Goal: Task Accomplishment & Management: Manage account settings

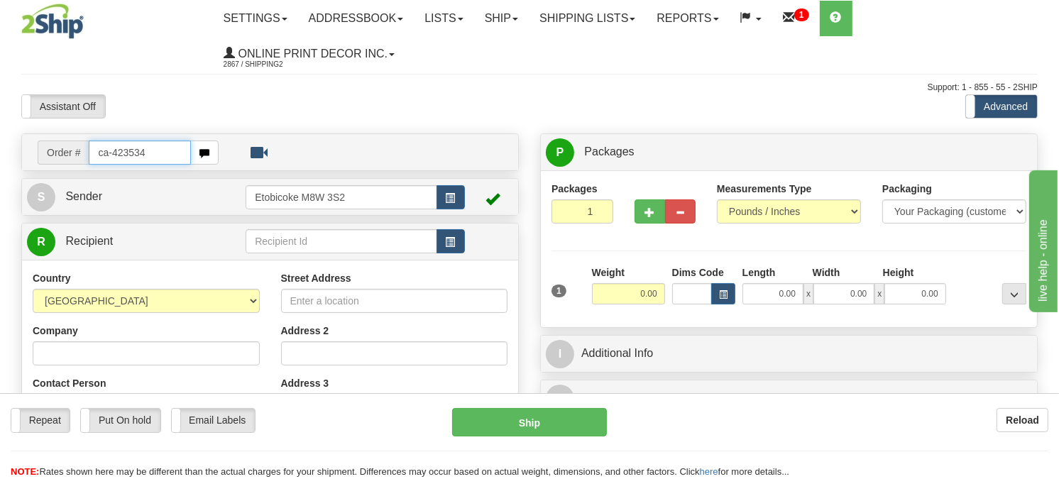
type input "ca-423534"
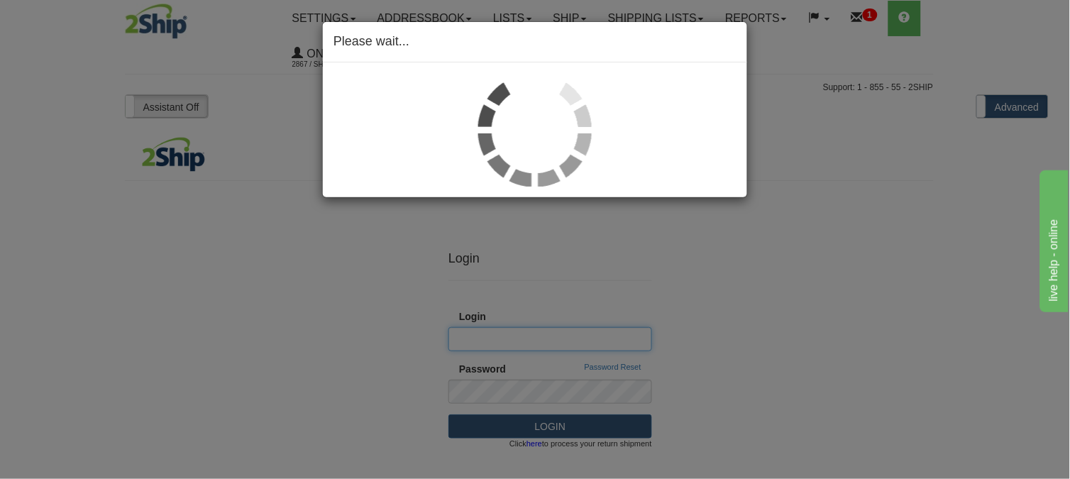
type input "Shipping2"
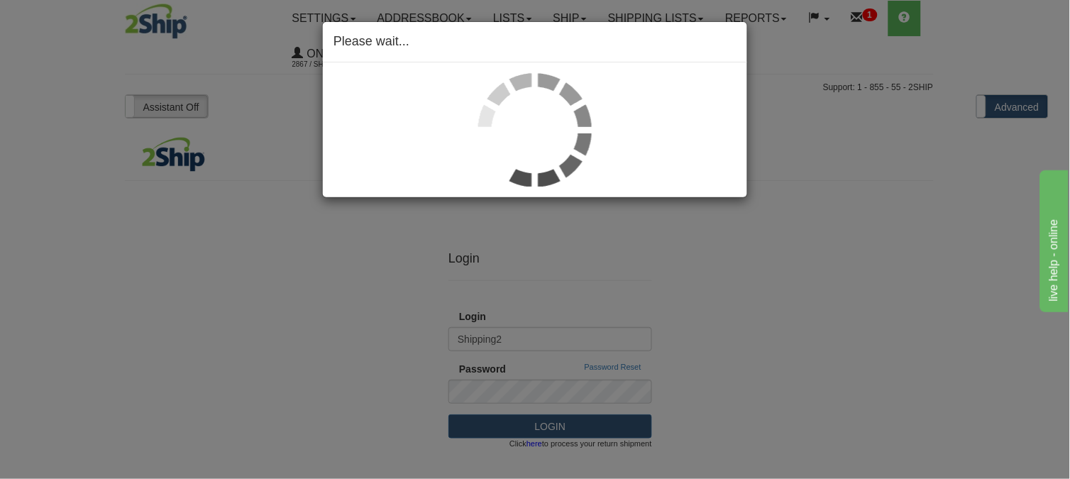
click at [516, 180] on img at bounding box center [535, 130] width 114 height 114
click at [179, 79] on div "Please wait..." at bounding box center [535, 239] width 1070 height 479
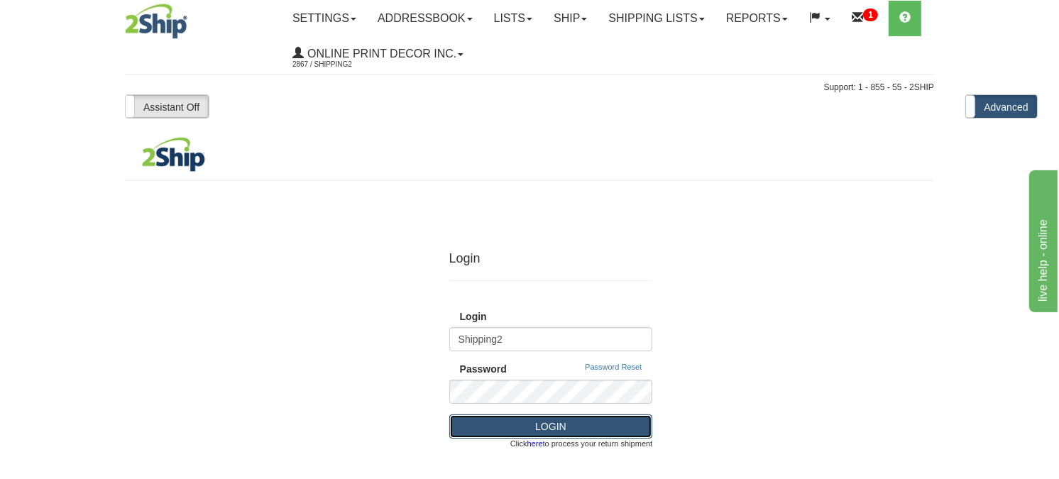
click at [542, 422] on button "LOGIN" at bounding box center [551, 426] width 204 height 24
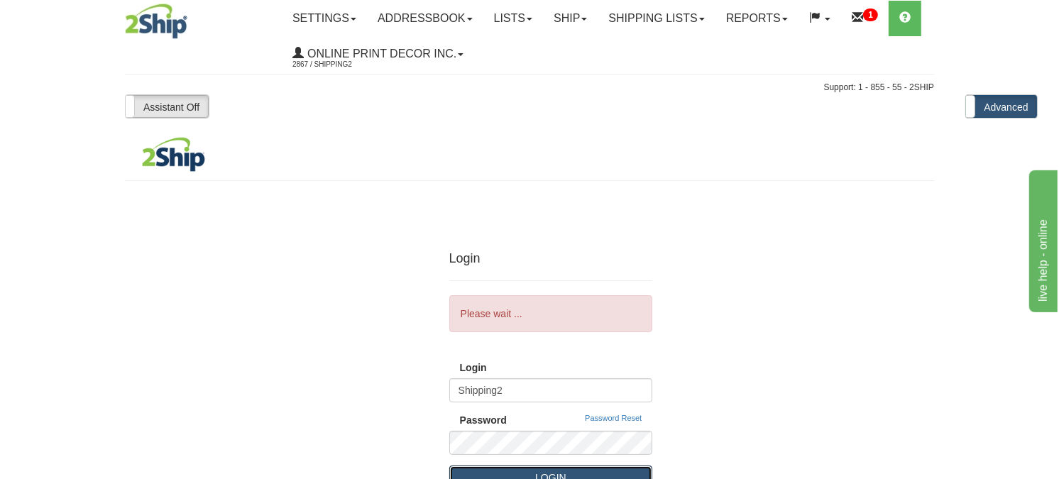
scroll to position [158, 0]
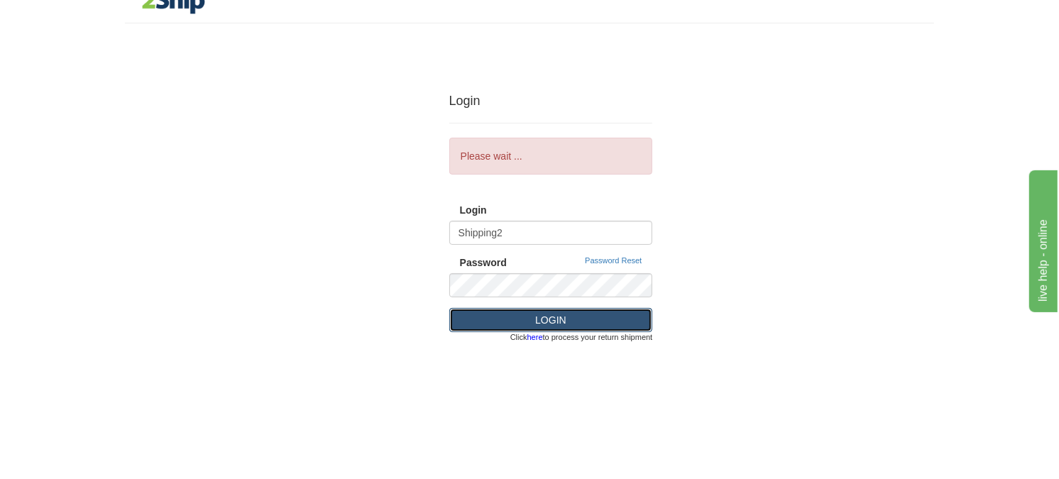
click at [536, 320] on button "LOGIN" at bounding box center [551, 320] width 204 height 24
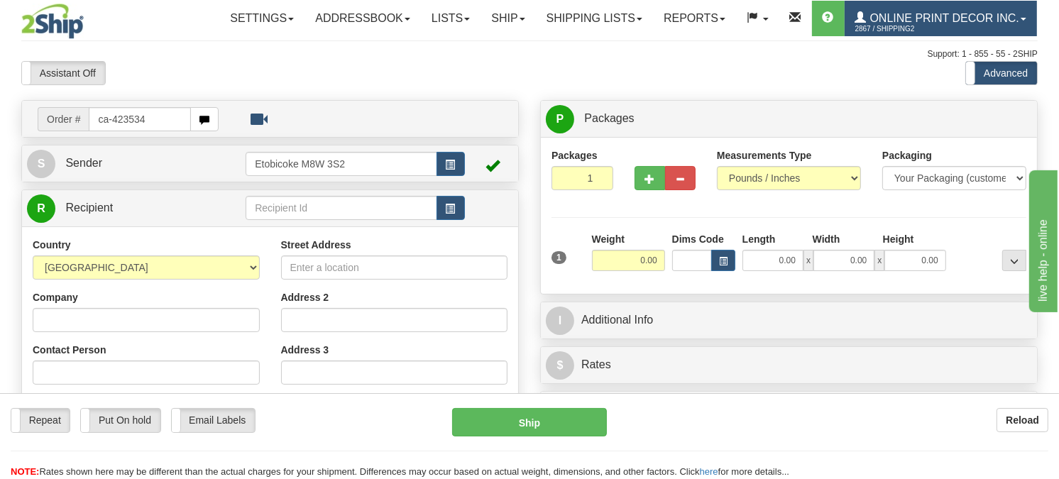
type input "ca-423534"
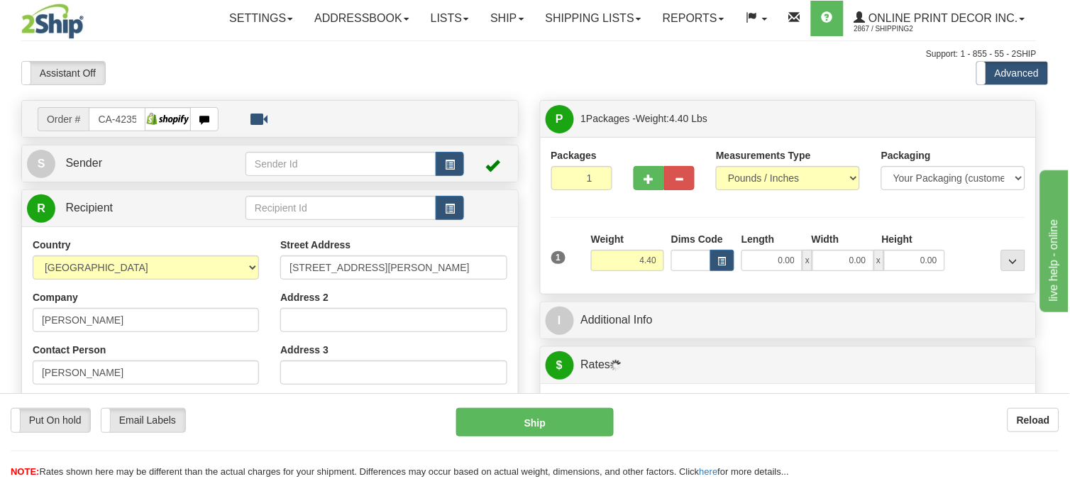
type input "FERGUS"
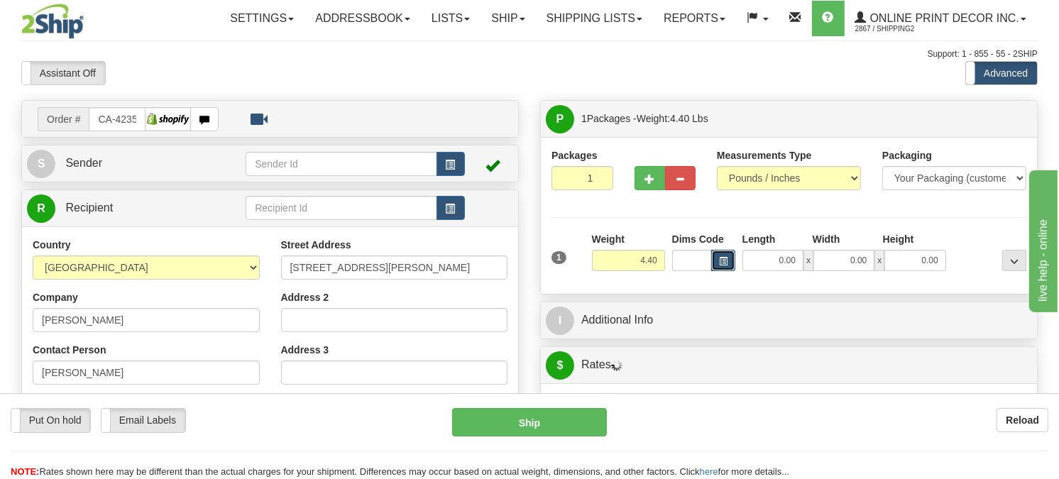
click at [717, 271] on button "button" at bounding box center [723, 260] width 24 height 21
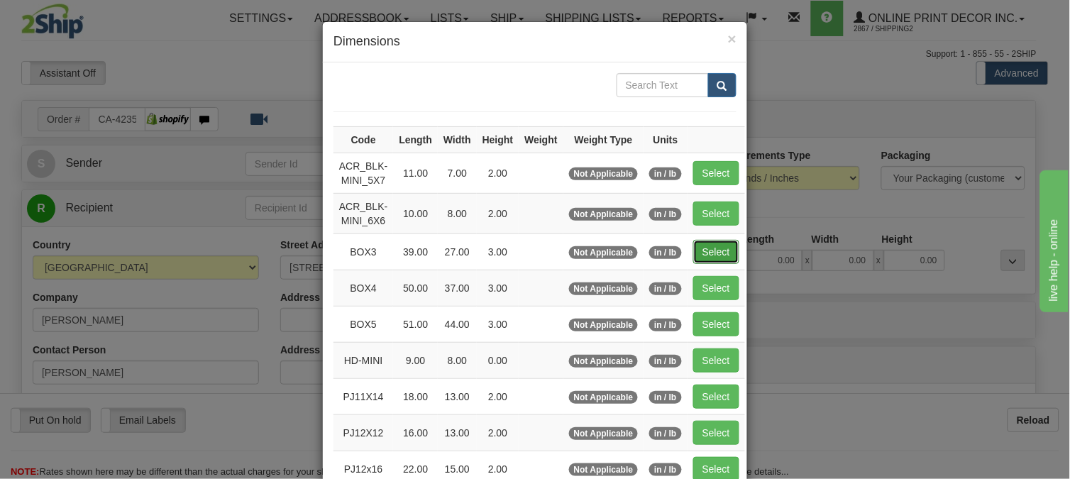
click at [714, 260] on button "Select" at bounding box center [716, 252] width 46 height 24
type input "BOX3"
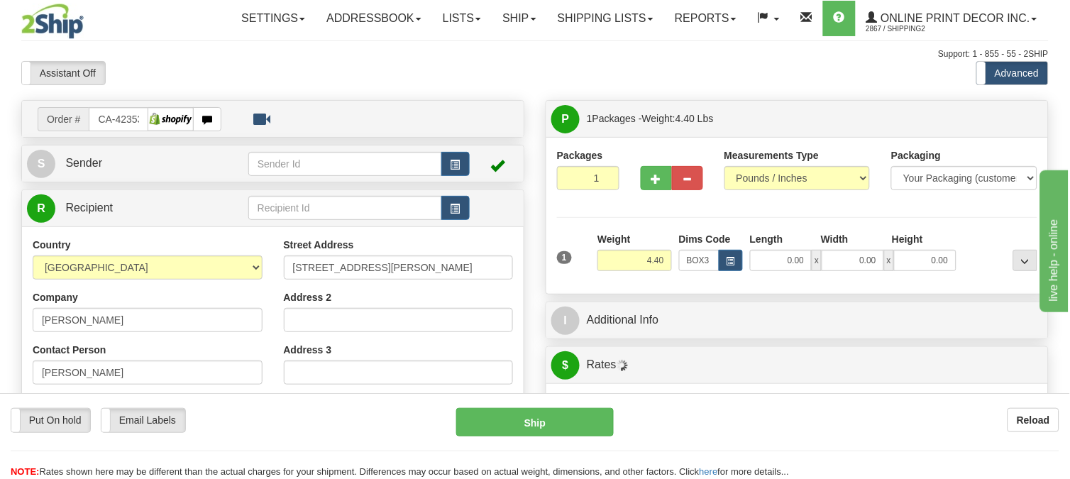
type input "39.00"
type input "27.00"
type input "3.00"
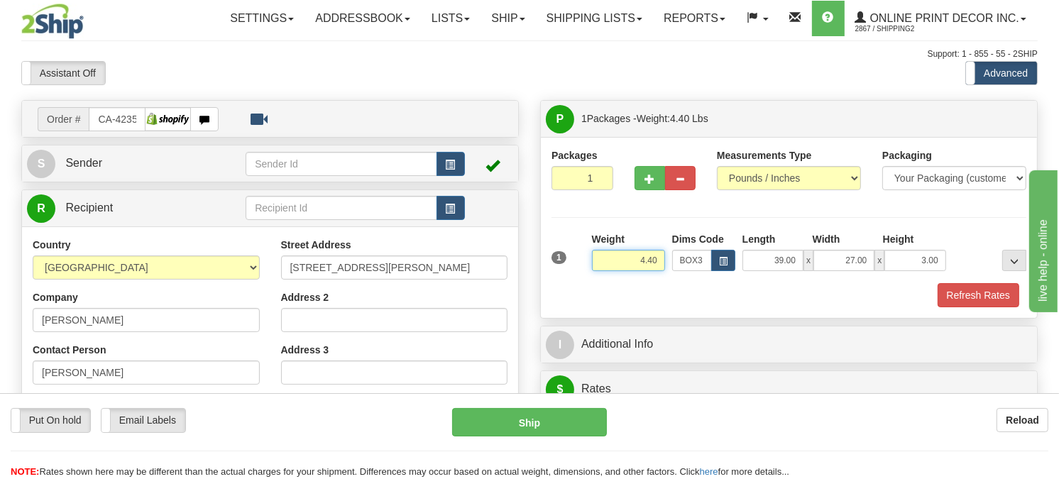
drag, startPoint x: 662, startPoint y: 288, endPoint x: 602, endPoint y: 324, distance: 70.0
click at [602, 307] on div "1 Weight 4.40 Dims Code BOX3" at bounding box center [788, 269] width 475 height 75
type input "8.98"
click at [644, 184] on span "button" at bounding box center [649, 179] width 10 height 9
radio input "true"
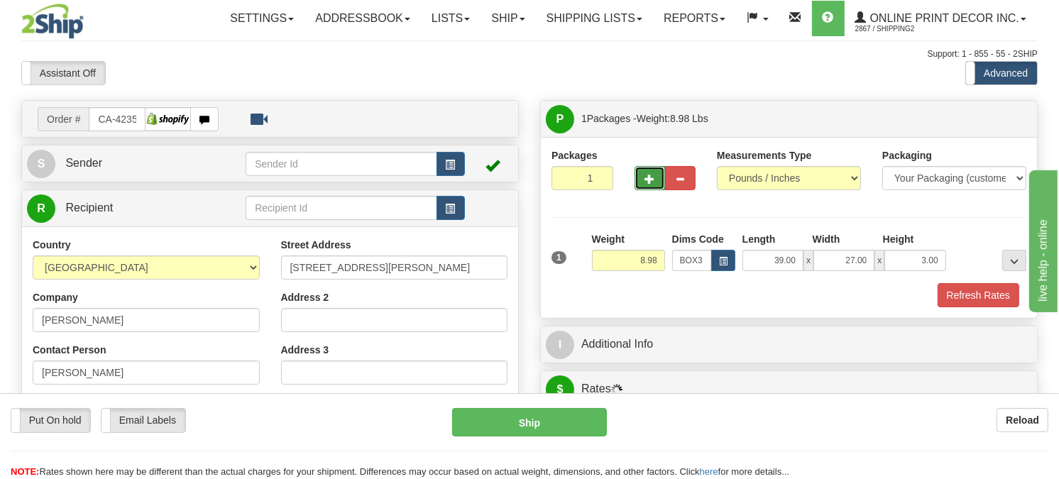
type input "2"
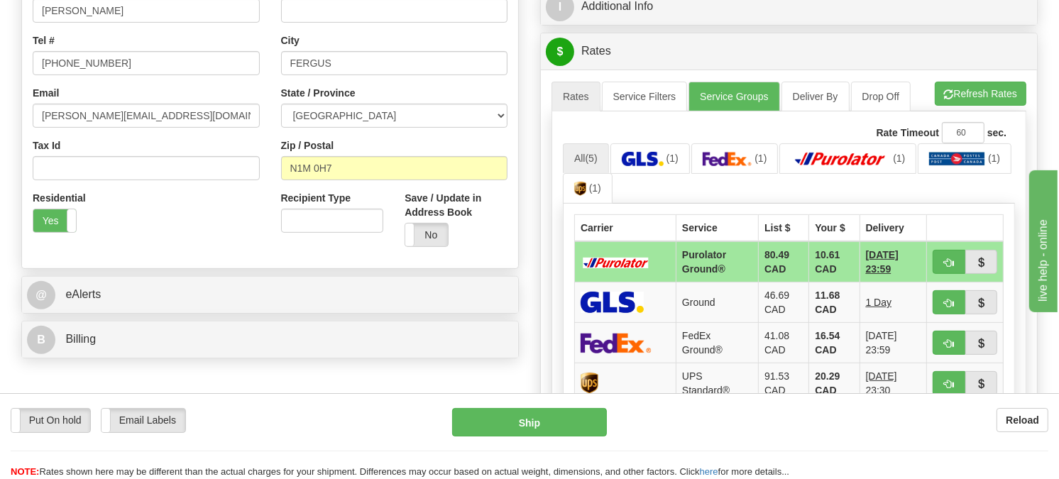
scroll to position [394, 0]
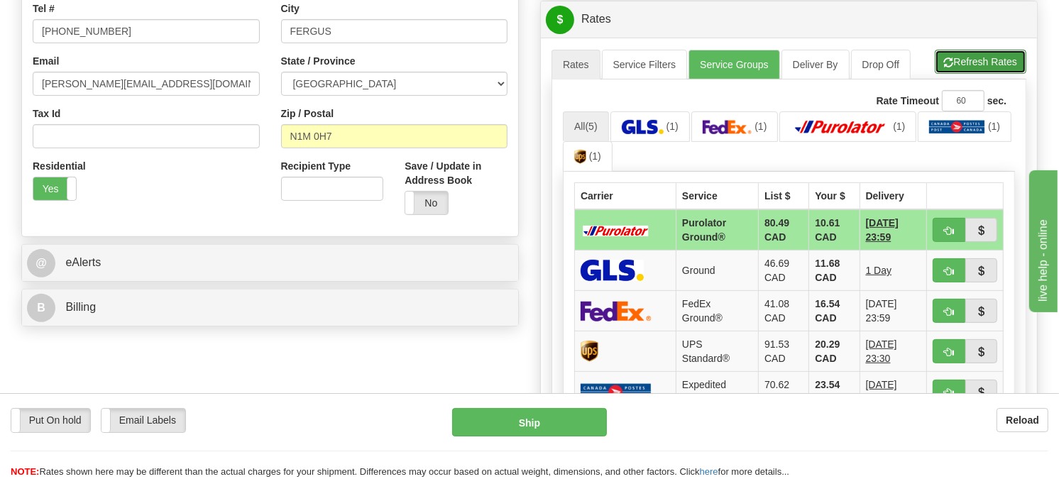
click at [944, 67] on span "button" at bounding box center [949, 62] width 10 height 9
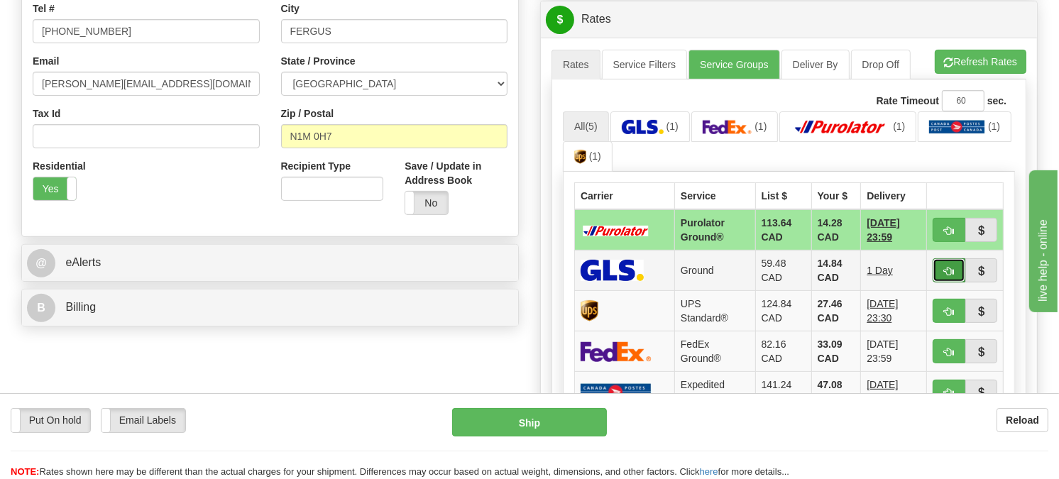
click at [946, 276] on span "button" at bounding box center [949, 271] width 10 height 9
type input "1"
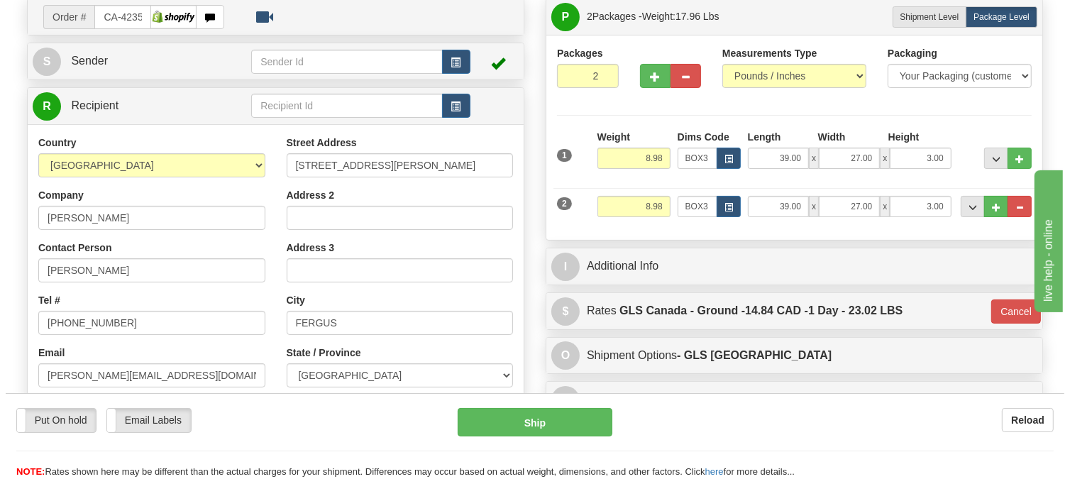
scroll to position [0, 0]
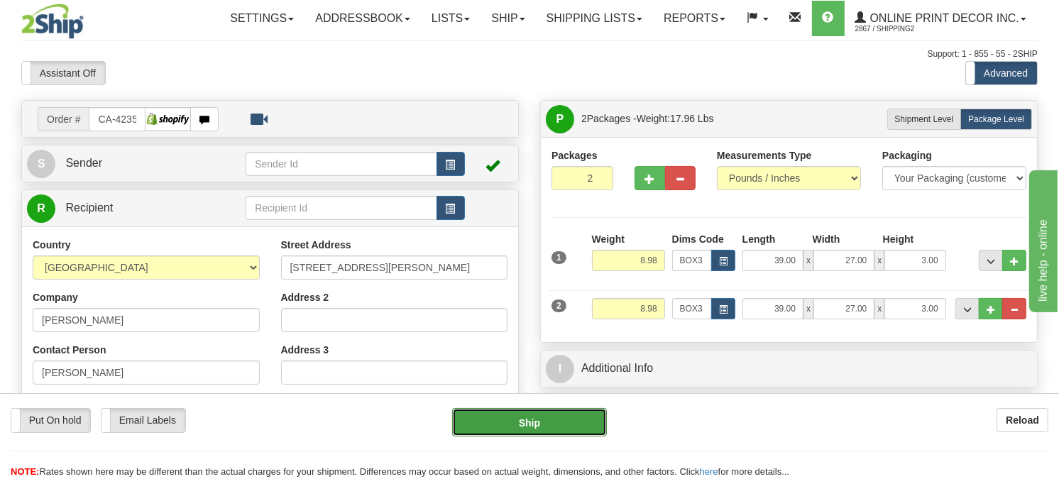
click at [550, 414] on button "Ship" at bounding box center [529, 422] width 155 height 28
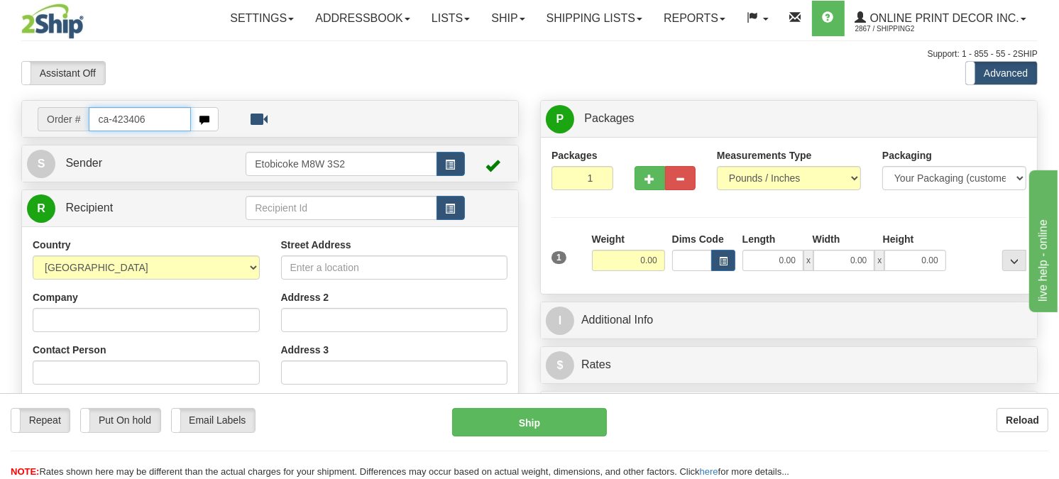
type input "ca-423406"
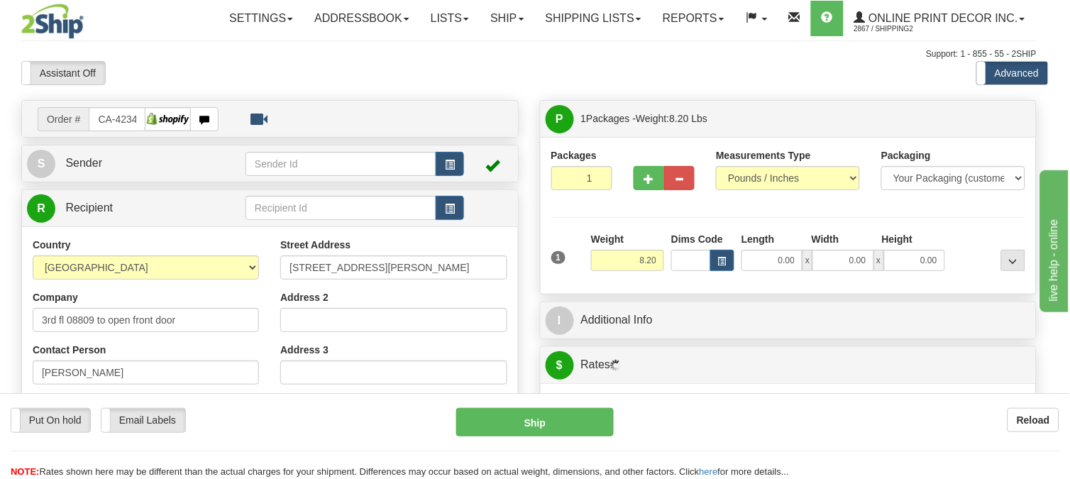
type input "MEAFORD"
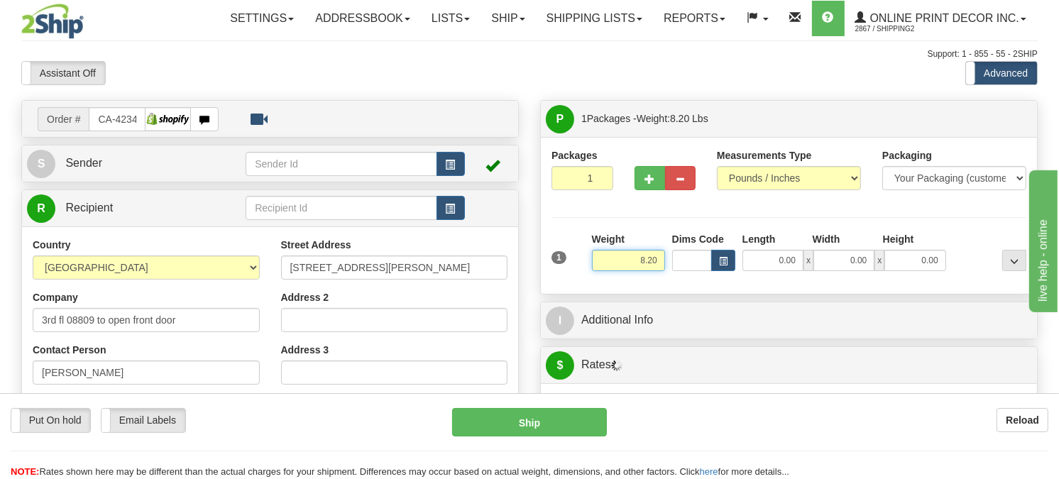
drag, startPoint x: 659, startPoint y: 288, endPoint x: 629, endPoint y: 290, distance: 29.1
click at [629, 271] on input "8.20" at bounding box center [628, 260] width 73 height 21
type input "10.98"
click at [721, 271] on button "button" at bounding box center [723, 260] width 24 height 21
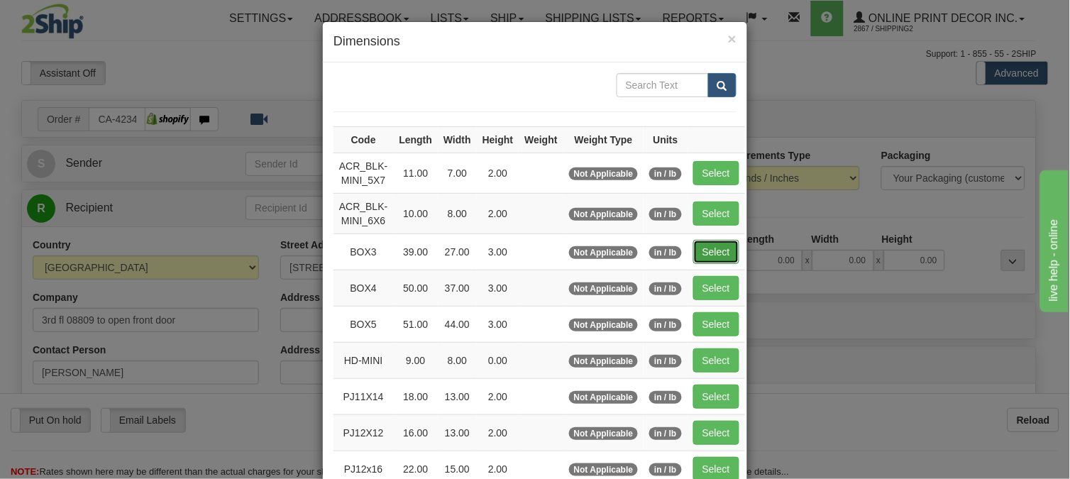
click at [693, 248] on button "Select" at bounding box center [716, 252] width 46 height 24
type input "BOX3"
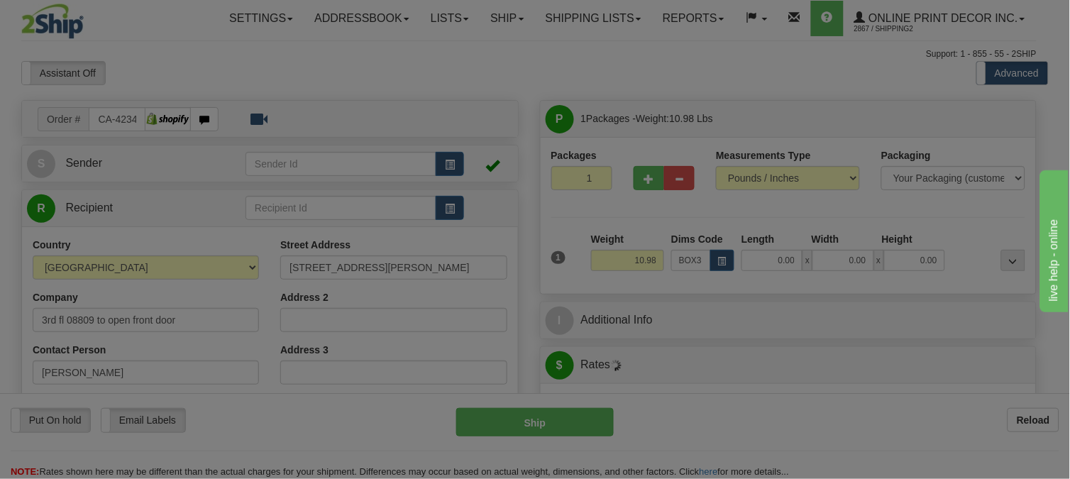
type input "39.00"
type input "27.00"
type input "3.00"
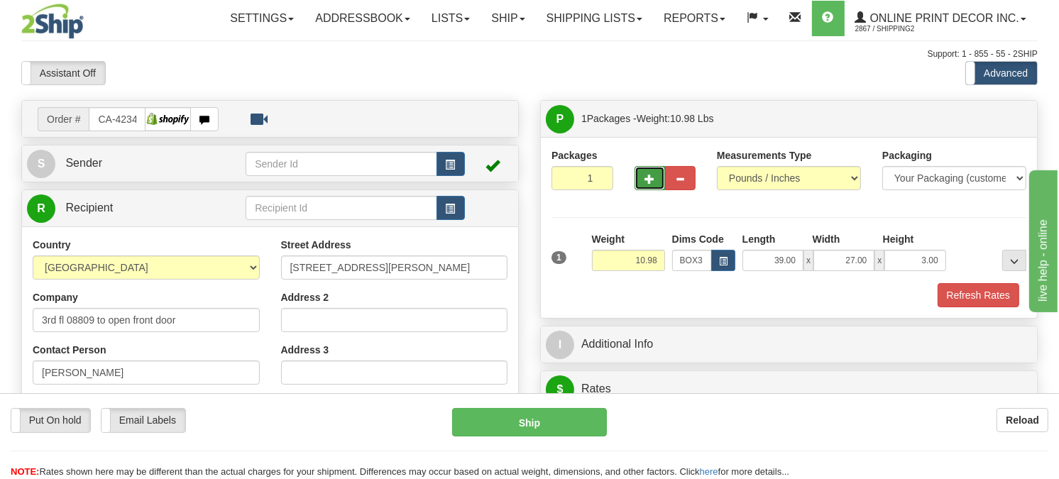
click at [640, 190] on button "button" at bounding box center [649, 178] width 31 height 24
radio input "true"
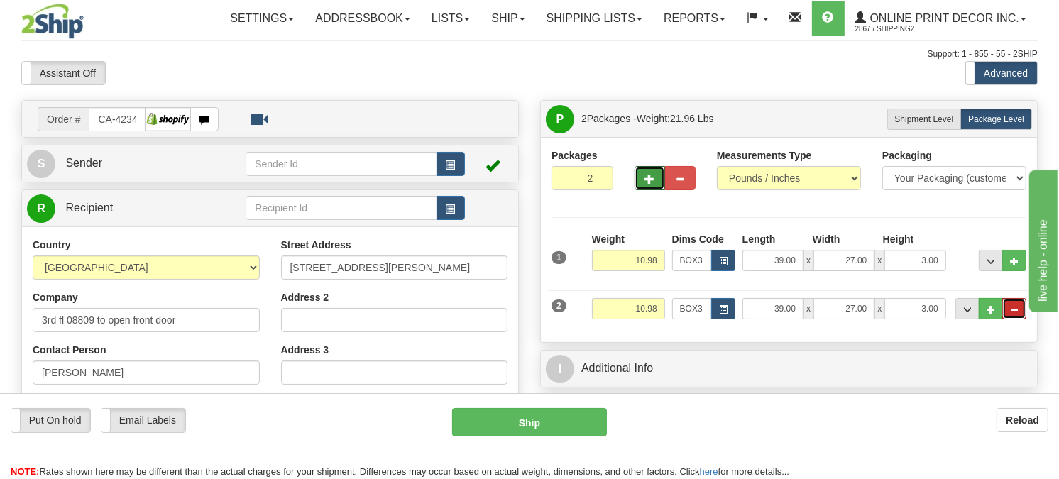
click at [1019, 319] on button "..." at bounding box center [1014, 308] width 24 height 21
type input "1"
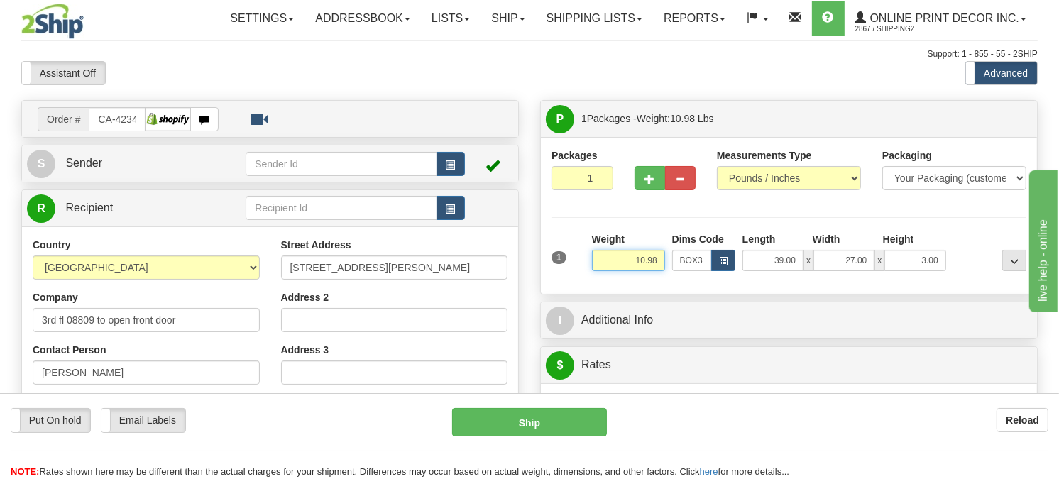
click at [647, 271] on input "10.98" at bounding box center [628, 260] width 73 height 21
type input "11.98"
click at [649, 184] on span "button" at bounding box center [649, 179] width 10 height 9
radio input "true"
type input "2"
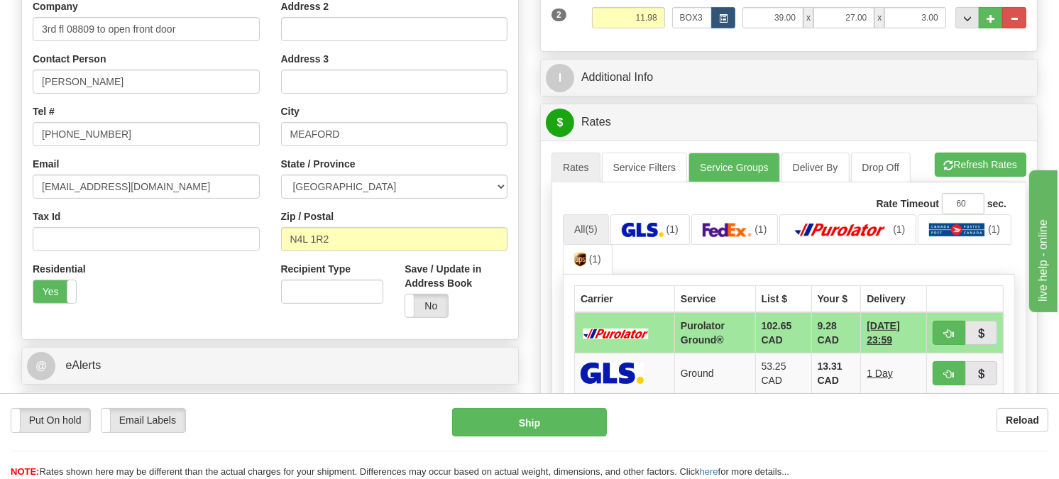
scroll to position [315, 0]
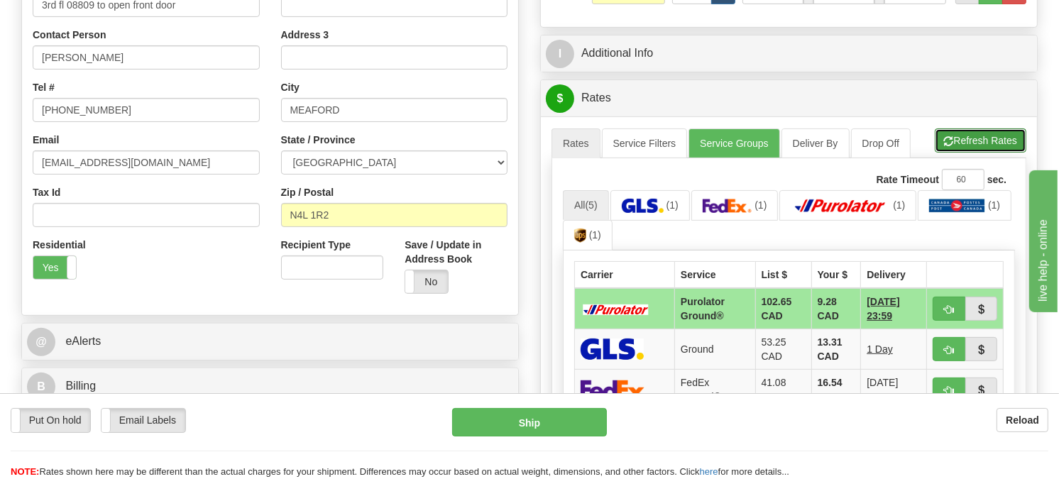
click at [981, 153] on button "Refresh Rates" at bounding box center [981, 140] width 92 height 24
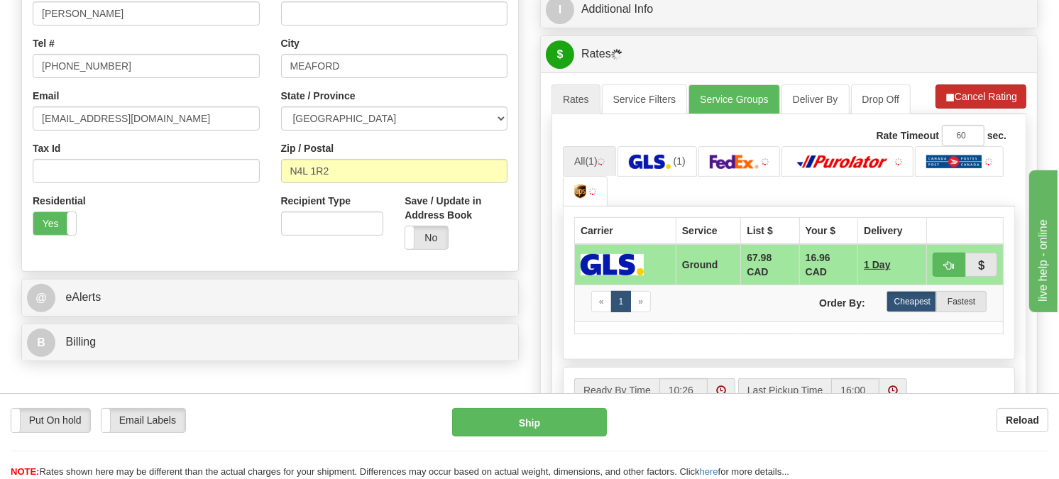
scroll to position [473, 0]
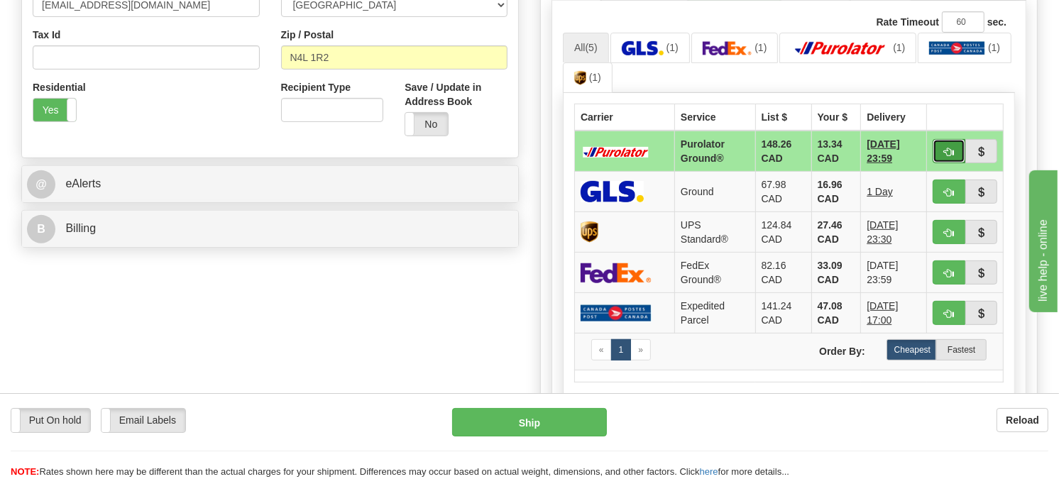
click at [942, 163] on button "button" at bounding box center [949, 151] width 33 height 24
type input "260"
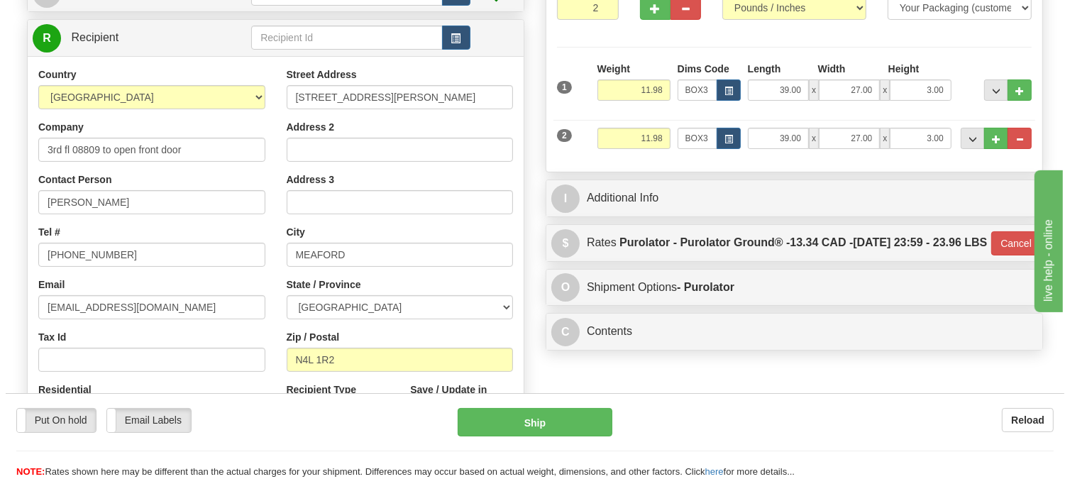
scroll to position [79, 0]
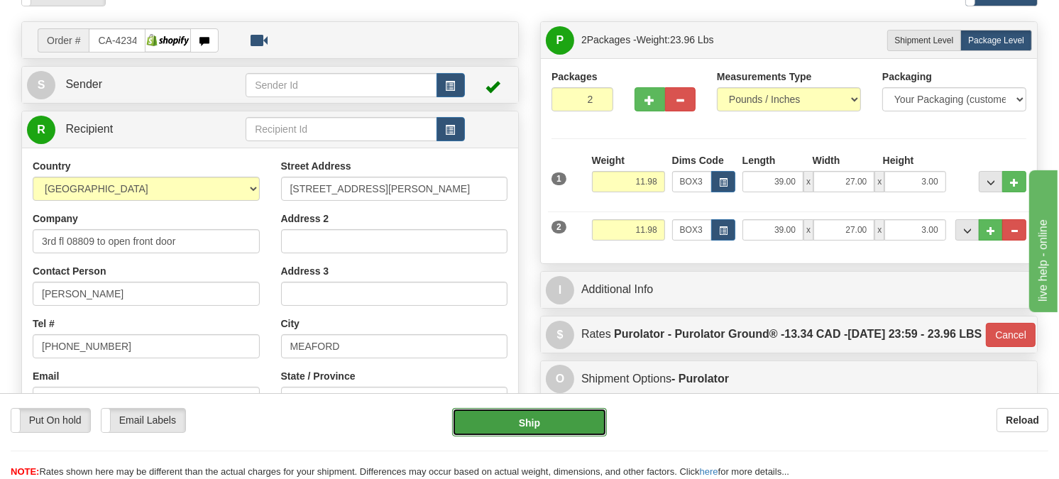
click at [586, 424] on button "Ship" at bounding box center [529, 422] width 155 height 28
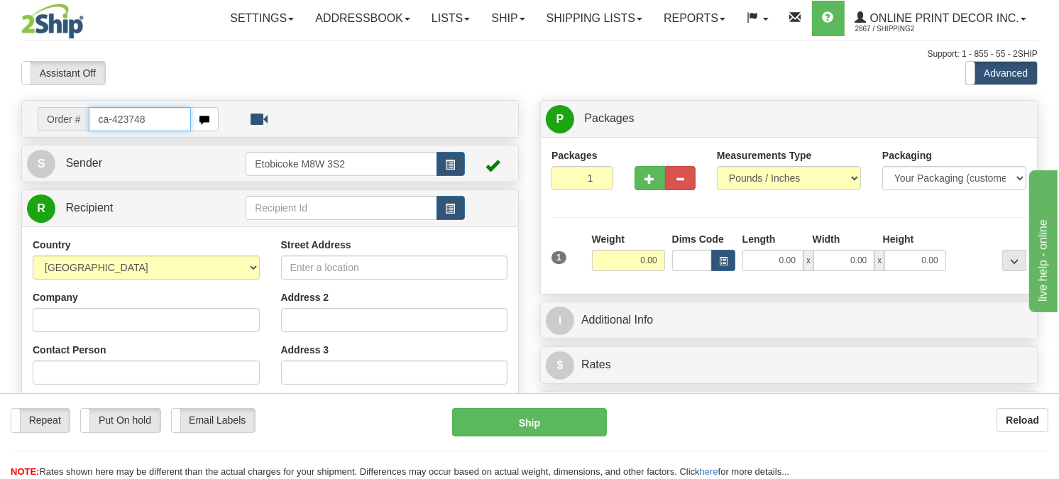
type input "ca-423748"
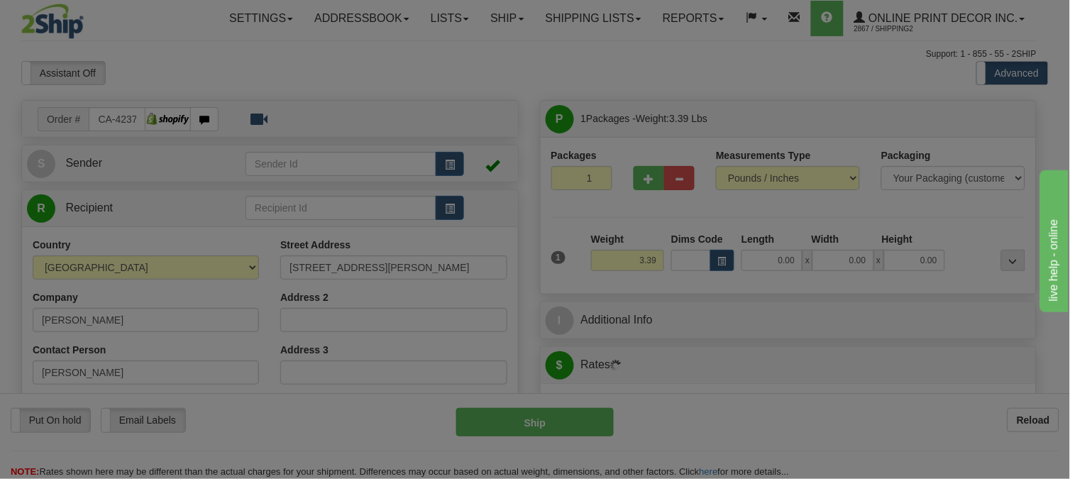
type input "[GEOGRAPHIC_DATA]"
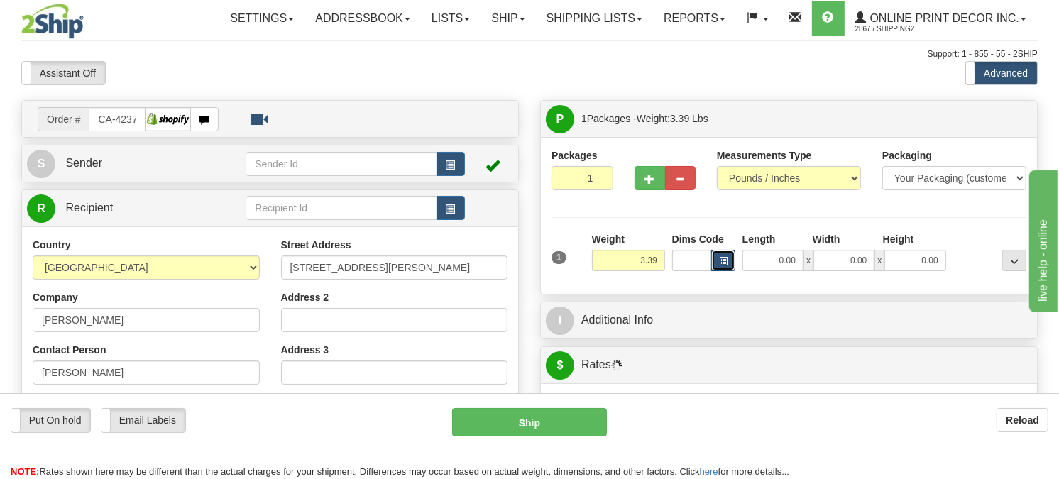
click at [715, 271] on button "button" at bounding box center [723, 260] width 24 height 21
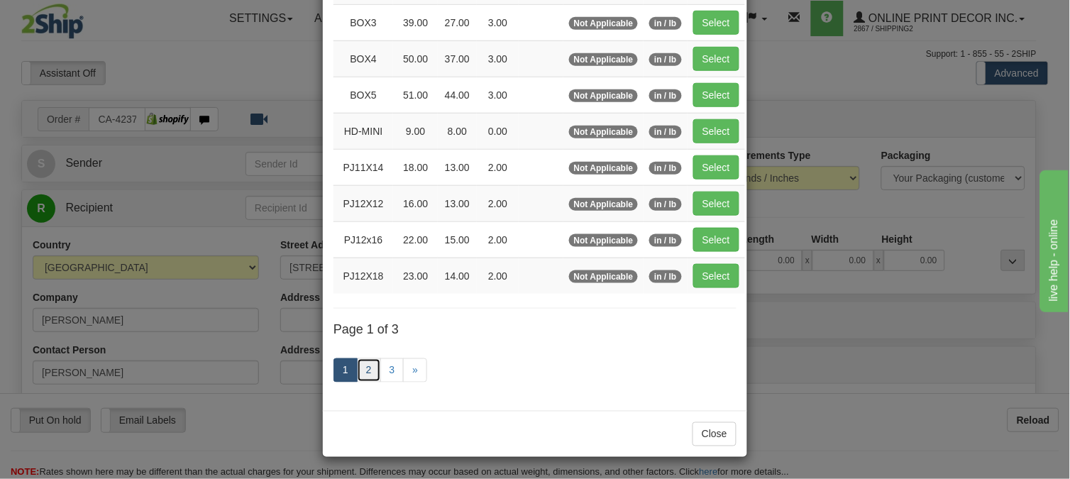
click at [359, 367] on link "2" at bounding box center [369, 370] width 24 height 24
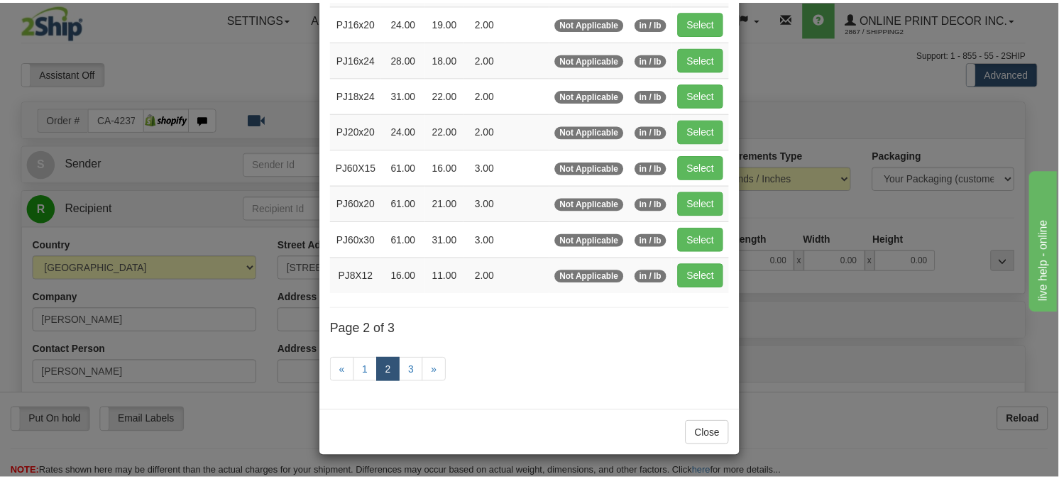
scroll to position [224, 0]
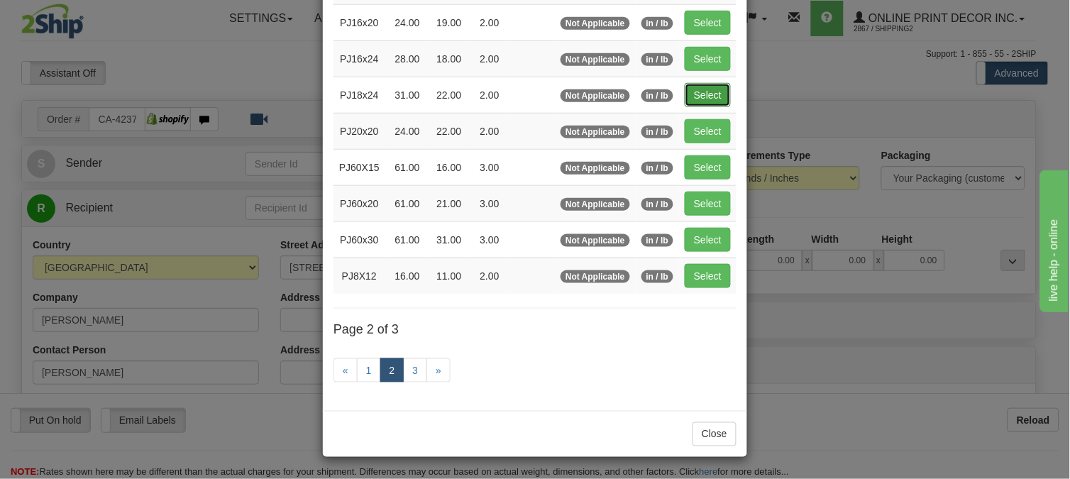
click at [696, 94] on button "Select" at bounding box center [708, 95] width 46 height 24
type input "PJ18x24"
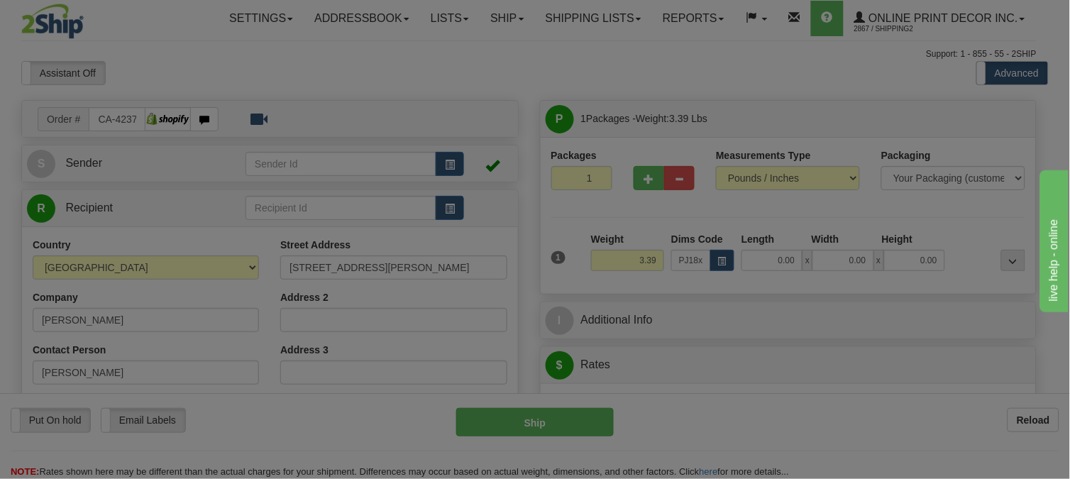
type input "31.00"
type input "22.00"
type input "2.00"
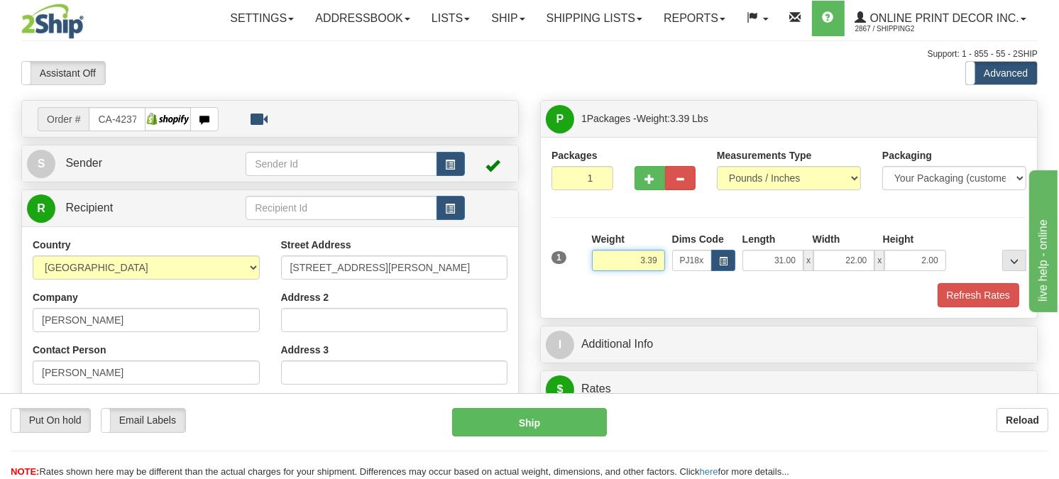
drag, startPoint x: 657, startPoint y: 297, endPoint x: 615, endPoint y: 304, distance: 43.2
click at [615, 271] on input "3.39" at bounding box center [628, 260] width 73 height 21
type input "5.98"
click at [653, 190] on button "button" at bounding box center [649, 178] width 31 height 24
radio input "true"
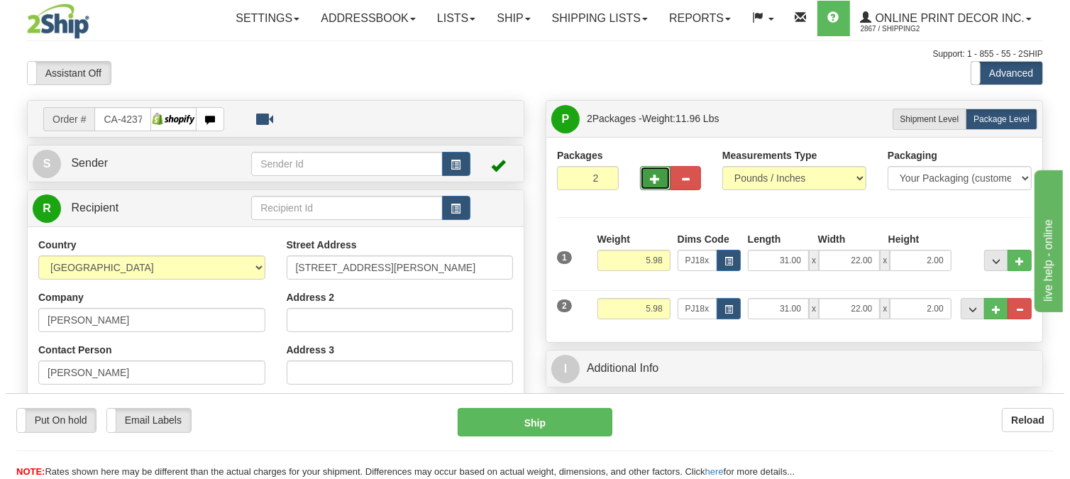
scroll to position [79, 0]
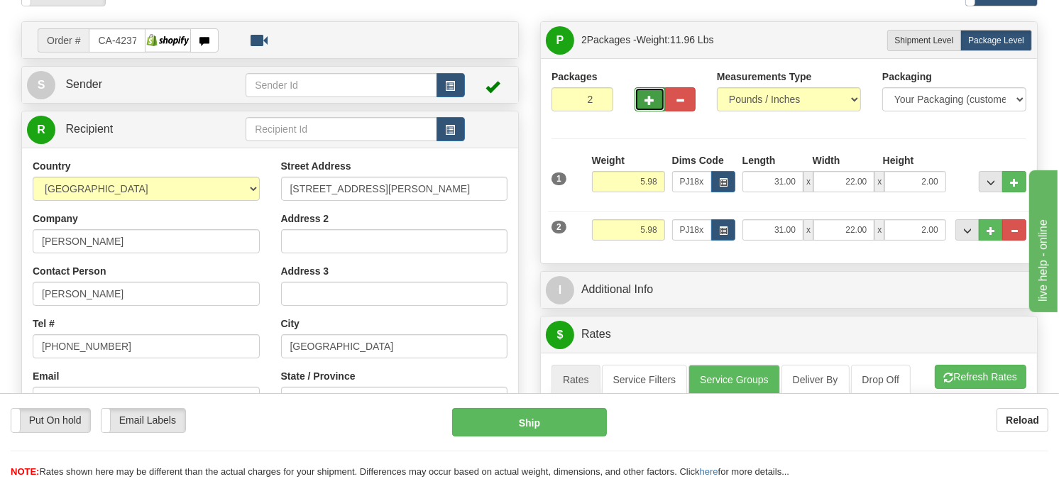
click at [653, 105] on span "button" at bounding box center [649, 100] width 10 height 9
type input "3"
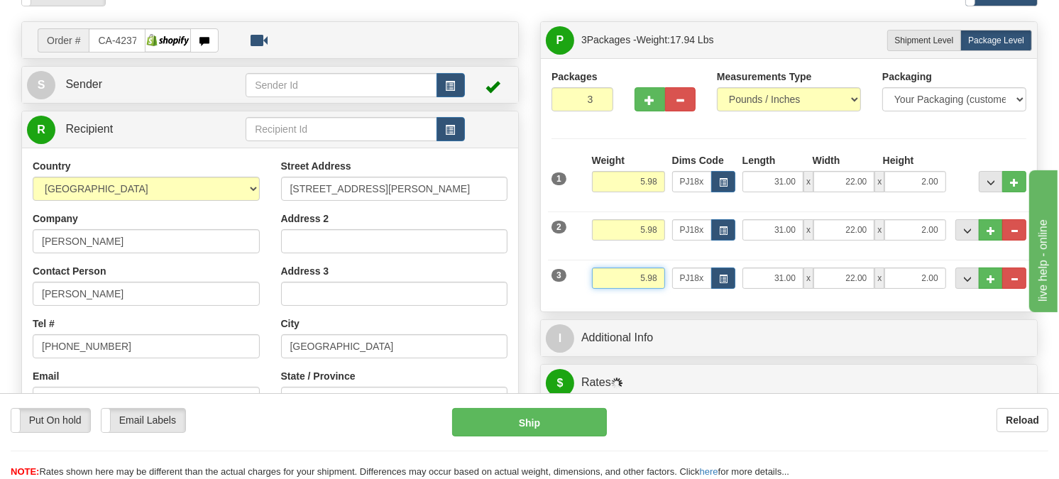
drag, startPoint x: 661, startPoint y: 308, endPoint x: 618, endPoint y: 334, distance: 49.7
click at [618, 300] on div "3 Weight 5.98 Dims Code PJ18x24 Length Width" at bounding box center [789, 277] width 482 height 48
type input "2.20"
click at [715, 289] on button "button" at bounding box center [723, 278] width 24 height 21
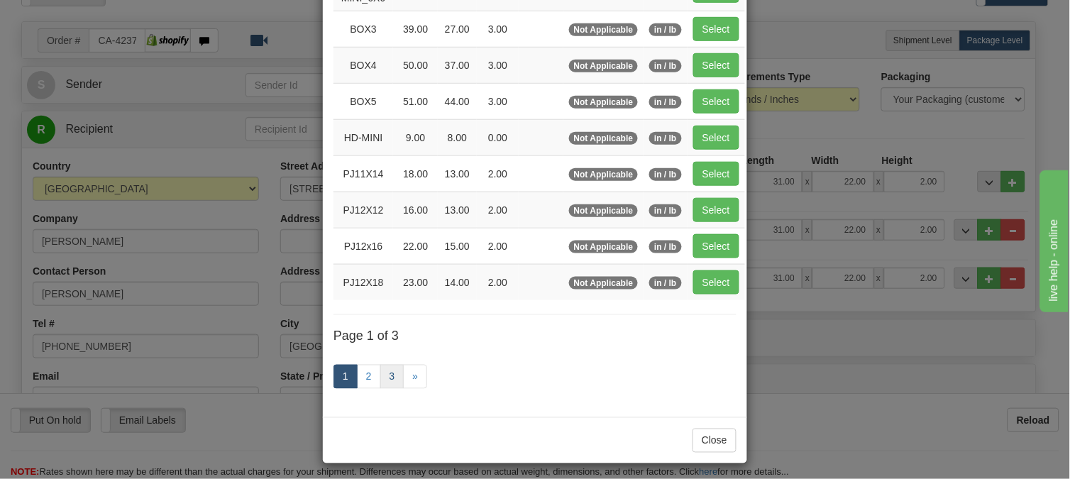
scroll to position [231, 0]
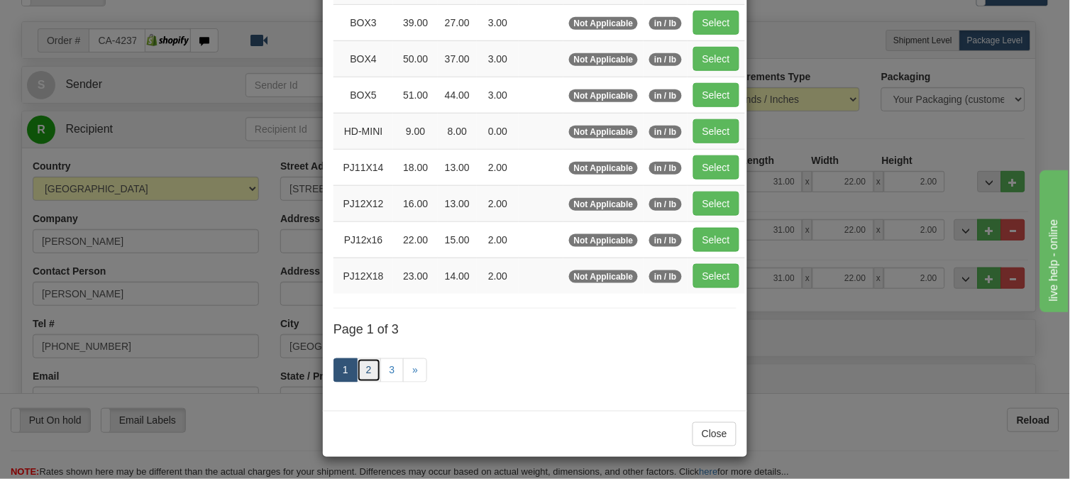
click at [373, 370] on link "2" at bounding box center [369, 370] width 24 height 24
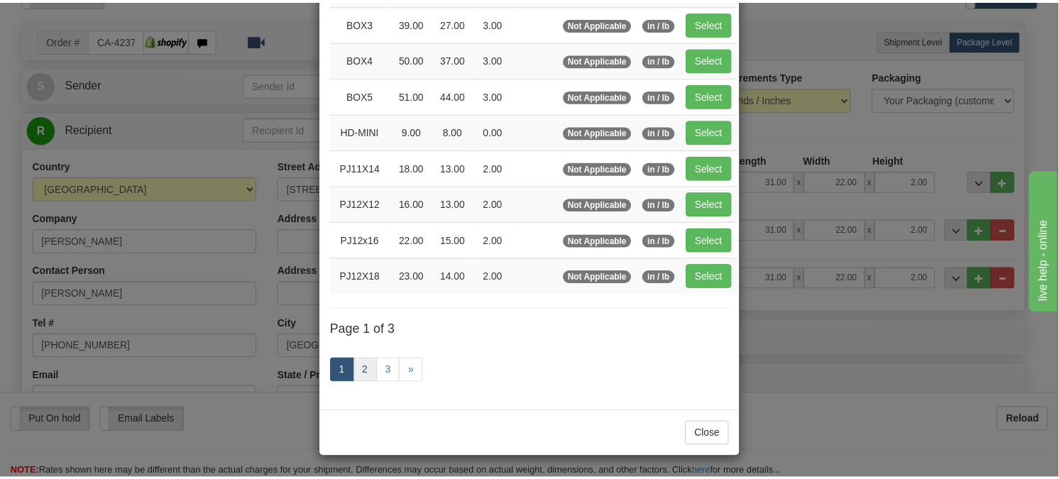
scroll to position [224, 0]
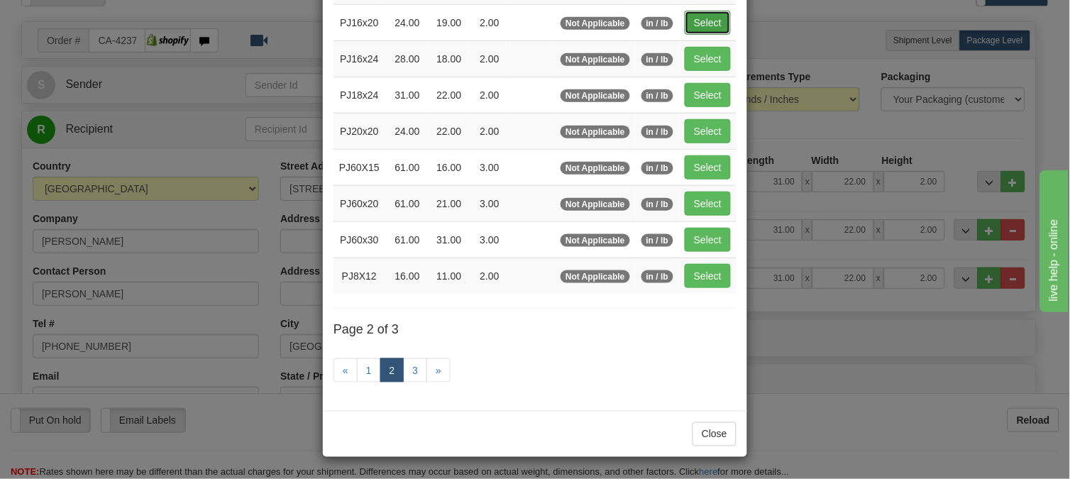
click at [693, 17] on button "Select" at bounding box center [708, 23] width 46 height 24
type input "PJ16x20"
type input "24.00"
type input "19.00"
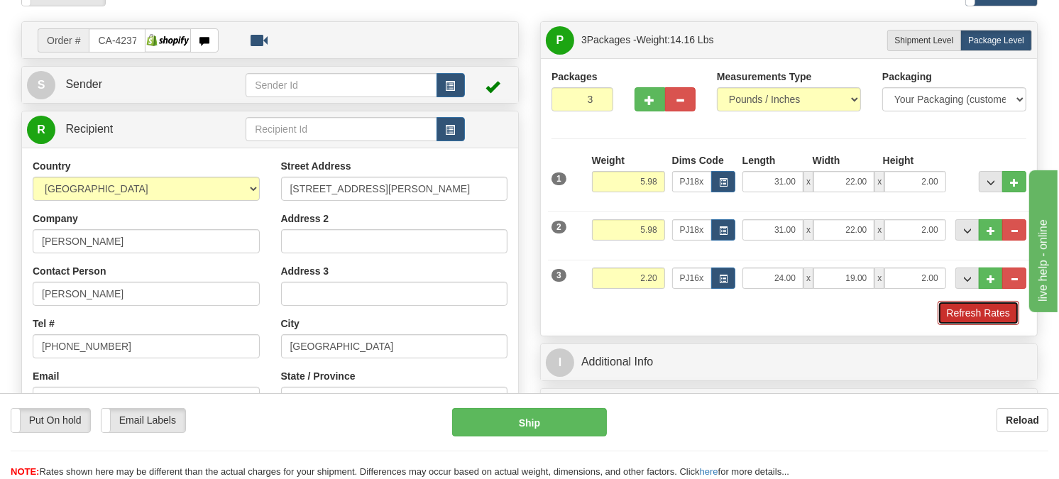
click at [978, 325] on button "Refresh Rates" at bounding box center [978, 313] width 82 height 24
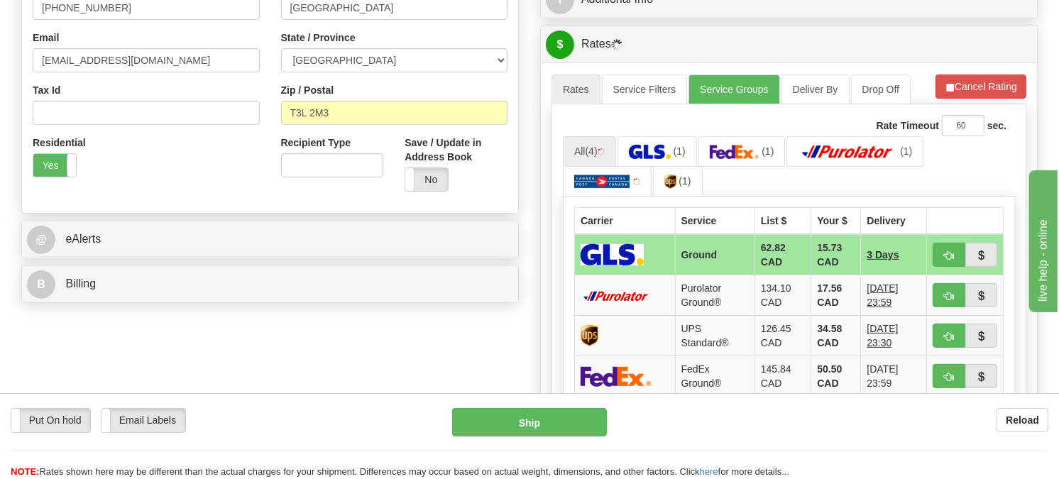
scroll to position [515, 0]
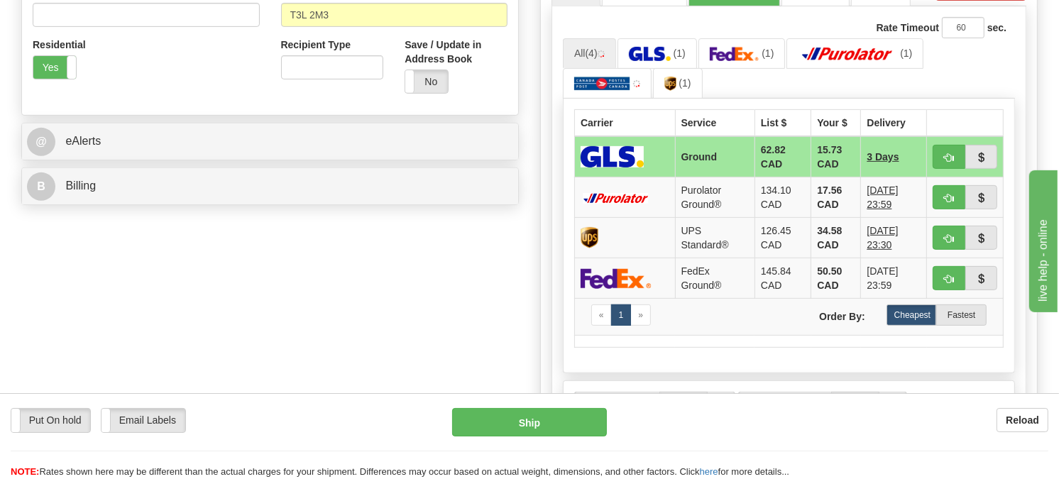
drag, startPoint x: 1062, startPoint y: 89, endPoint x: 92, endPoint y: 9, distance: 973.4
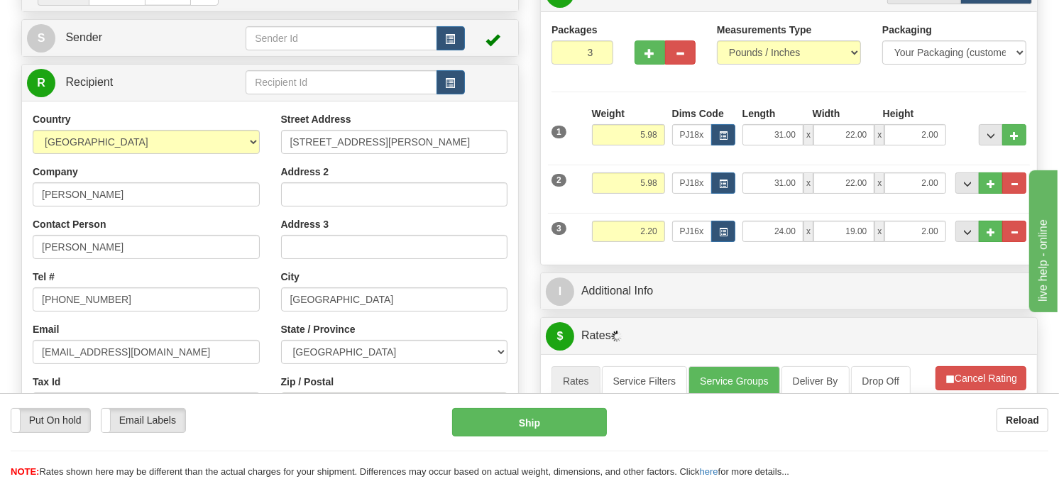
scroll to position [121, 0]
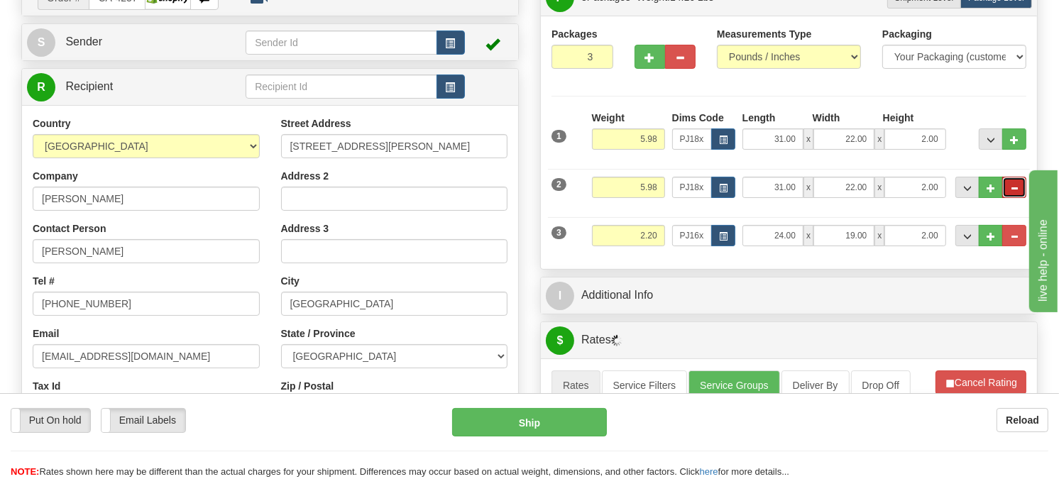
click at [1011, 198] on button "..." at bounding box center [1014, 187] width 24 height 21
type input "2"
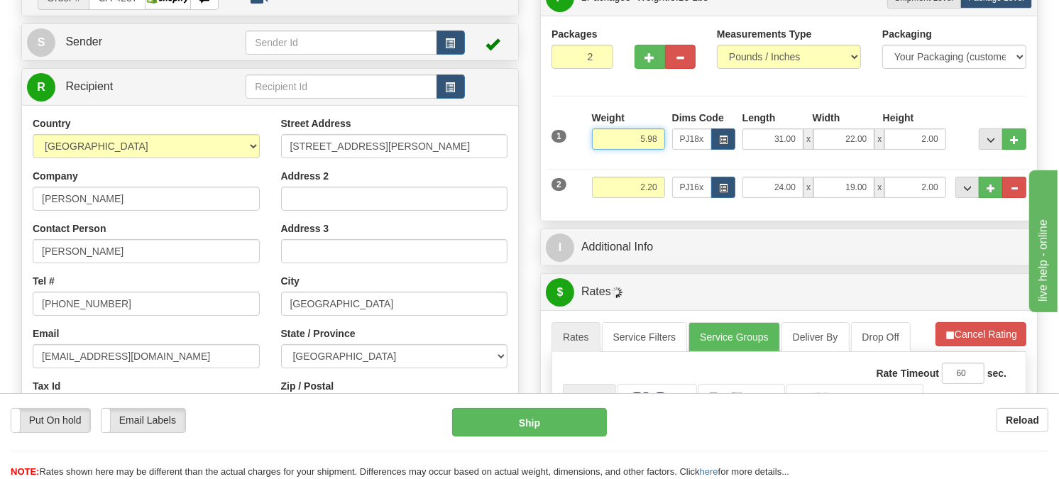
drag, startPoint x: 660, startPoint y: 169, endPoint x: 622, endPoint y: 182, distance: 40.6
click at [622, 150] on input "5.98" at bounding box center [628, 138] width 73 height 21
type input "11.98"
drag, startPoint x: 942, startPoint y: 173, endPoint x: 916, endPoint y: 181, distance: 26.7
click at [916, 150] on input "2.00" at bounding box center [914, 138] width 61 height 21
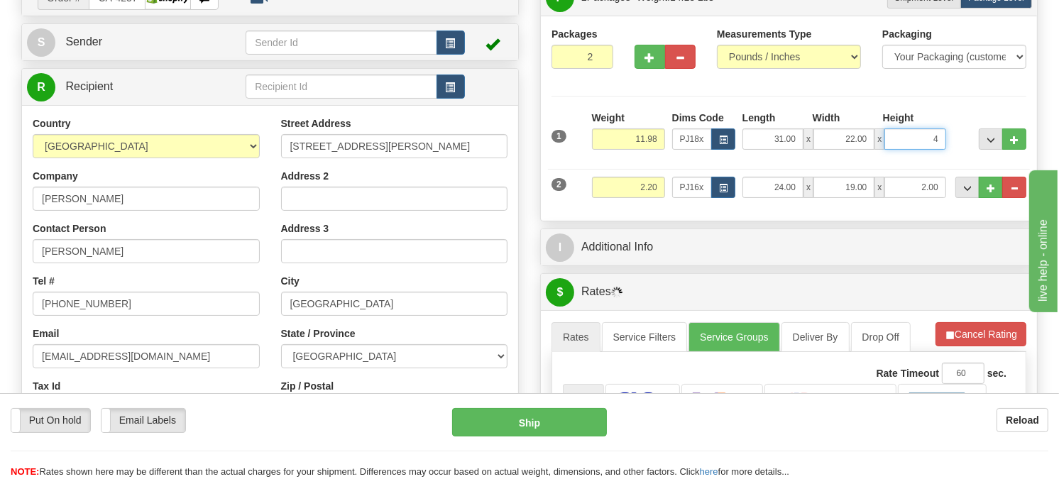
click button "Delete" at bounding box center [0, 0] width 0 height 0
type input "4.00"
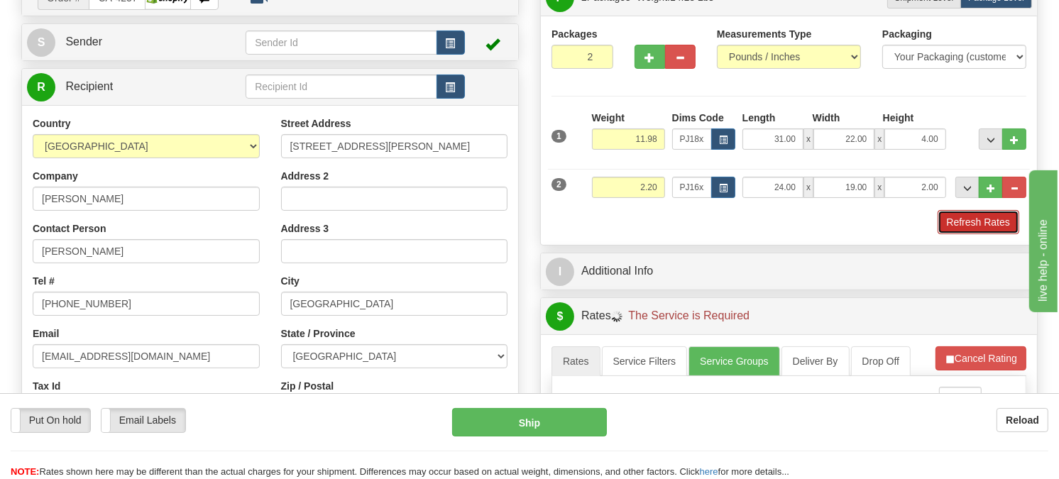
click at [952, 234] on button "Refresh Rates" at bounding box center [978, 222] width 82 height 24
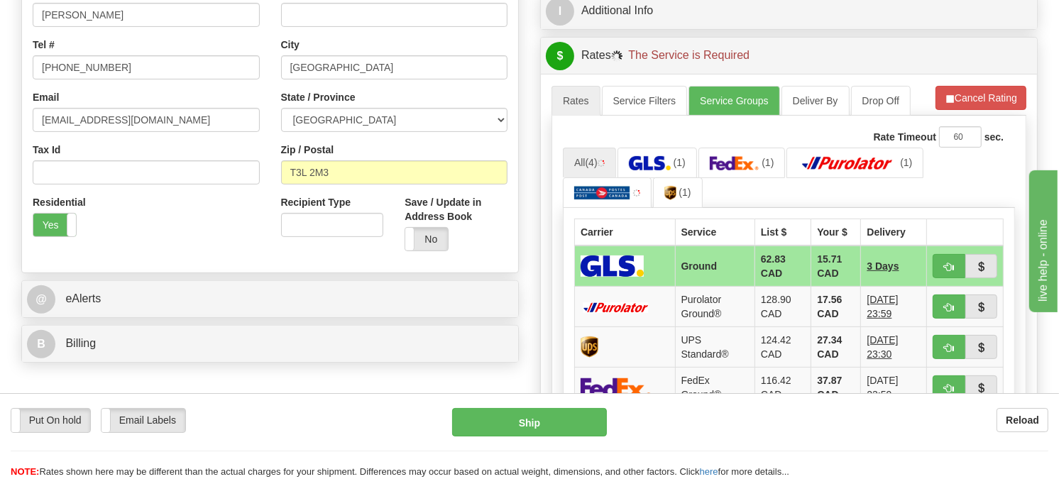
scroll to position [436, 0]
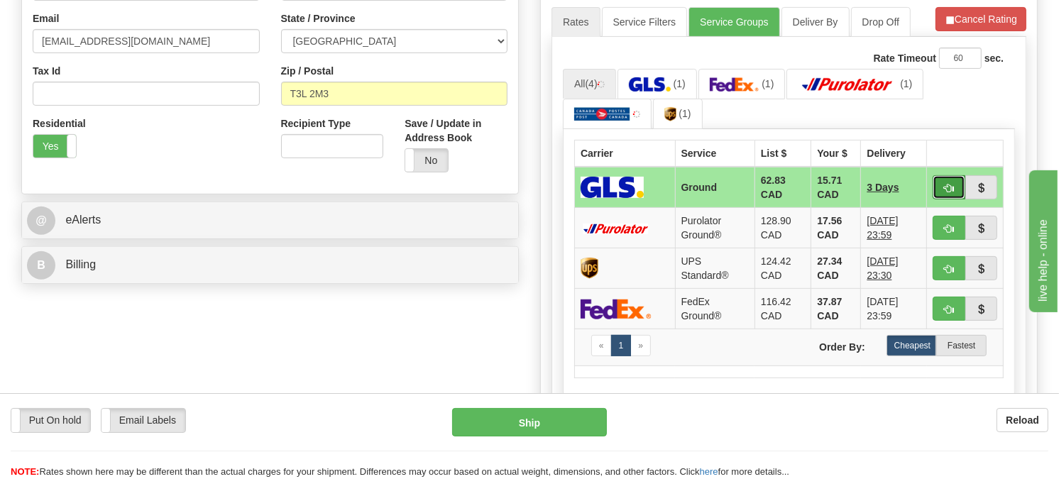
click at [941, 199] on button "button" at bounding box center [949, 187] width 33 height 24
click at [959, 130] on ul "All (4) (1) (1) (1) (1)" at bounding box center [789, 99] width 452 height 61
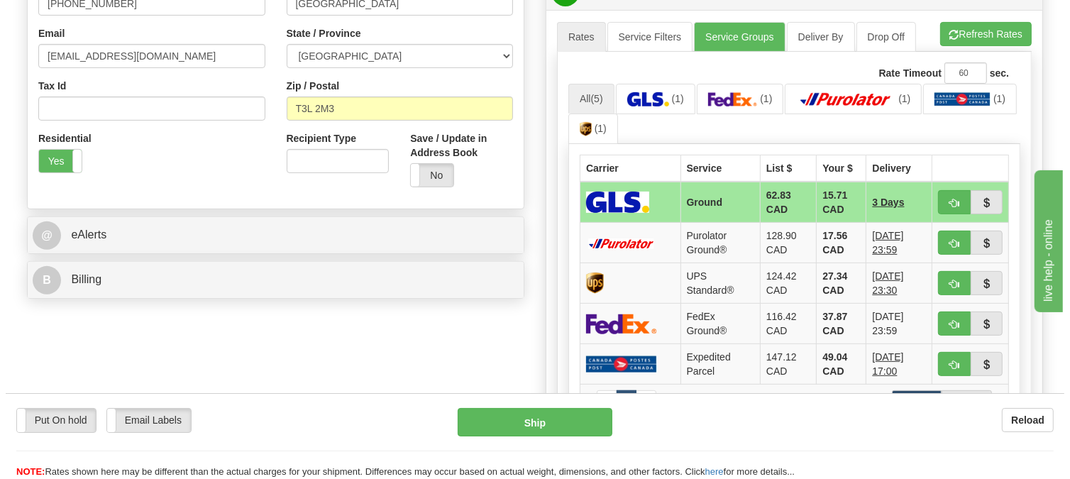
scroll to position [515, 0]
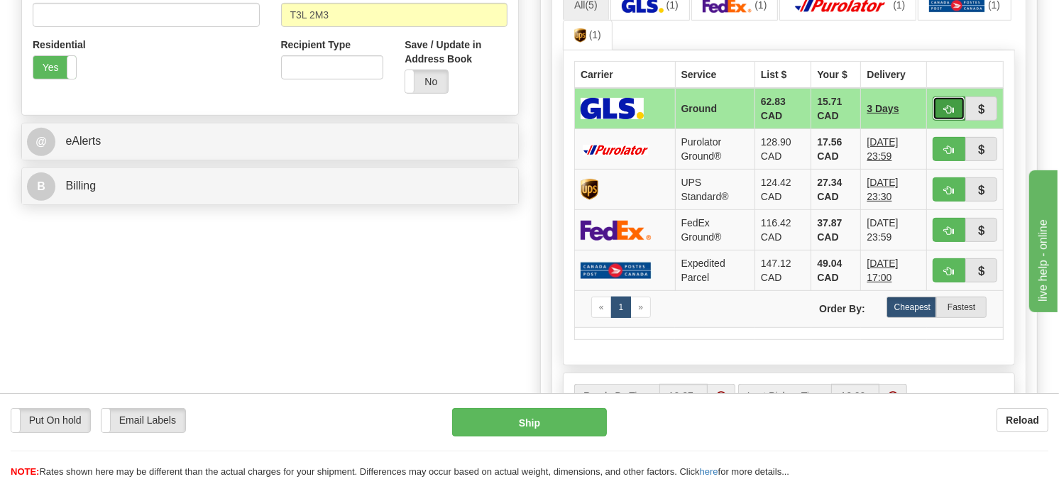
click at [958, 121] on button "button" at bounding box center [949, 109] width 33 height 24
type input "1"
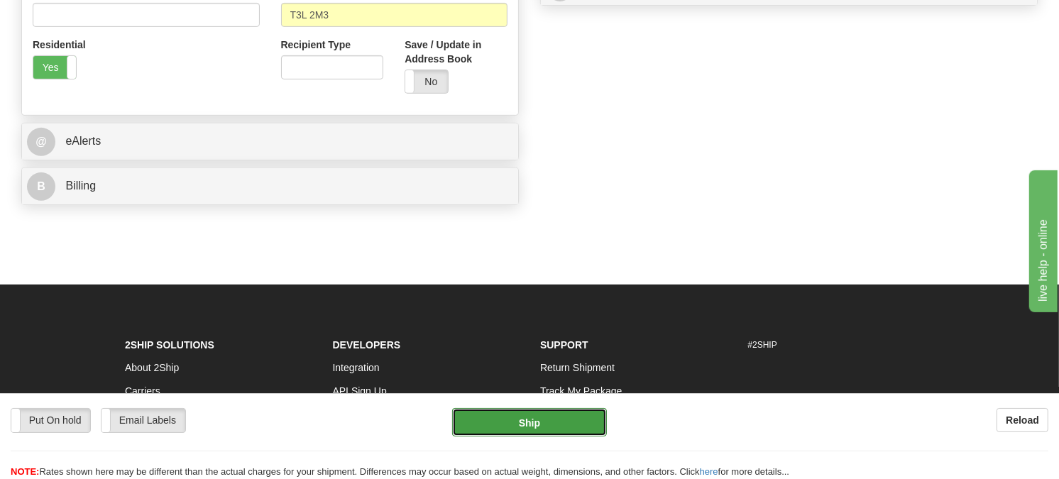
click at [570, 429] on button "Ship" at bounding box center [529, 422] width 155 height 28
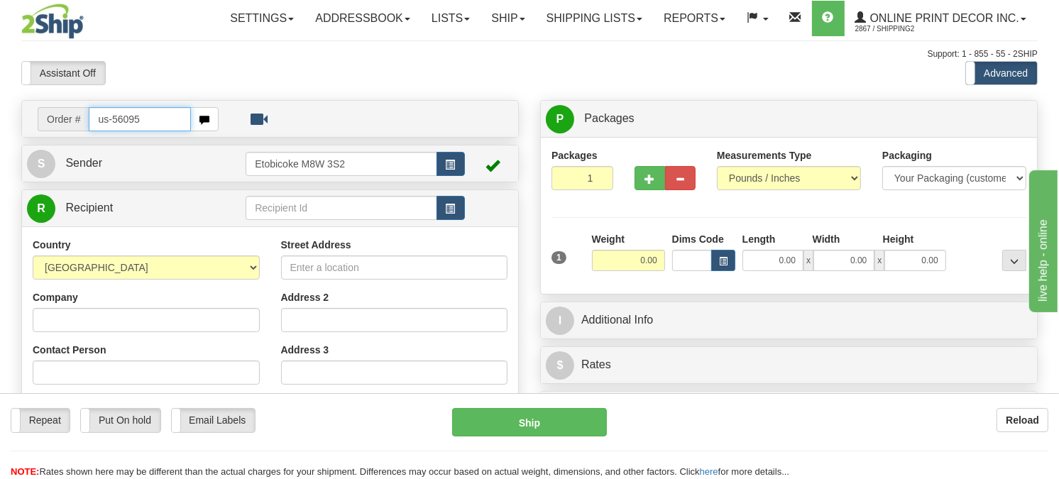
type input "us-56095"
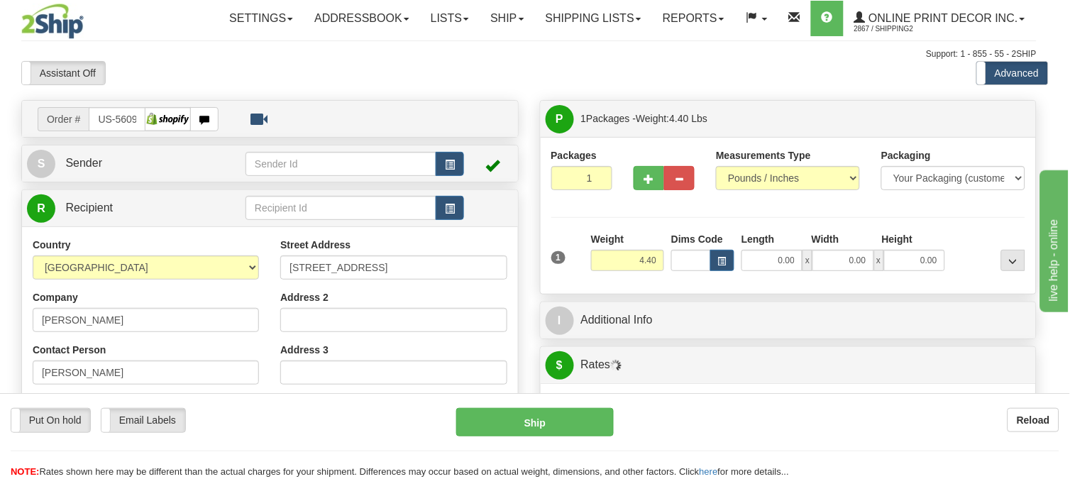
type input "CHAGRIN FALLS"
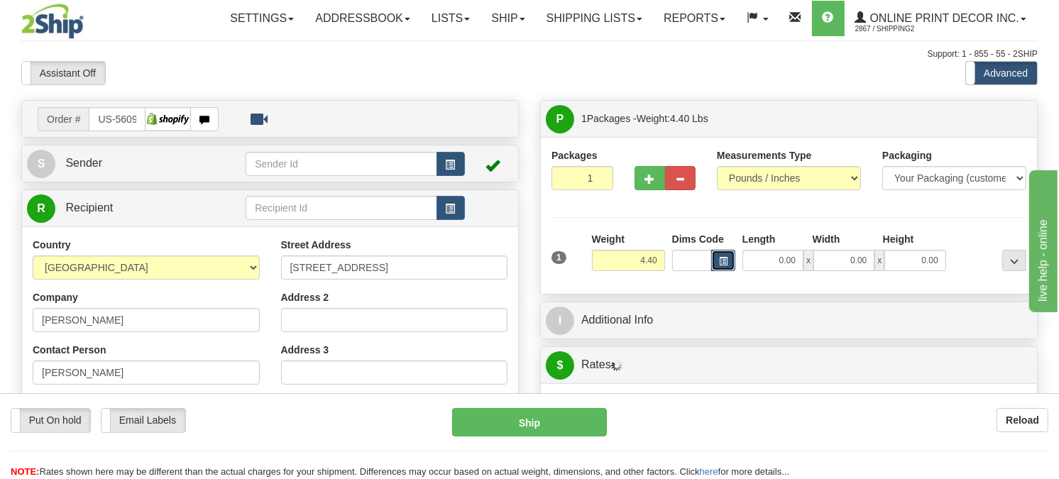
click at [724, 265] on span "button" at bounding box center [723, 262] width 9 height 8
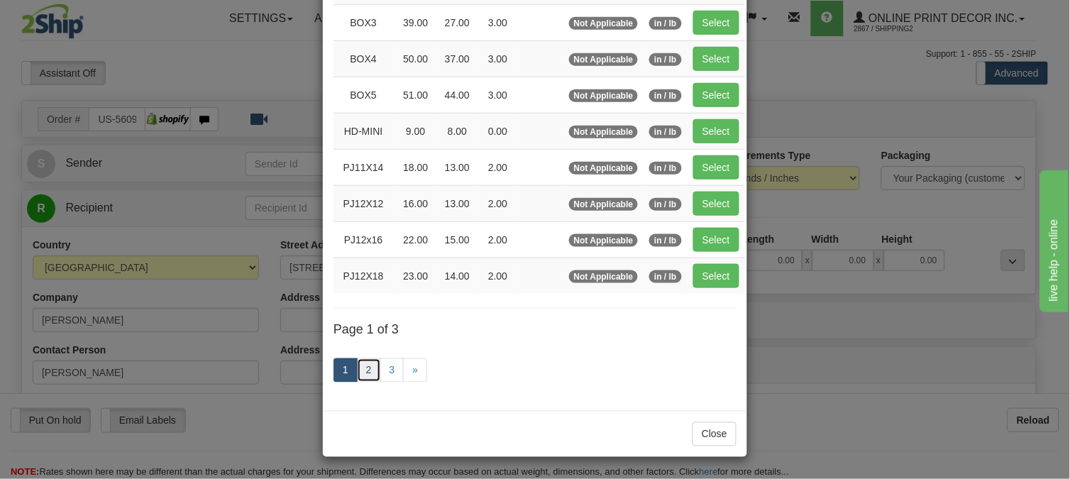
click at [363, 369] on link "2" at bounding box center [369, 370] width 24 height 24
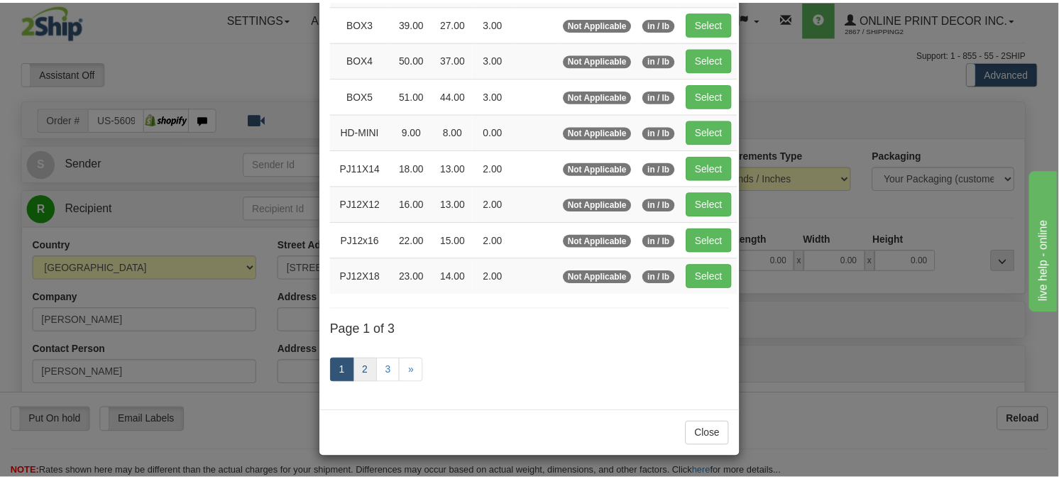
scroll to position [224, 0]
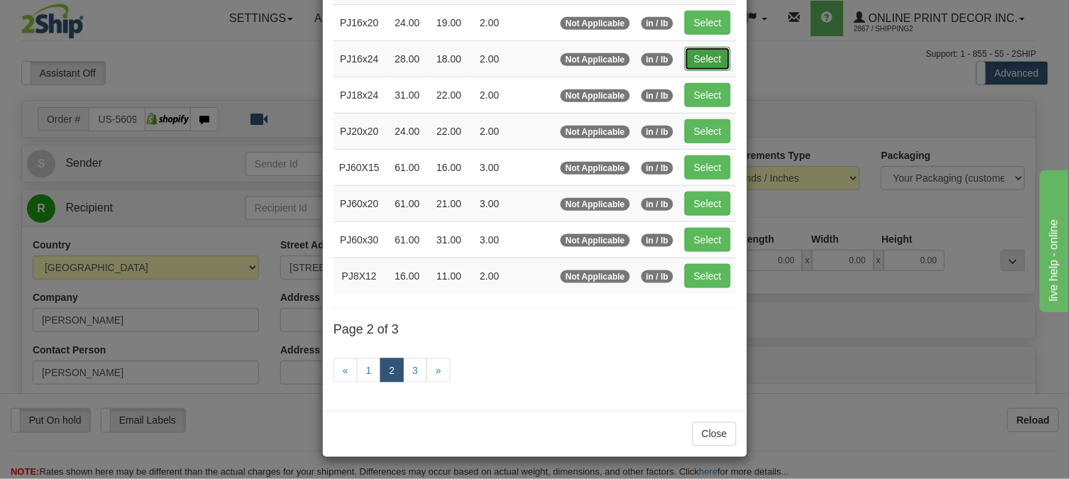
click at [713, 48] on button "Select" at bounding box center [708, 59] width 46 height 24
type input "PJ16x24"
type input "28.00"
type input "18.00"
type input "2.00"
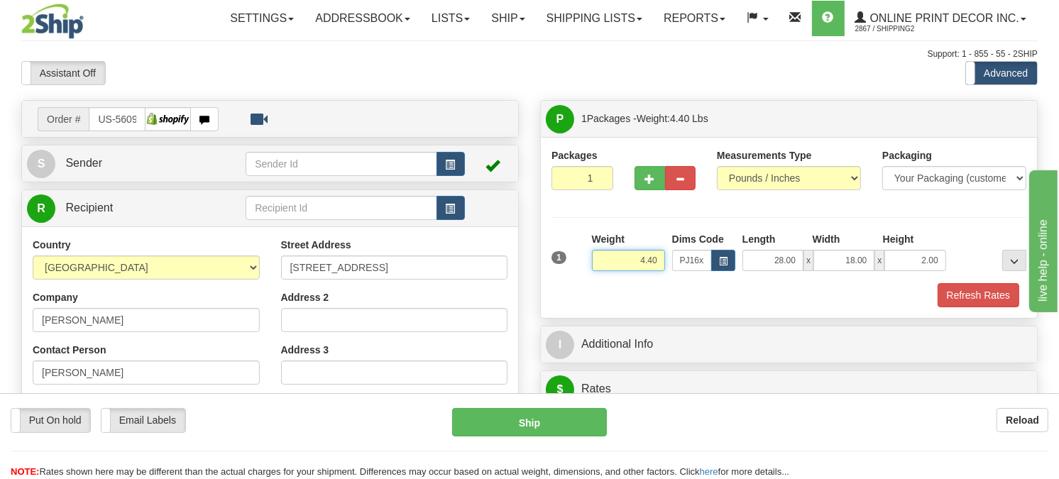
drag, startPoint x: 662, startPoint y: 294, endPoint x: 625, endPoint y: 301, distance: 37.6
click at [625, 271] on input "4.40" at bounding box center [628, 260] width 73 height 21
type input "5.98"
click at [640, 190] on button "button" at bounding box center [649, 178] width 31 height 24
radio input "true"
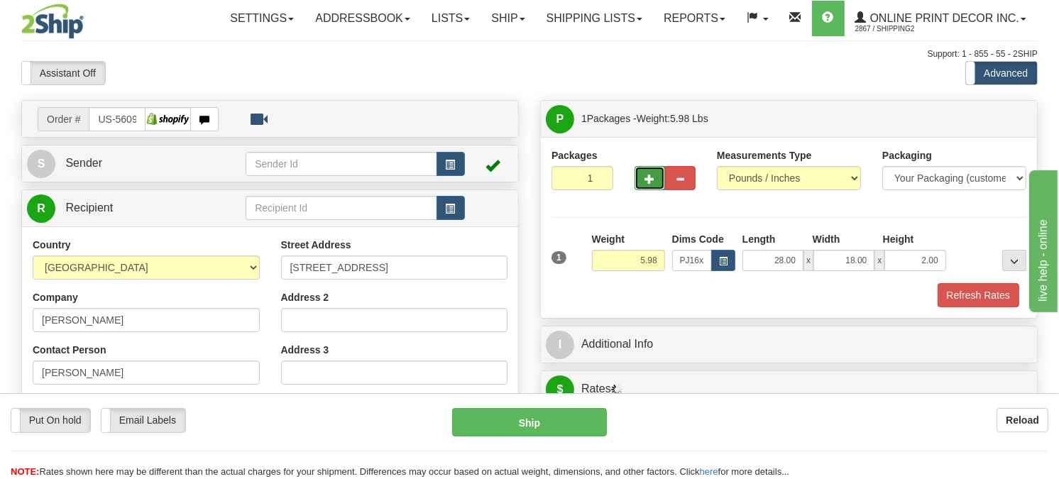
type input "2"
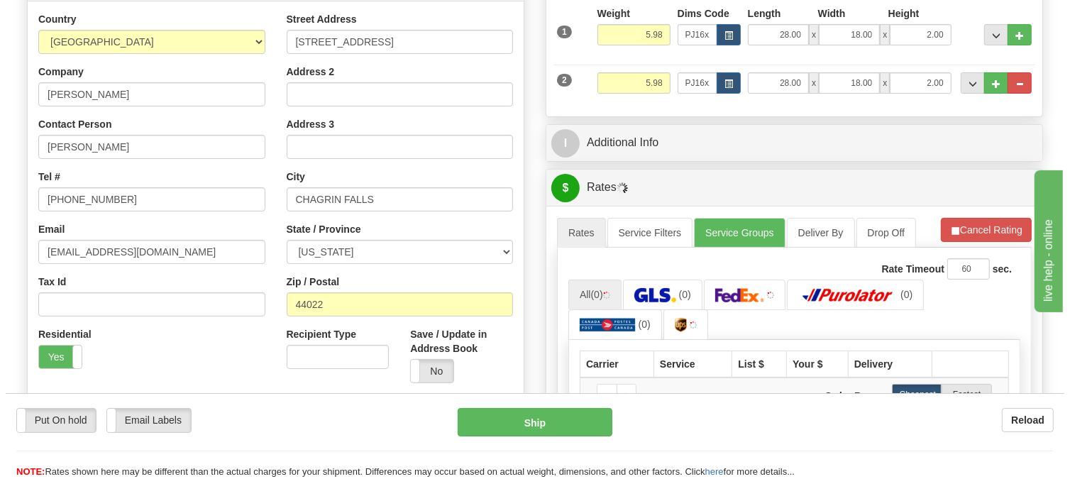
scroll to position [236, 0]
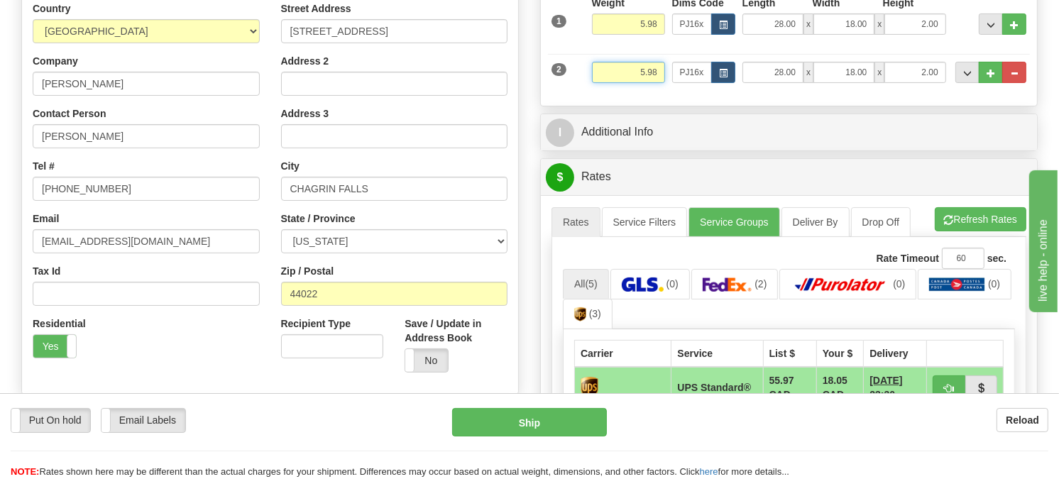
drag, startPoint x: 659, startPoint y: 102, endPoint x: 617, endPoint y: 130, distance: 49.6
click at [617, 106] on div "Packages 2 2 Measurements Type" at bounding box center [789, 3] width 496 height 205
click button "Delete" at bounding box center [0, 0] width 0 height 0
type input "4.00"
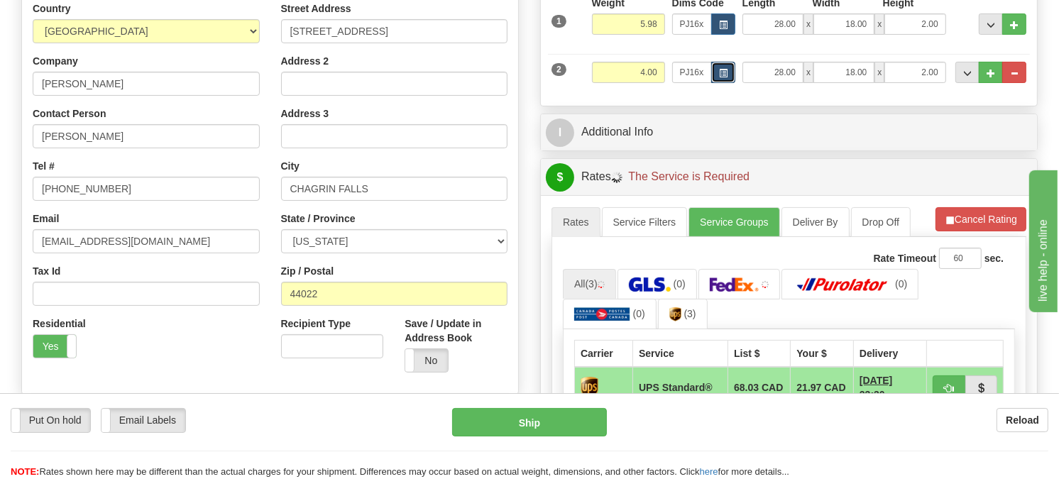
click at [712, 83] on button "button" at bounding box center [723, 72] width 24 height 21
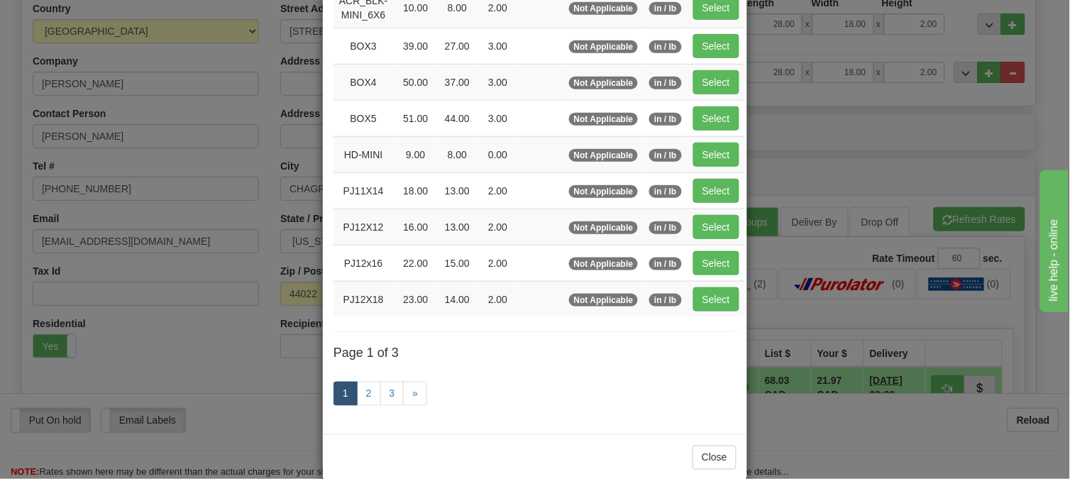
scroll to position [231, 0]
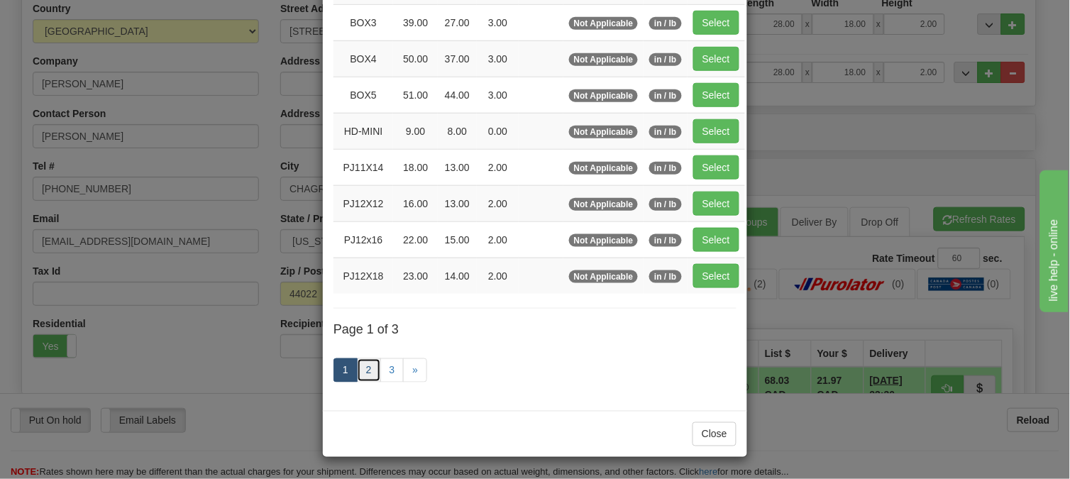
click at [363, 364] on link "2" at bounding box center [369, 370] width 24 height 24
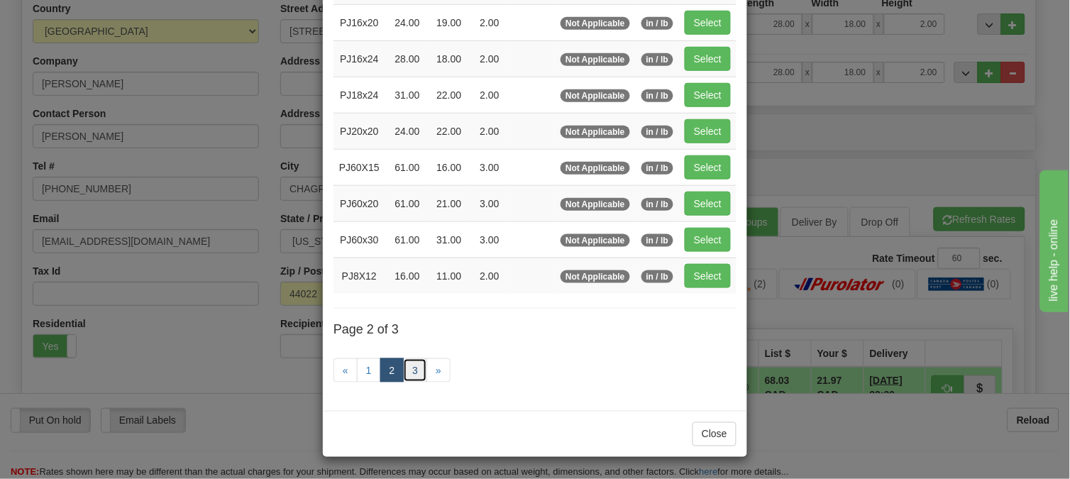
click at [417, 361] on link "3" at bounding box center [415, 370] width 24 height 24
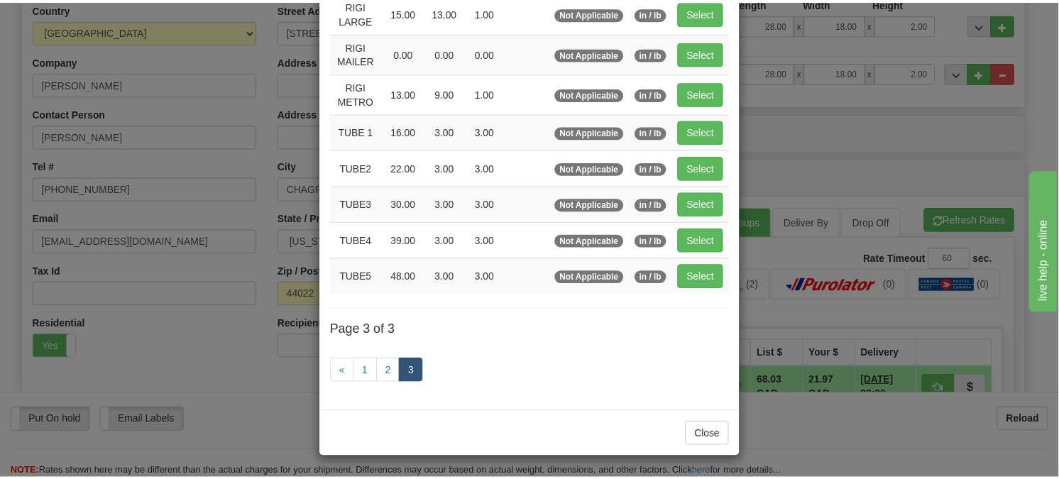
scroll to position [163, 0]
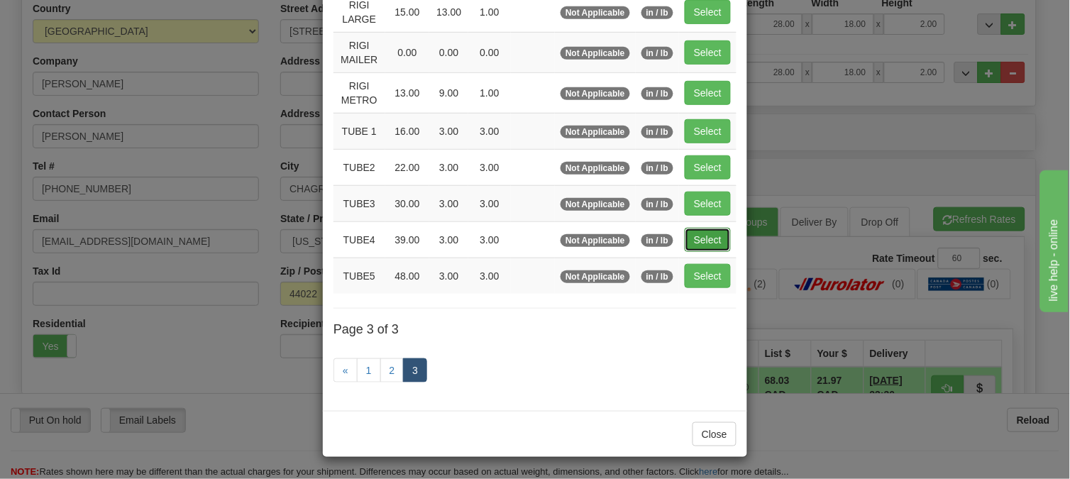
click at [694, 236] on button "Select" at bounding box center [708, 240] width 46 height 24
type input "TUBE4"
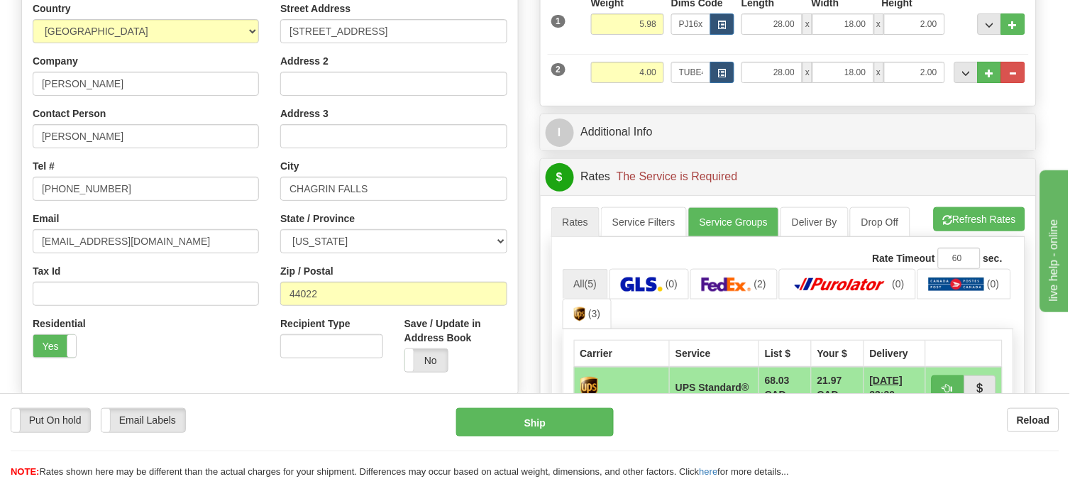
type input "39.00"
type input "3.00"
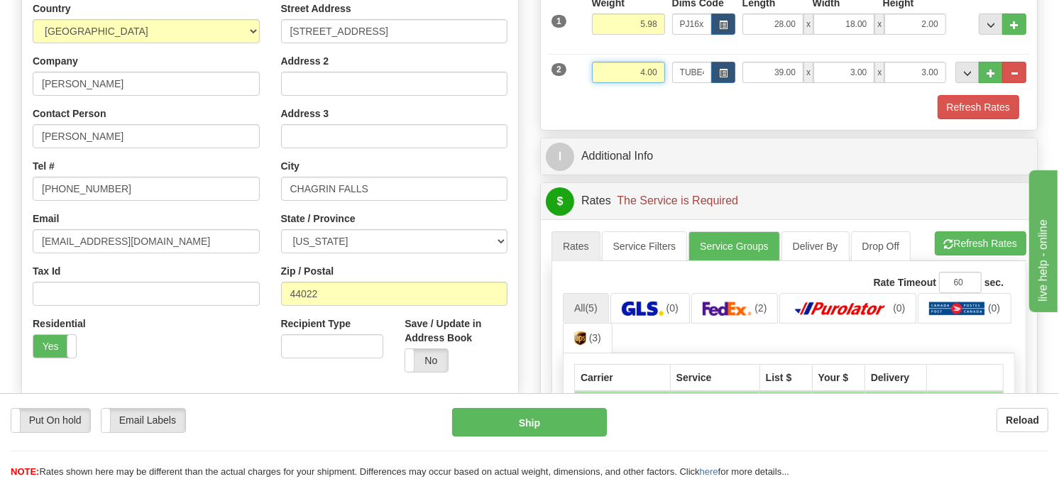
drag, startPoint x: 660, startPoint y: 100, endPoint x: 599, endPoint y: 114, distance: 62.7
click at [599, 83] on input "4.00" at bounding box center [628, 72] width 73 height 21
click button "Delete" at bounding box center [0, 0] width 0 height 0
type input "5.00"
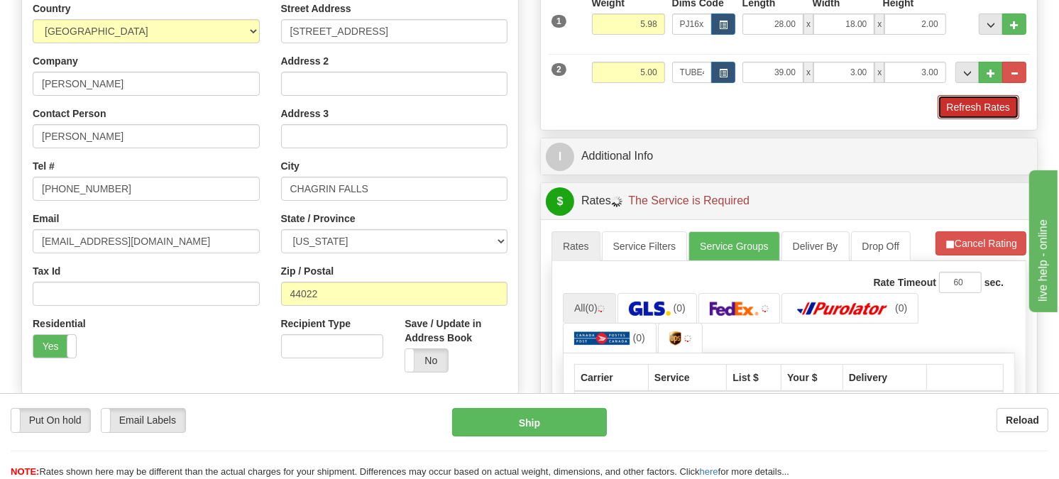
click at [1008, 119] on button "Refresh Rates" at bounding box center [978, 107] width 82 height 24
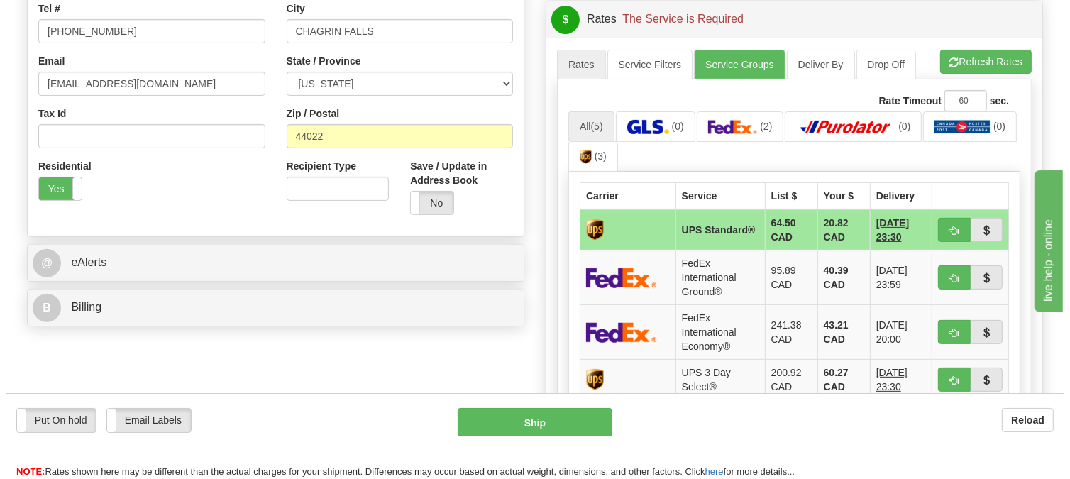
scroll to position [473, 0]
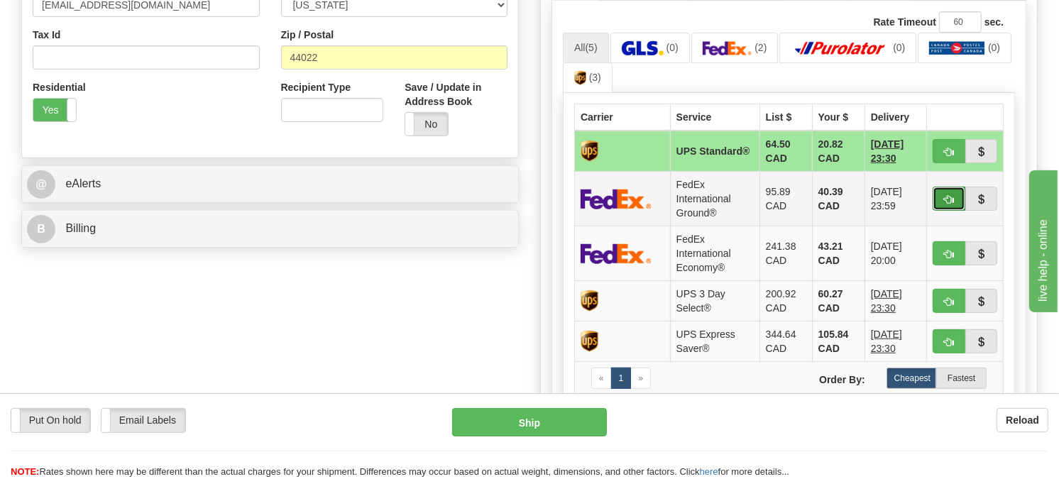
click at [950, 204] on span "button" at bounding box center [949, 199] width 10 height 9
type input "92"
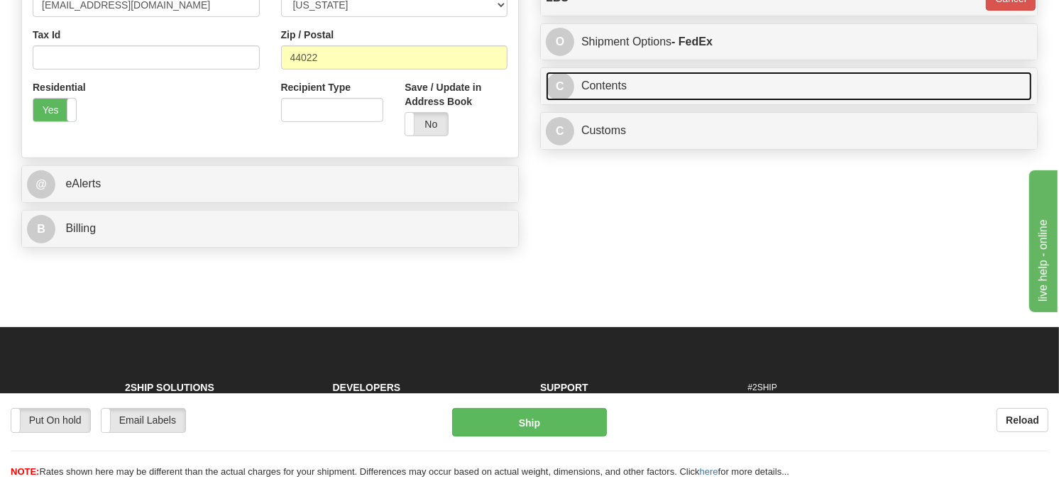
click at [730, 101] on link "C Contents" at bounding box center [789, 86] width 486 height 29
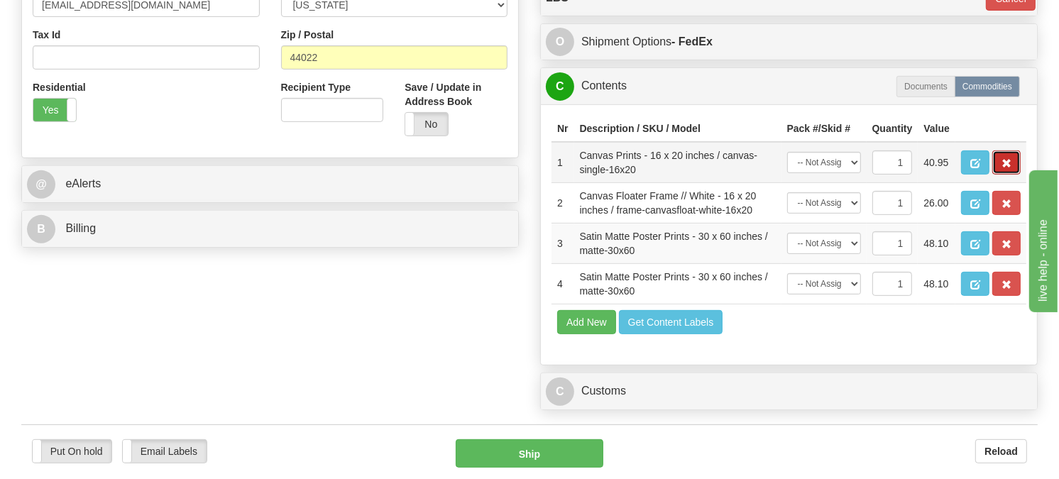
click at [994, 175] on button "button" at bounding box center [1006, 162] width 28 height 24
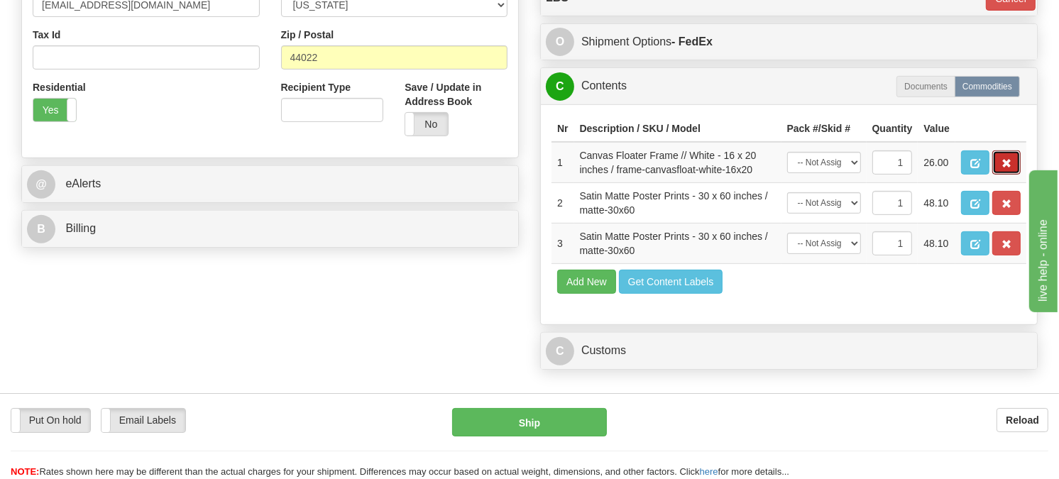
click at [994, 175] on button "button" at bounding box center [1006, 162] width 28 height 24
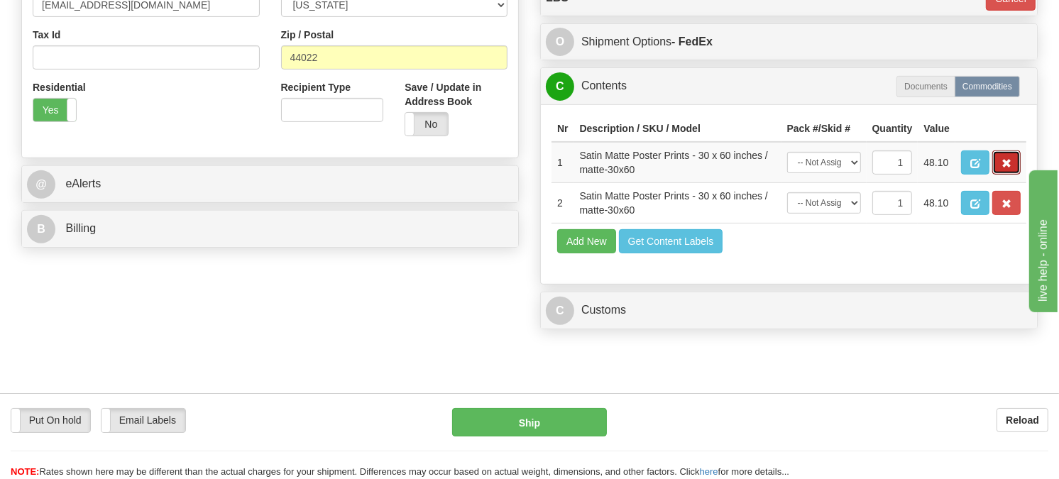
click at [994, 175] on button "button" at bounding box center [1006, 162] width 28 height 24
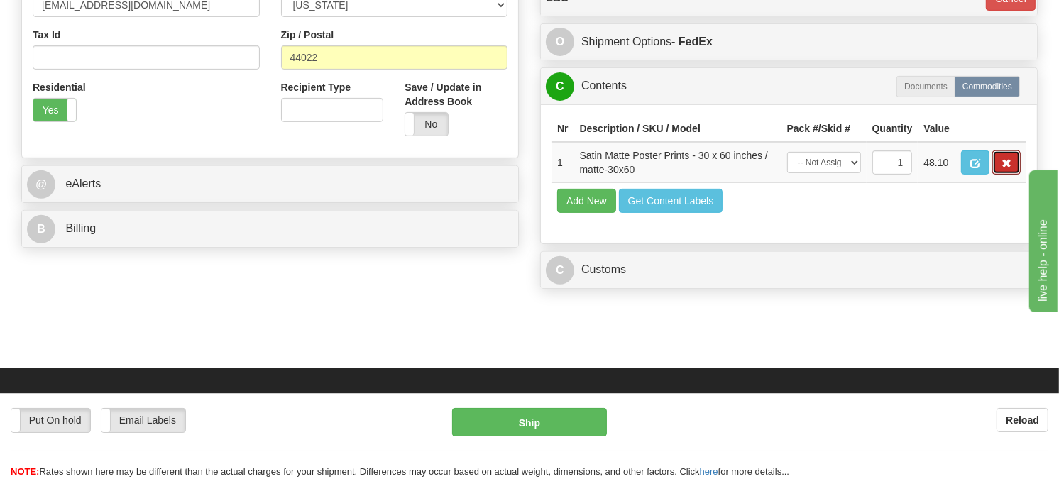
click at [994, 175] on button "button" at bounding box center [1006, 162] width 28 height 24
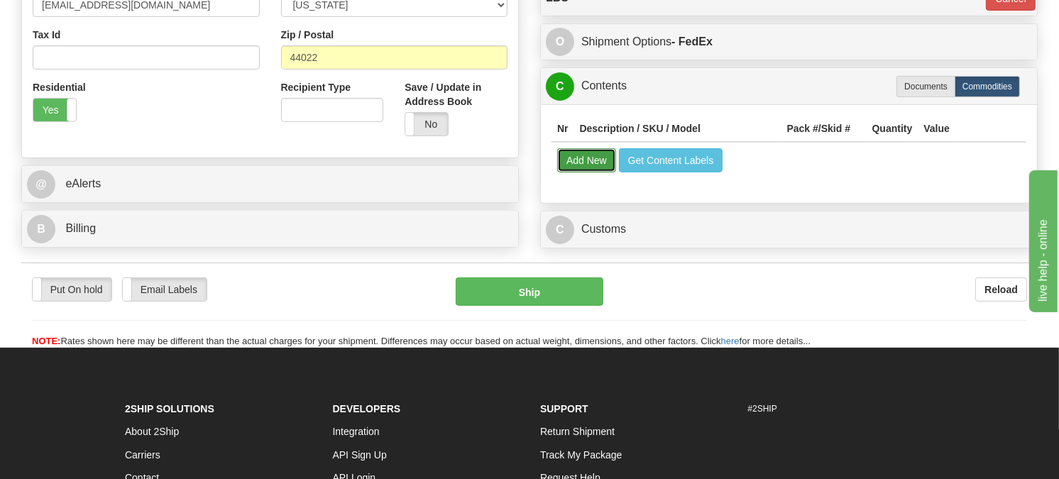
click at [589, 172] on button "Add New" at bounding box center [586, 160] width 59 height 24
select select
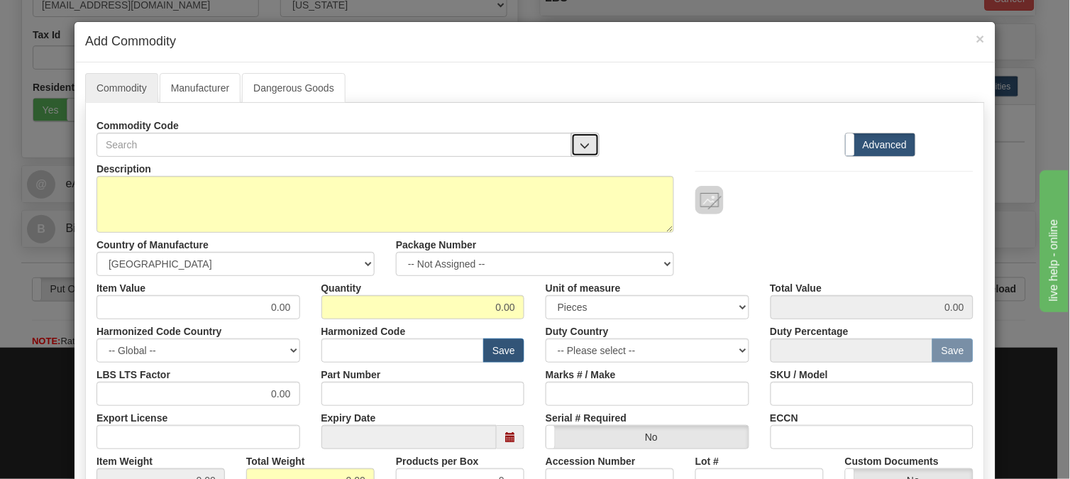
click at [586, 149] on button "button" at bounding box center [585, 145] width 28 height 24
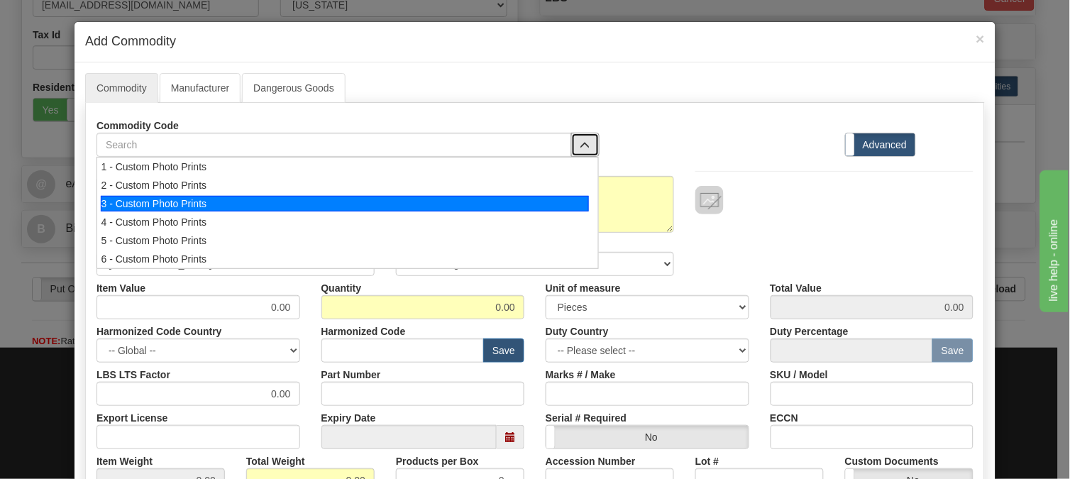
click at [577, 202] on div "3 - Custom Photo Prints" at bounding box center [345, 204] width 489 height 16
select select "1"
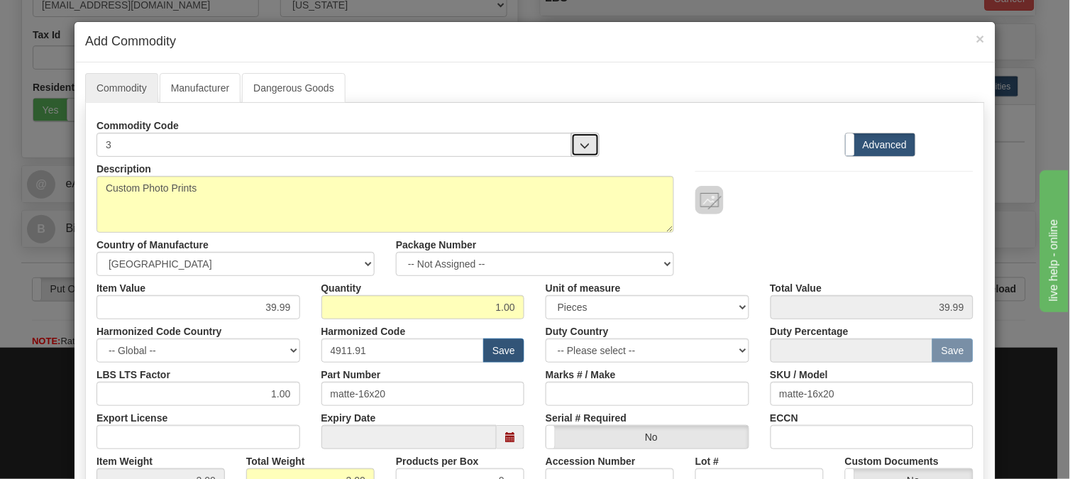
click at [571, 144] on button "button" at bounding box center [585, 145] width 28 height 24
click at [216, 81] on link "Manufacturer" at bounding box center [200, 88] width 81 height 30
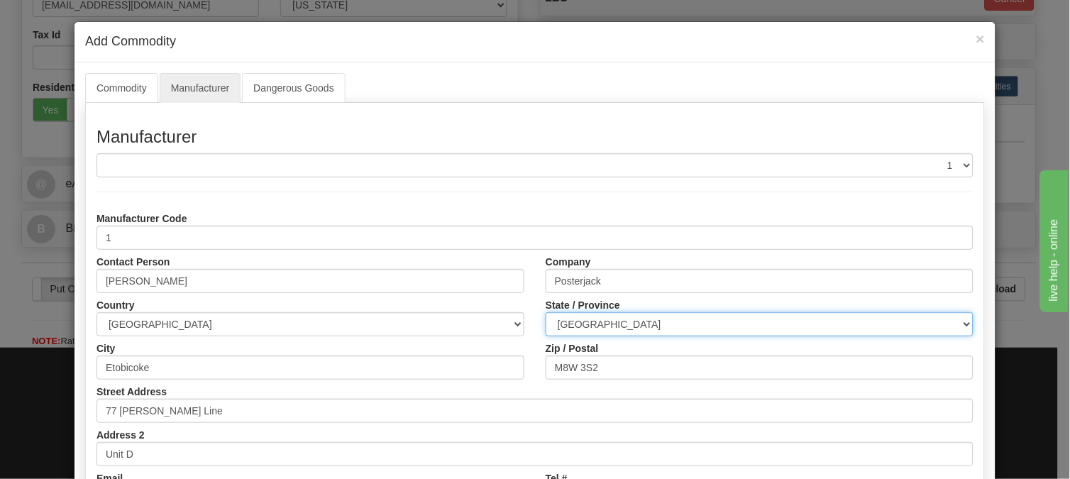
click at [619, 327] on select "ALBERTA BRITISH COLUMBIA MANITOBA NEW BRUNSWICK NEWFOUNDLAND NOVA SCOTIA NUNAVU…" at bounding box center [760, 324] width 428 height 24
select select "ON"
click at [546, 312] on select "ALBERTA BRITISH COLUMBIA MANITOBA NEW BRUNSWICK NEWFOUNDLAND NOVA SCOTIA NUNAVU…" at bounding box center [760, 324] width 428 height 24
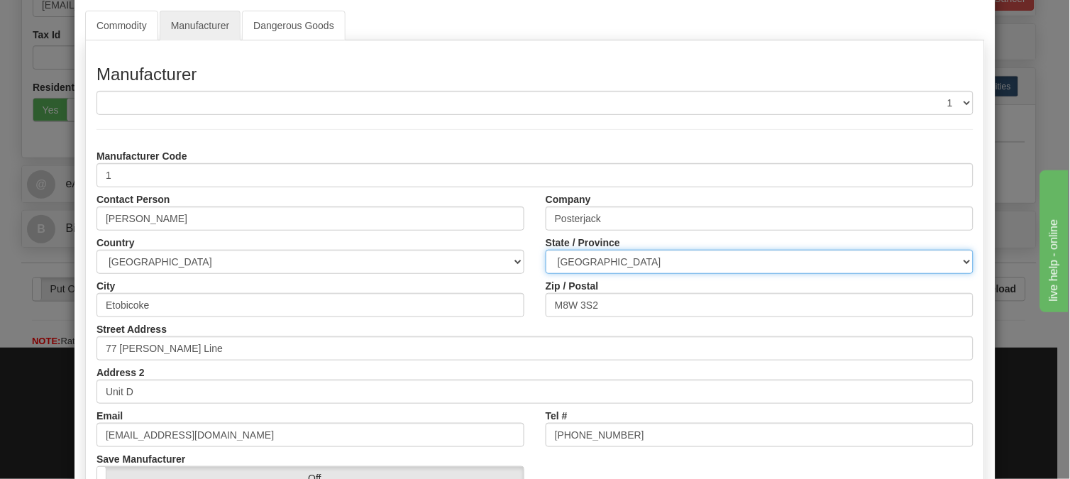
scroll to position [171, 0]
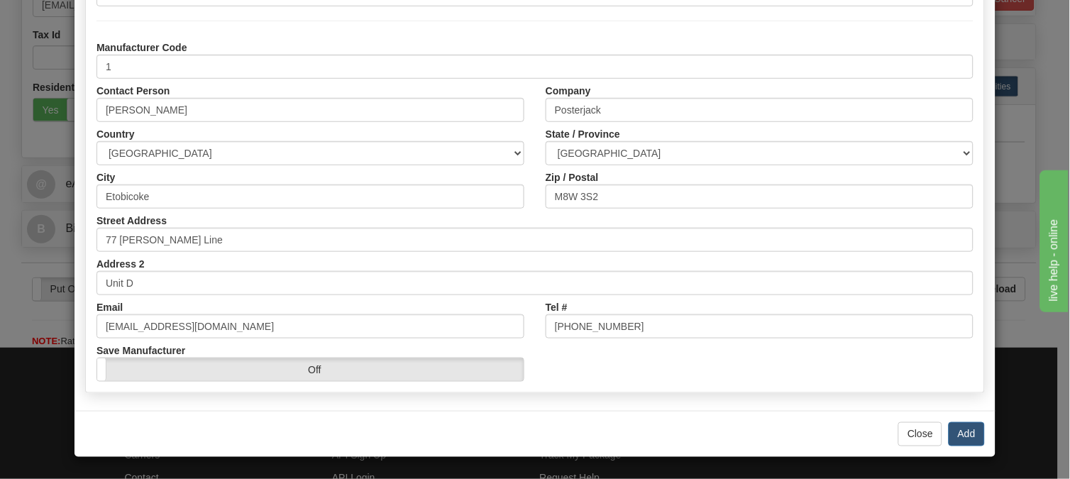
click at [991, 382] on div "× Add Commodity Commodity Manufacturer Dangerous Goods Commodity Code 3 3 - Cus…" at bounding box center [535, 239] width 1070 height 479
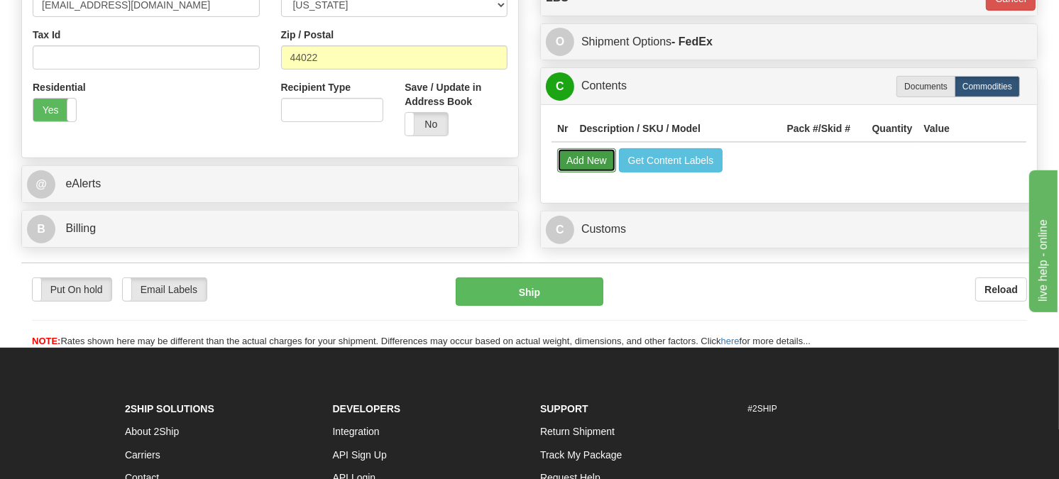
click at [597, 172] on button "Add New" at bounding box center [586, 160] width 59 height 24
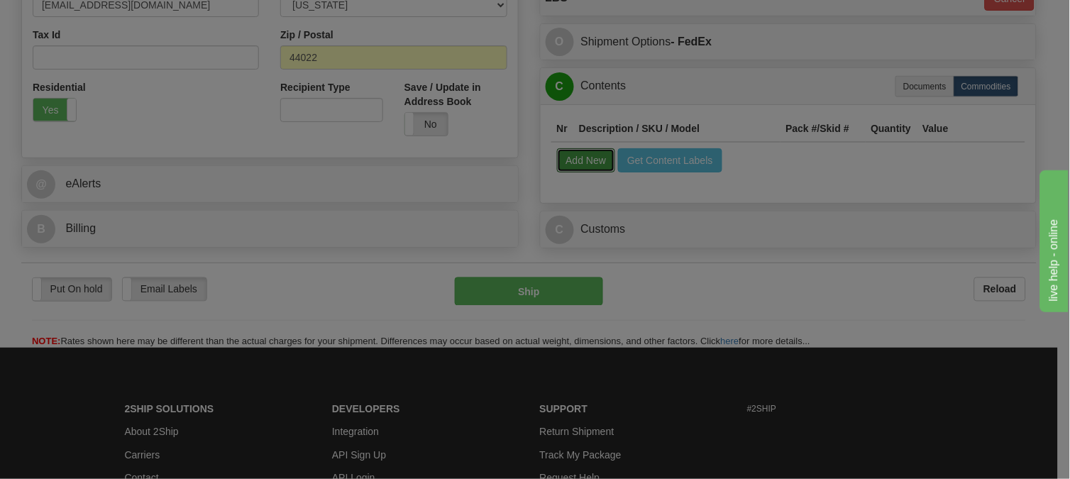
select select
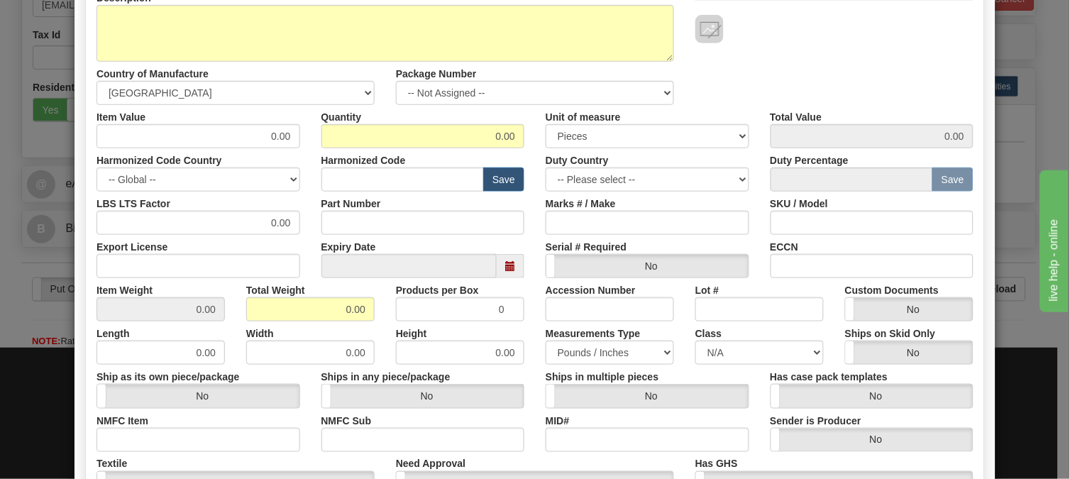
scroll to position [0, 0]
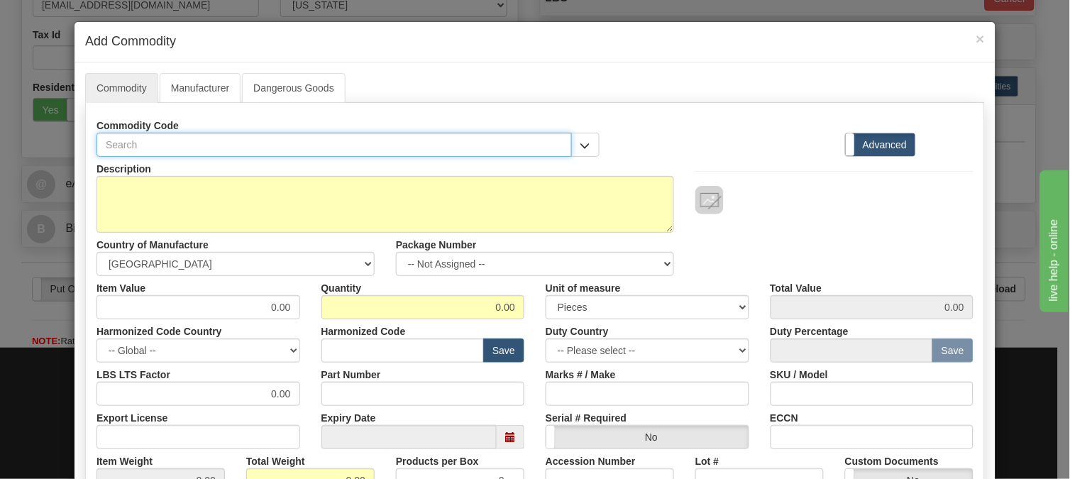
click at [203, 143] on input "text" at bounding box center [334, 145] width 475 height 24
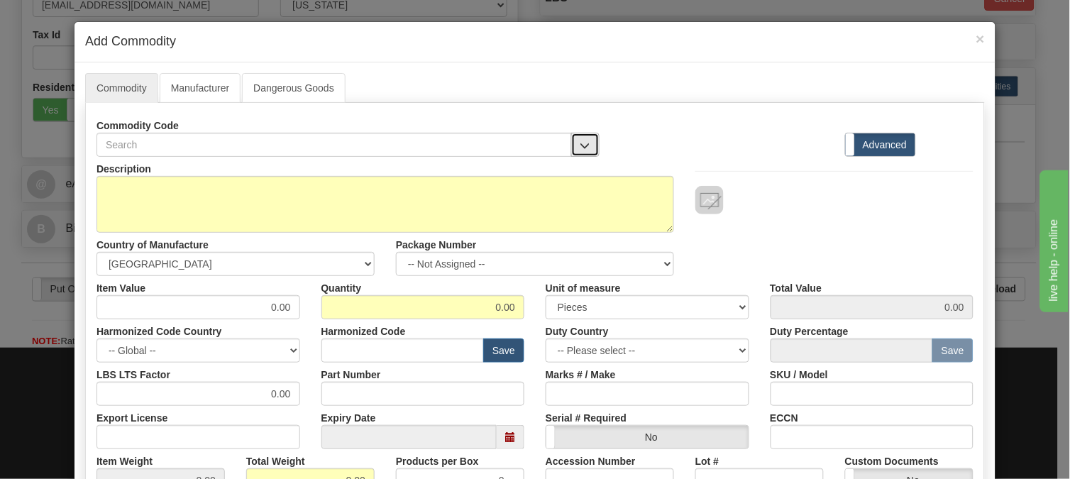
click at [581, 141] on span "button" at bounding box center [586, 145] width 10 height 9
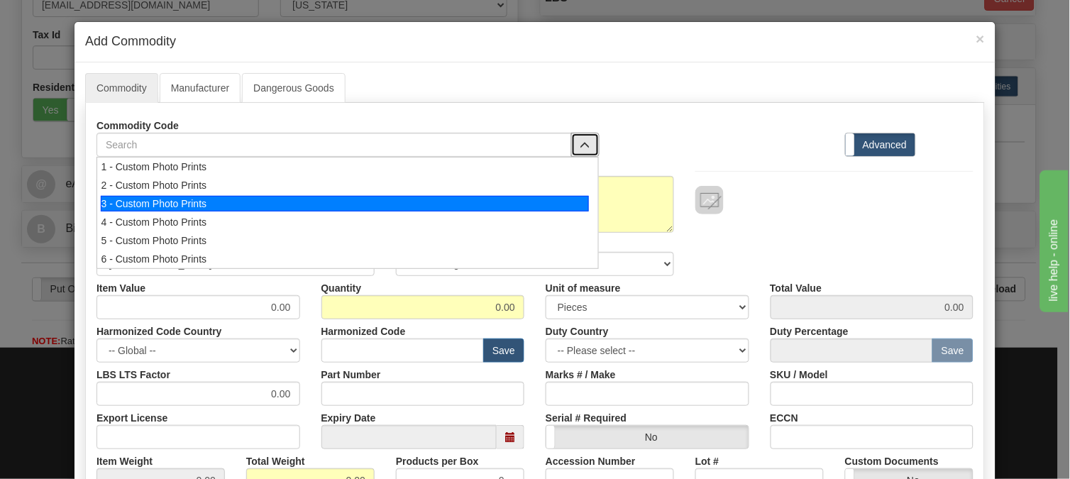
click at [493, 211] on div "3 - Custom Photo Prints" at bounding box center [345, 204] width 489 height 16
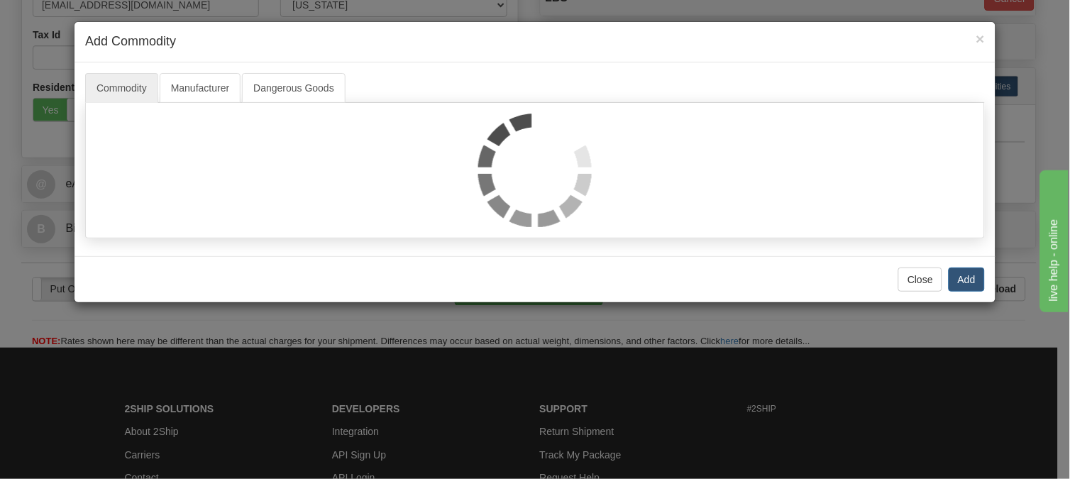
select select "1"
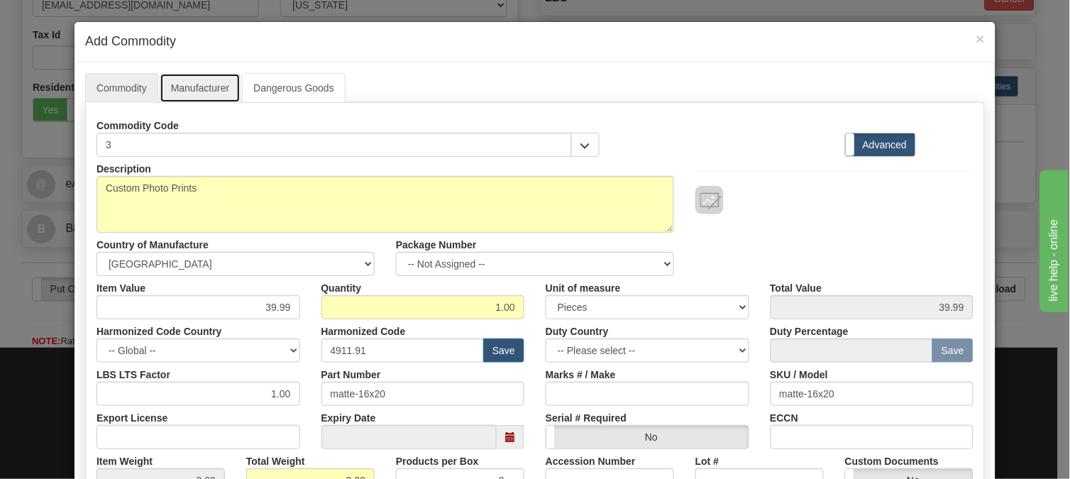
click at [201, 84] on link "Manufacturer" at bounding box center [200, 88] width 81 height 30
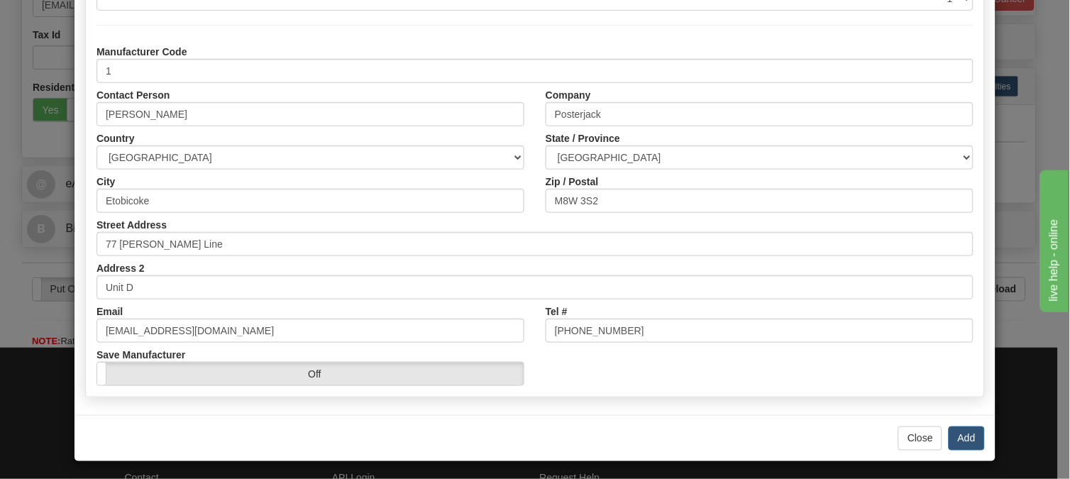
scroll to position [171, 0]
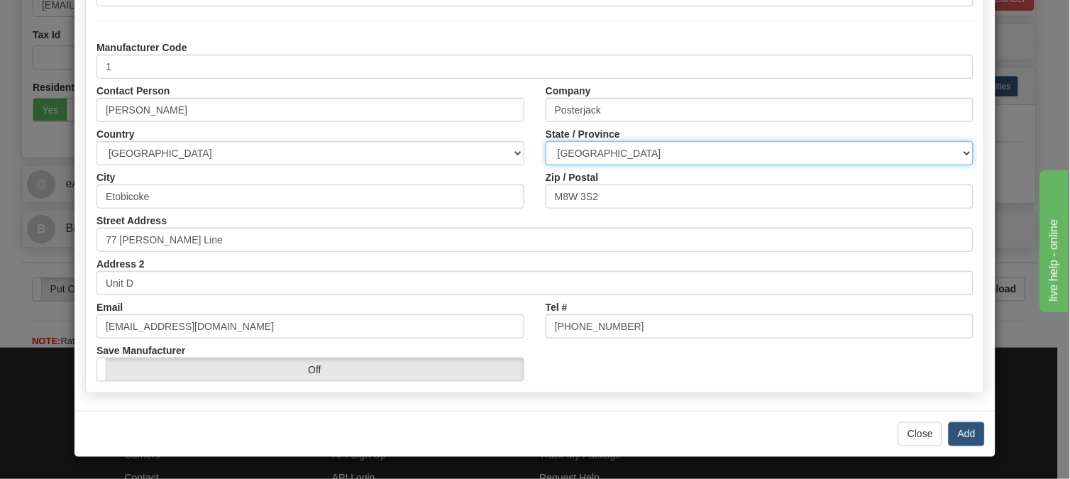
click at [628, 149] on select "ALBERTA BRITISH COLUMBIA MANITOBA NEW BRUNSWICK NEWFOUNDLAND NOVA SCOTIA NUNAVU…" at bounding box center [760, 153] width 428 height 24
select select "ON"
click at [546, 141] on select "ALBERTA BRITISH COLUMBIA MANITOBA NEW BRUNSWICK NEWFOUNDLAND NOVA SCOTIA NUNAVU…" at bounding box center [760, 153] width 428 height 24
click at [969, 427] on button "Add" at bounding box center [967, 434] width 36 height 24
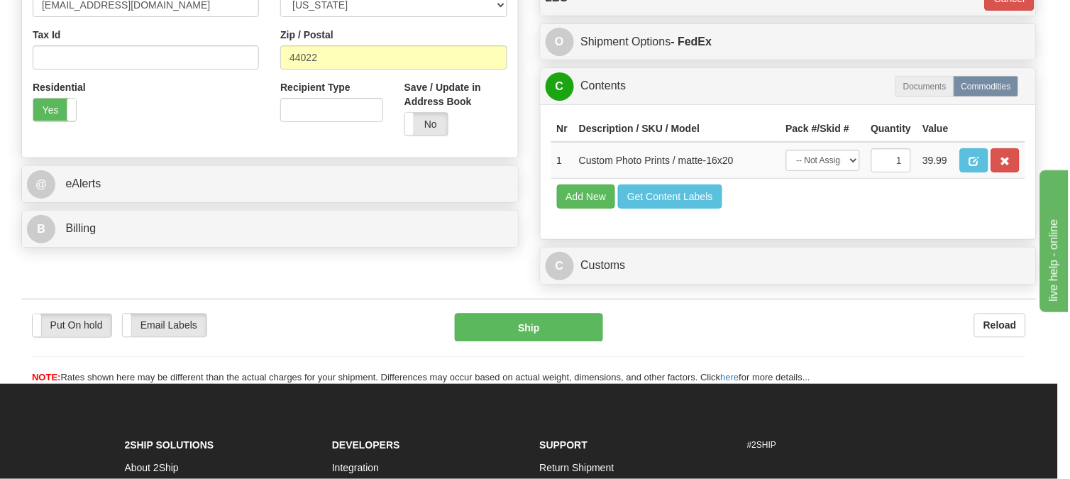
scroll to position [0, 0]
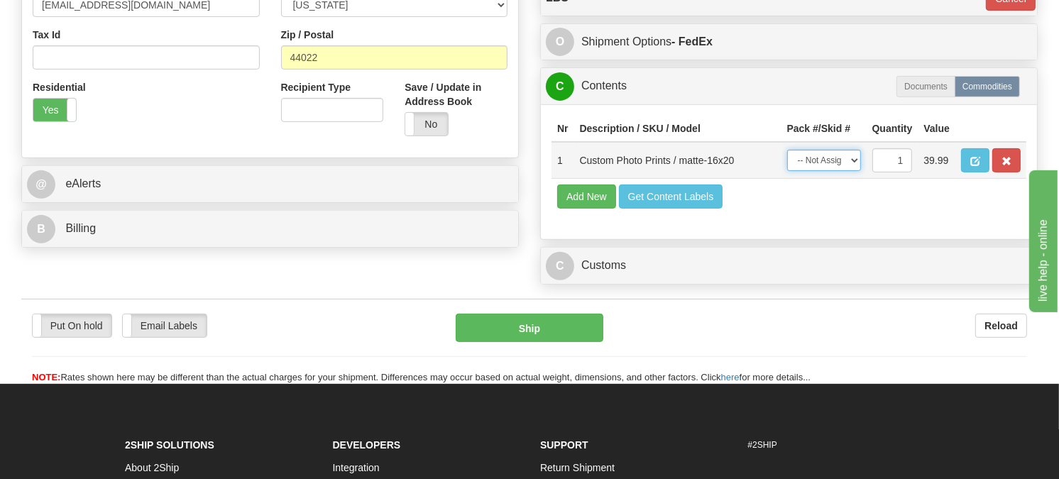
click at [839, 171] on select "-- Not Assigned -- Item 1 Item 2" at bounding box center [824, 160] width 74 height 21
select select "0"
click at [787, 171] on select "-- Not Assigned -- Item 1 Item 2" at bounding box center [824, 160] width 74 height 21
click at [585, 209] on button "Add New" at bounding box center [586, 197] width 59 height 24
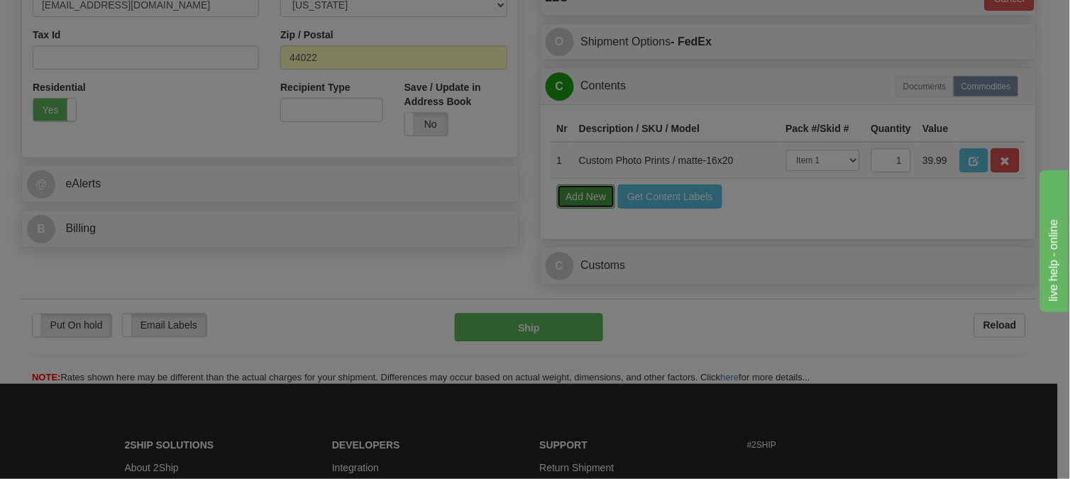
select select
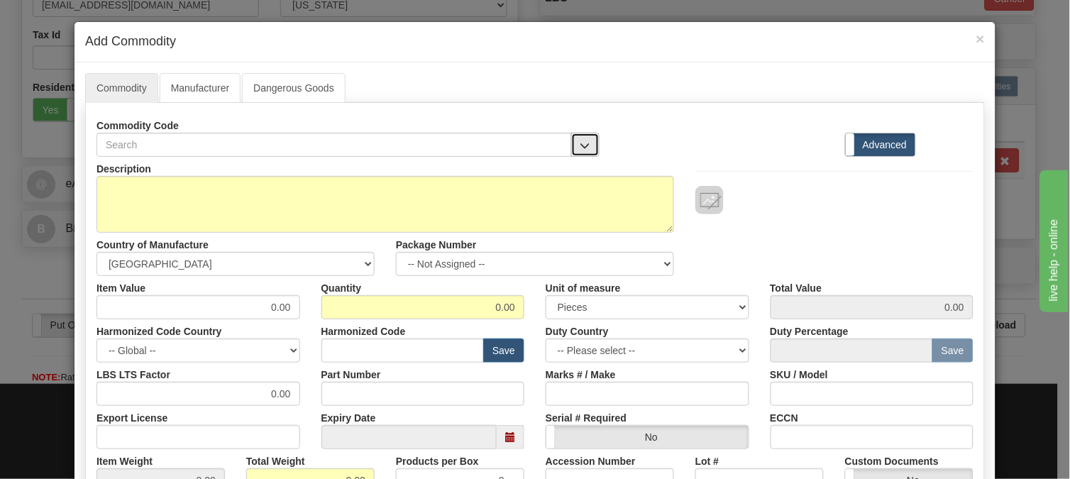
click at [573, 157] on button "button" at bounding box center [585, 145] width 28 height 24
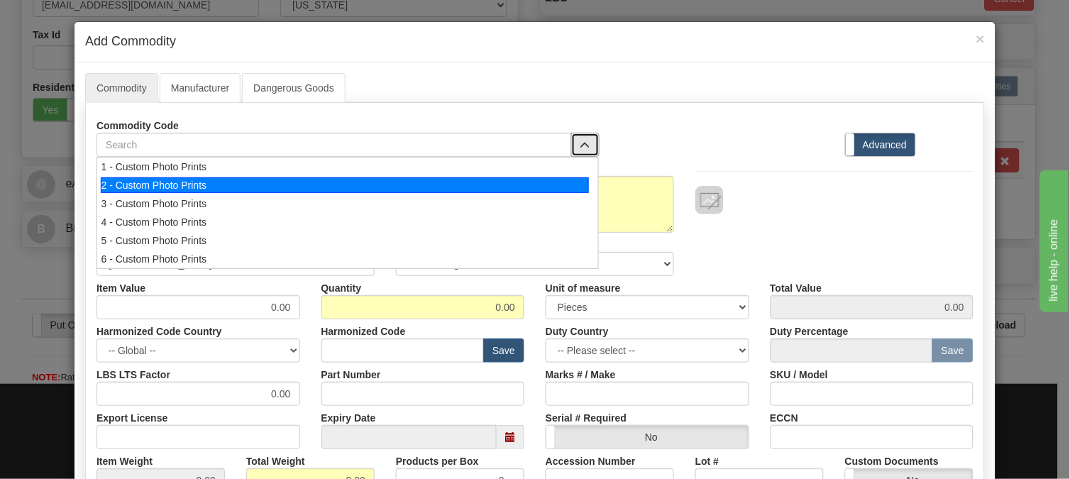
click at [558, 182] on div "2 - Custom Photo Prints" at bounding box center [345, 185] width 489 height 16
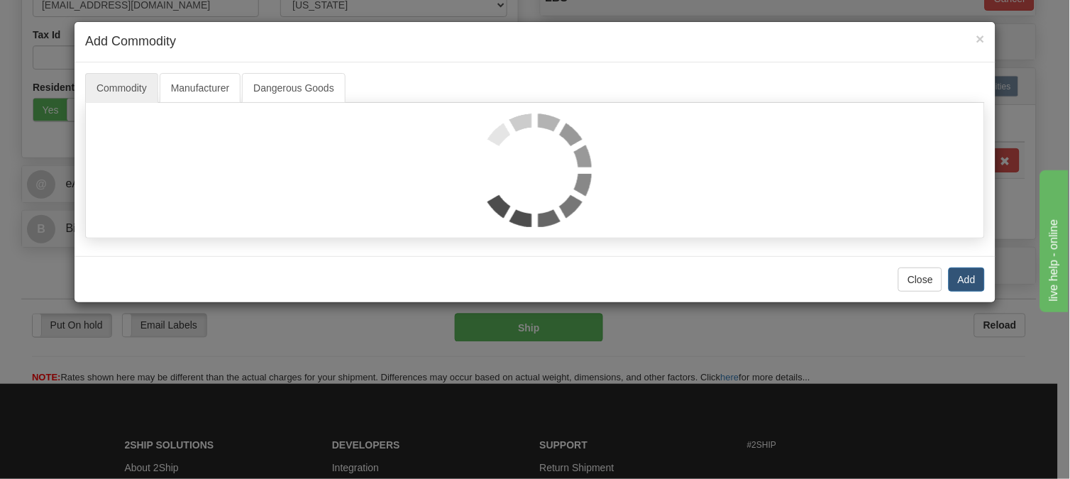
select select "1"
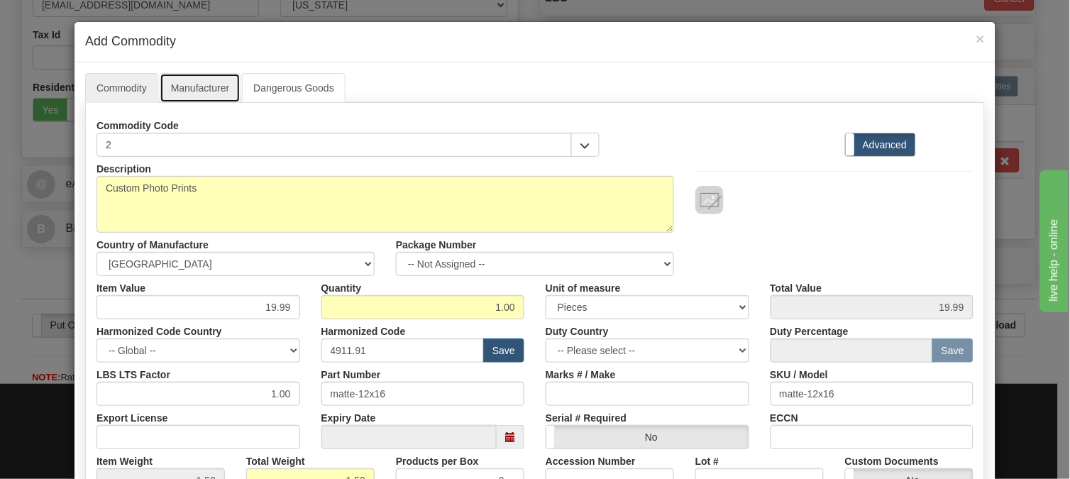
click at [196, 84] on link "Manufacturer" at bounding box center [200, 88] width 81 height 30
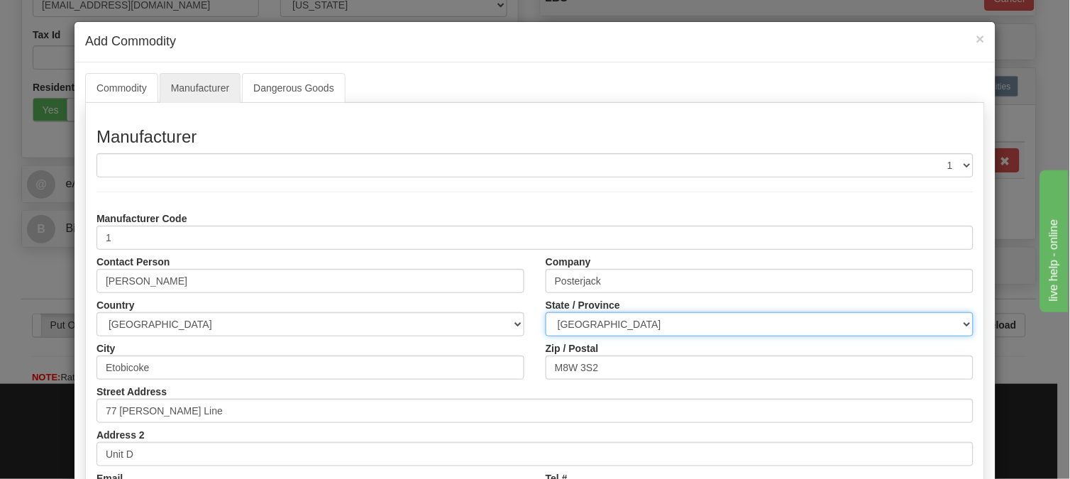
click at [667, 324] on select "ALBERTA BRITISH COLUMBIA MANITOBA NEW BRUNSWICK NEWFOUNDLAND NOVA SCOTIA NUNAVU…" at bounding box center [760, 324] width 428 height 24
select select "ON"
click at [546, 312] on select "ALBERTA BRITISH COLUMBIA MANITOBA NEW BRUNSWICK NEWFOUNDLAND NOVA SCOTIA NUNAVU…" at bounding box center [760, 324] width 428 height 24
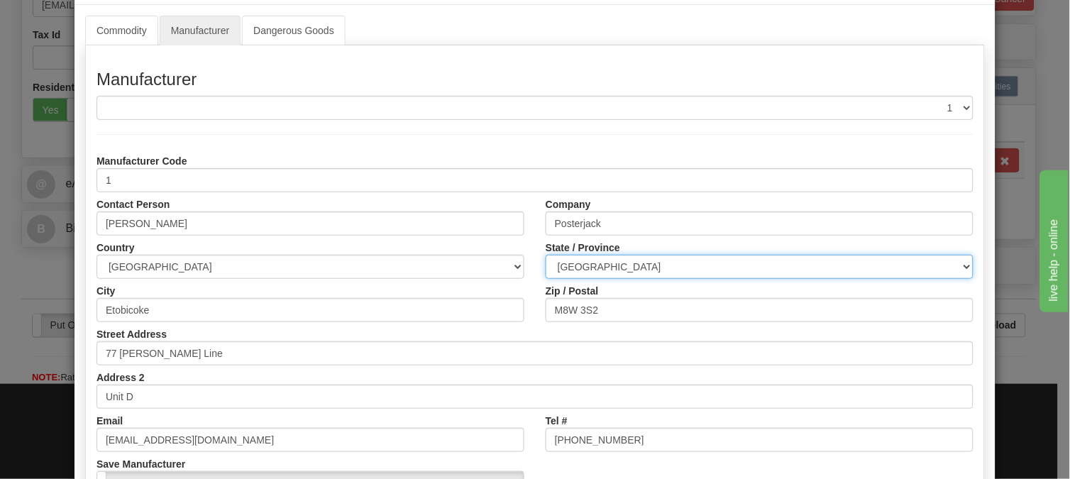
scroll to position [171, 0]
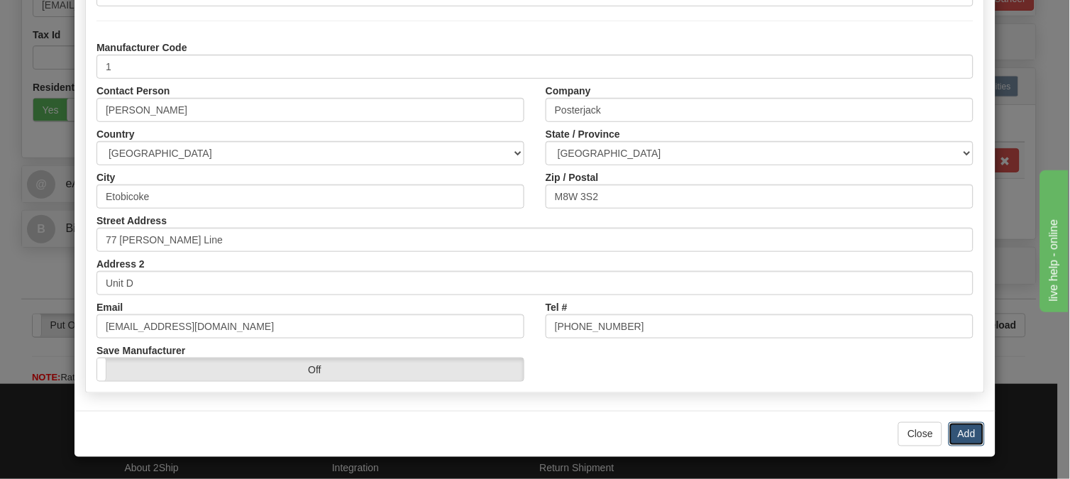
click at [950, 431] on button "Add" at bounding box center [967, 434] width 36 height 24
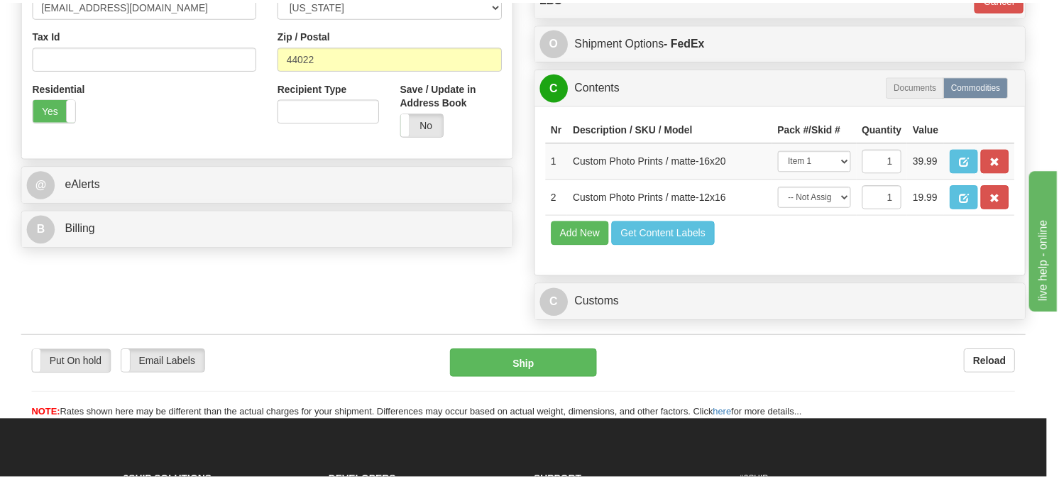
scroll to position [0, 0]
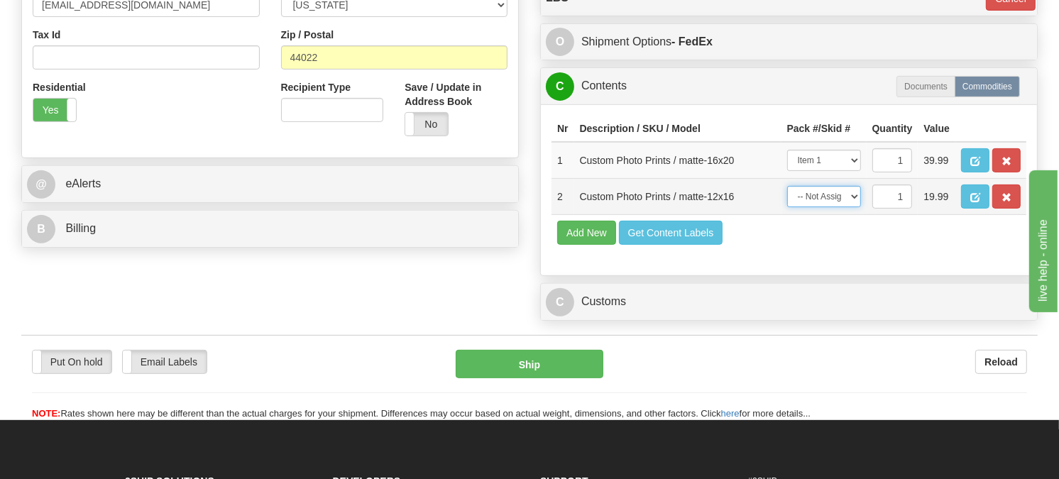
drag, startPoint x: 842, startPoint y: 266, endPoint x: 842, endPoint y: 277, distance: 10.6
click at [842, 207] on select "-- Not Assigned -- Item 1 Item 2" at bounding box center [824, 196] width 74 height 21
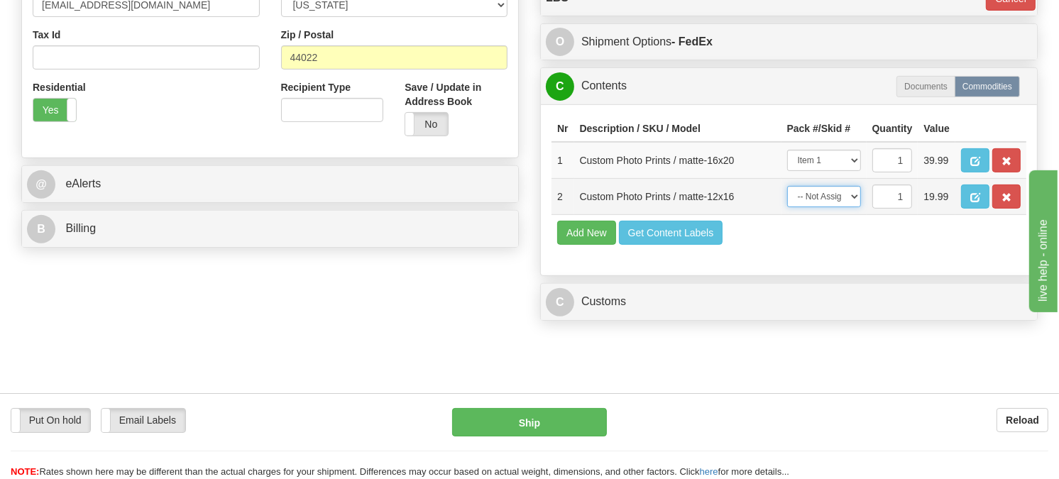
select select "0"
click at [787, 207] on select "-- Not Assigned -- Item 1 Item 2" at bounding box center [824, 196] width 74 height 21
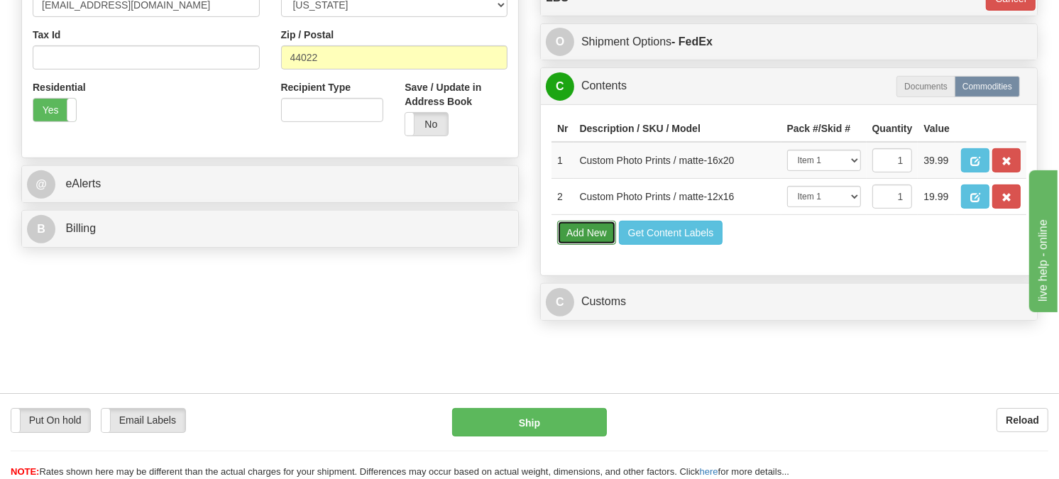
click at [597, 245] on button "Add New" at bounding box center [586, 233] width 59 height 24
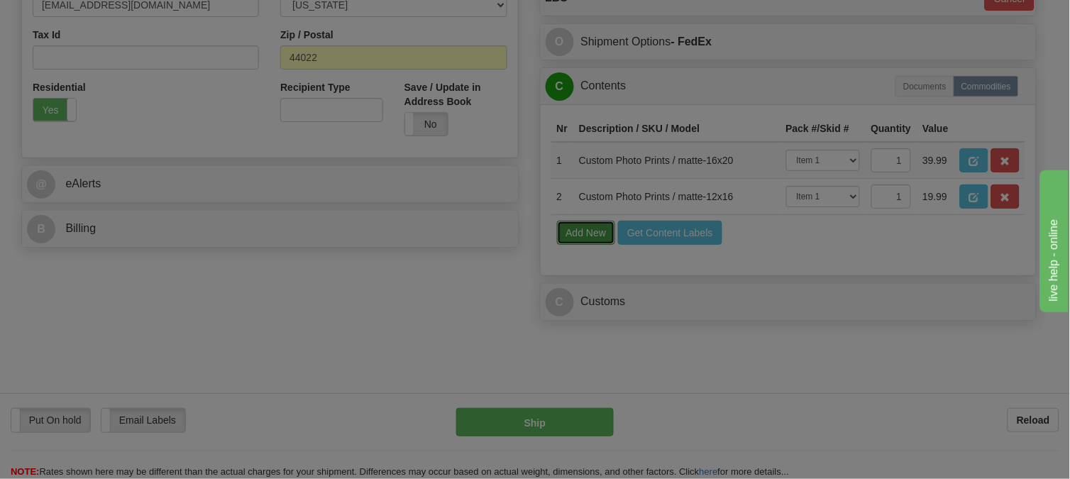
select select
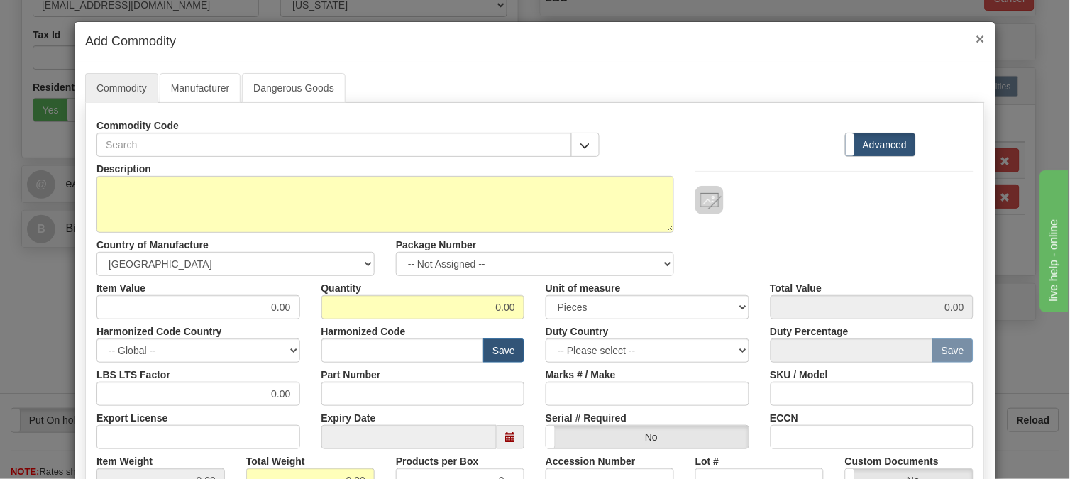
click at [977, 38] on span "×" at bounding box center [981, 39] width 9 height 16
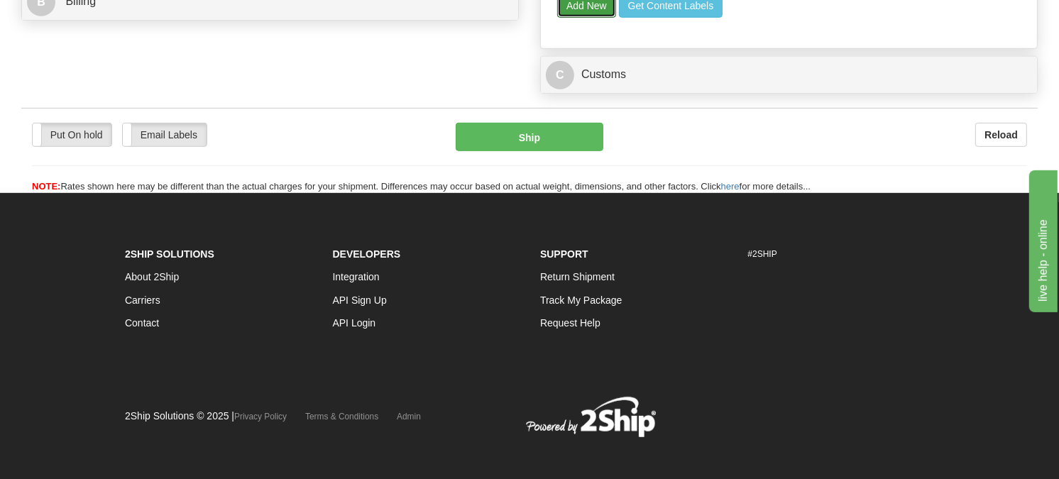
scroll to position [710, 0]
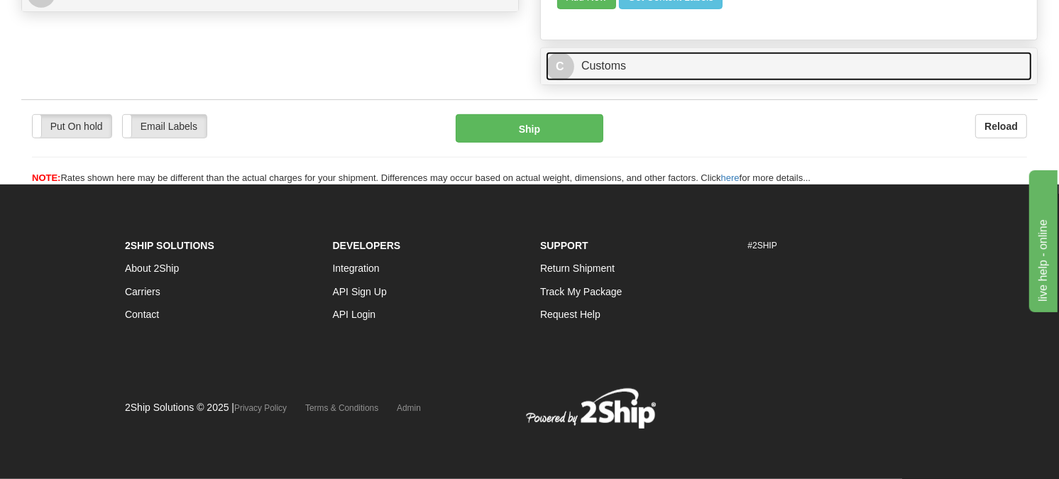
click at [675, 81] on link "C Customs" at bounding box center [789, 66] width 486 height 29
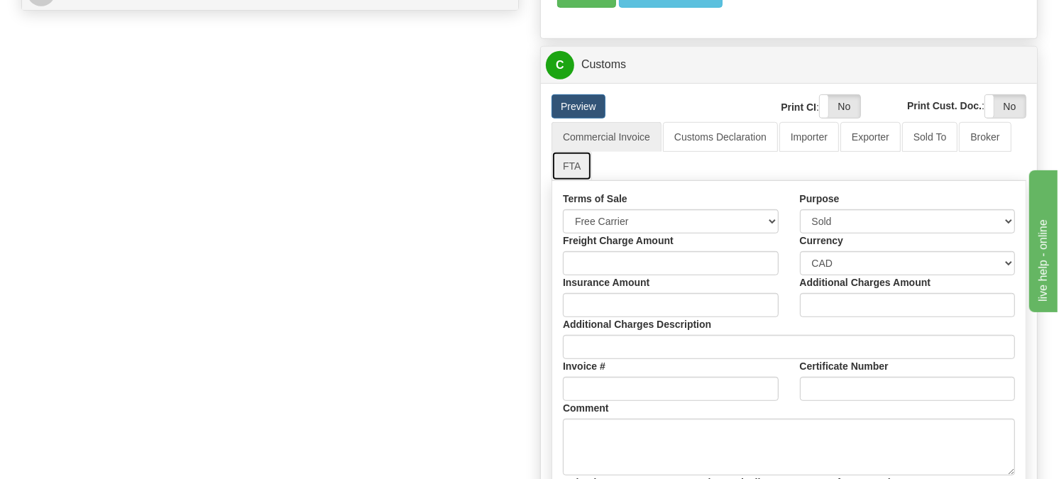
click at [571, 181] on link "FTA" at bounding box center [571, 166] width 40 height 30
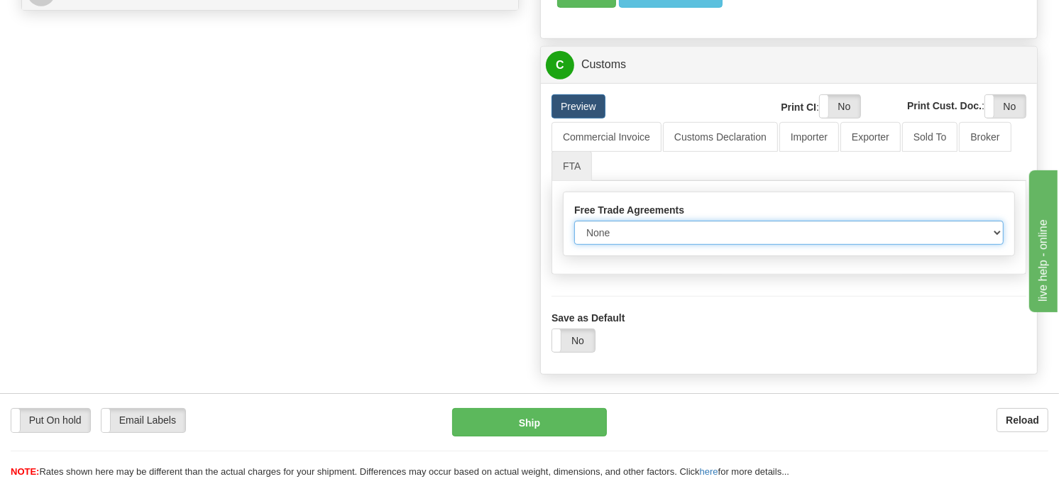
click at [604, 245] on select "None Other USMCA CETA CUKTCA" at bounding box center [788, 233] width 429 height 24
select select "1"
click at [574, 245] on select "None Other USMCA CETA CUKTCA" at bounding box center [788, 233] width 429 height 24
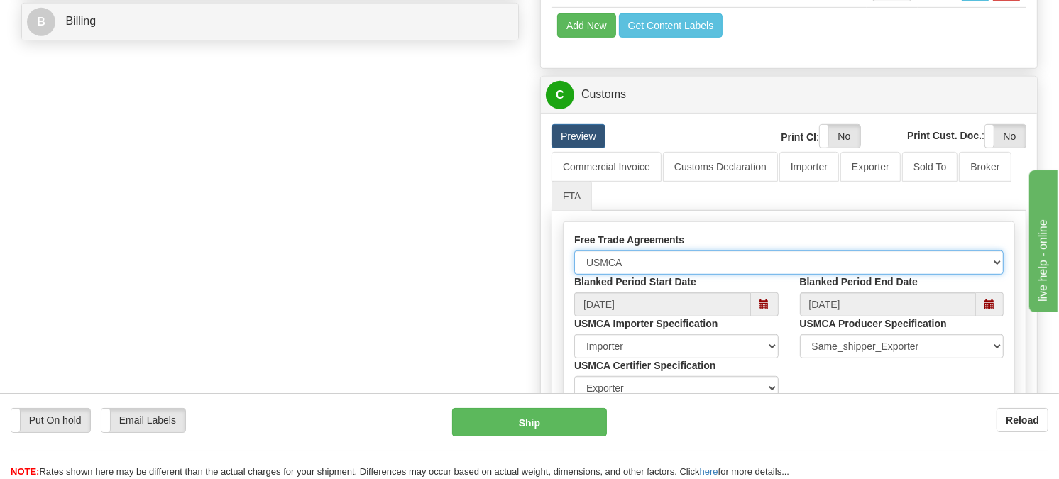
scroll to position [630, 0]
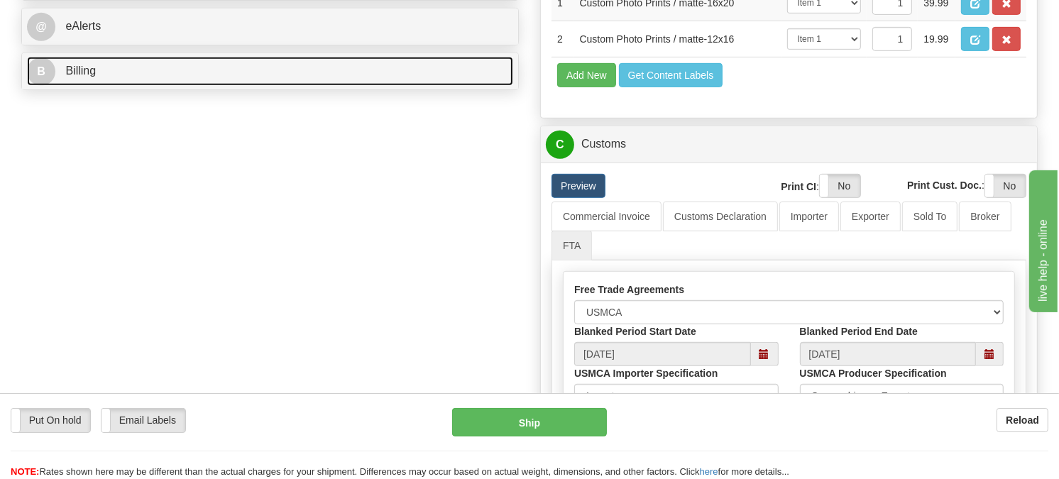
click at [235, 86] on link "B Billing" at bounding box center [270, 71] width 486 height 29
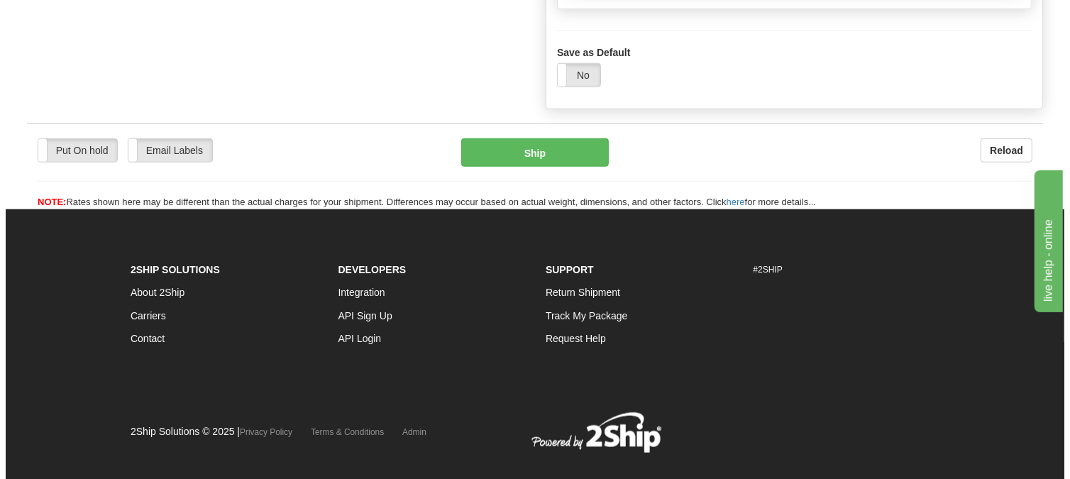
scroll to position [1104, 0]
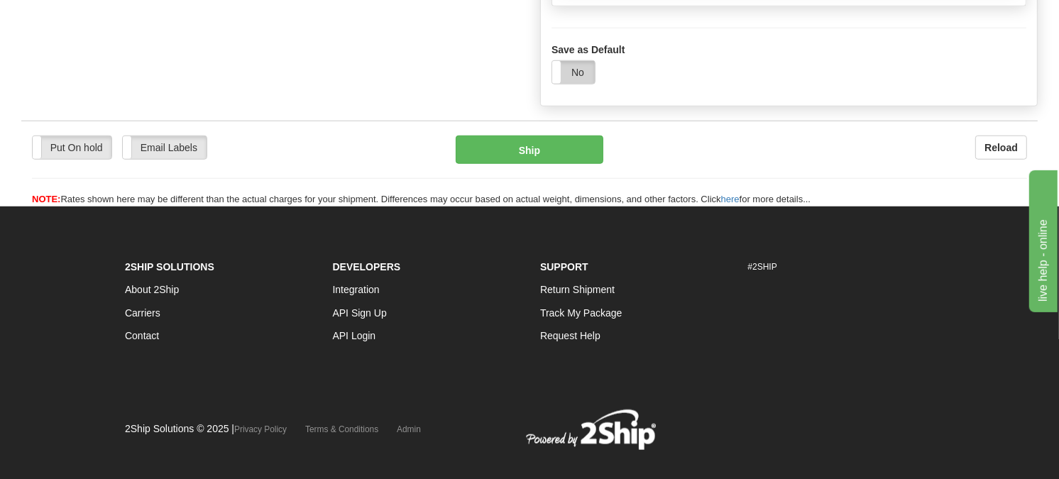
click at [580, 84] on label "No" at bounding box center [573, 72] width 43 height 23
click at [549, 164] on button "Ship" at bounding box center [530, 150] width 148 height 28
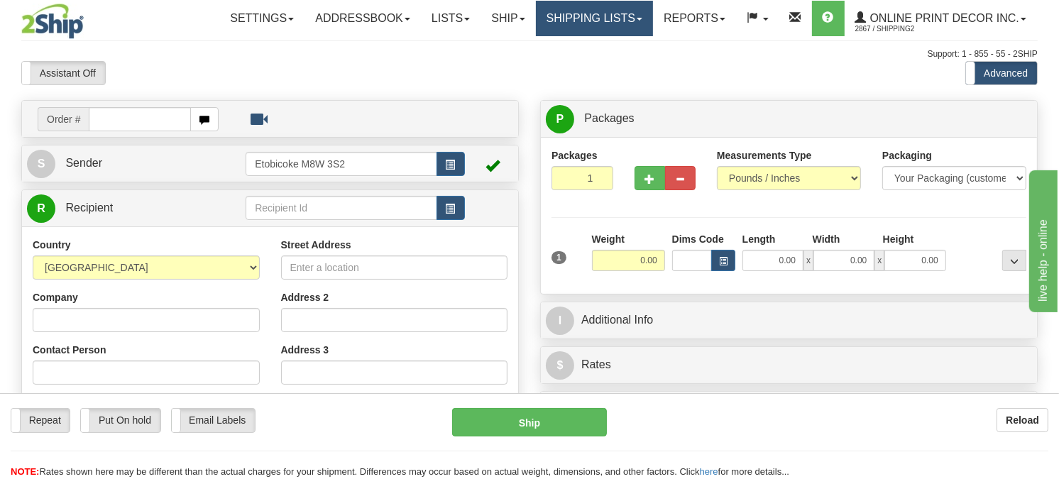
click at [568, 25] on link "Shipping lists" at bounding box center [594, 18] width 117 height 35
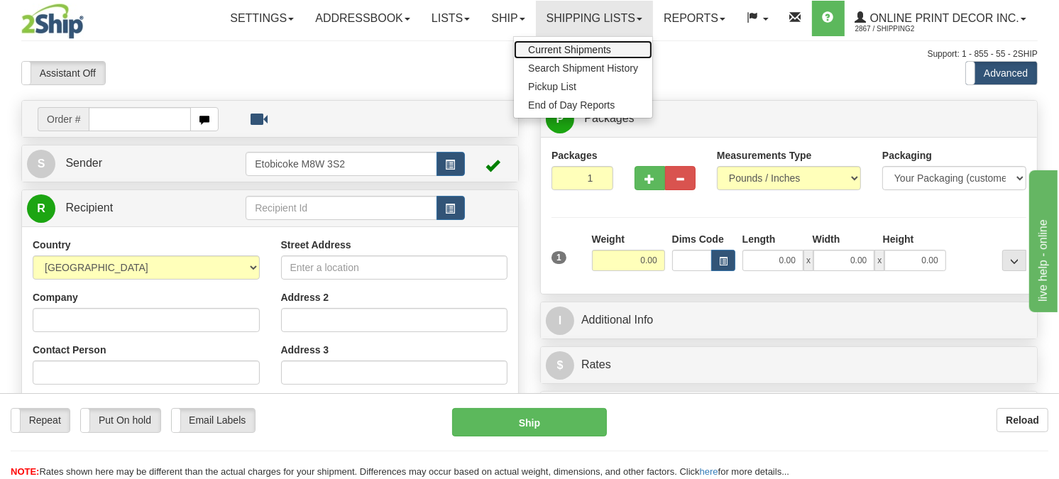
click at [559, 45] on span "Current Shipments" at bounding box center [569, 49] width 83 height 11
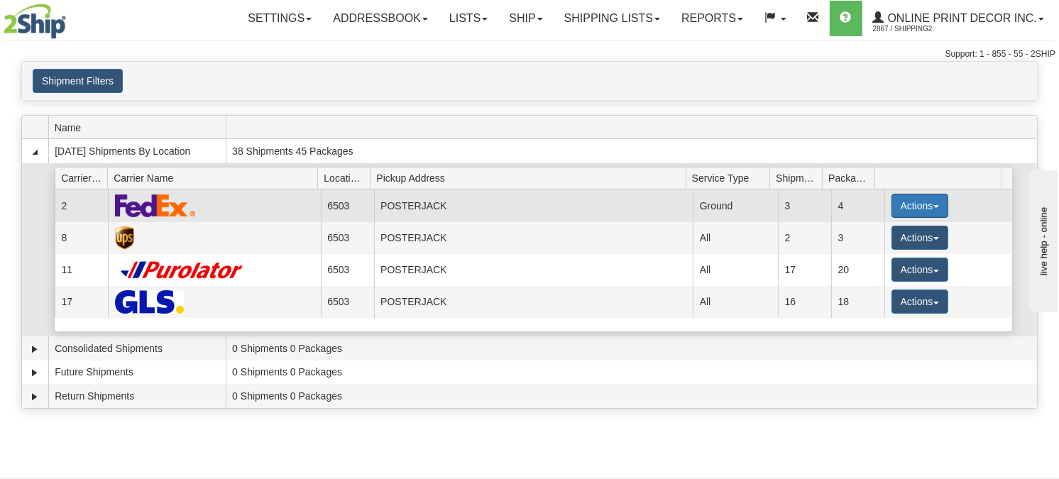
click at [905, 199] on button "Actions" at bounding box center [919, 206] width 57 height 24
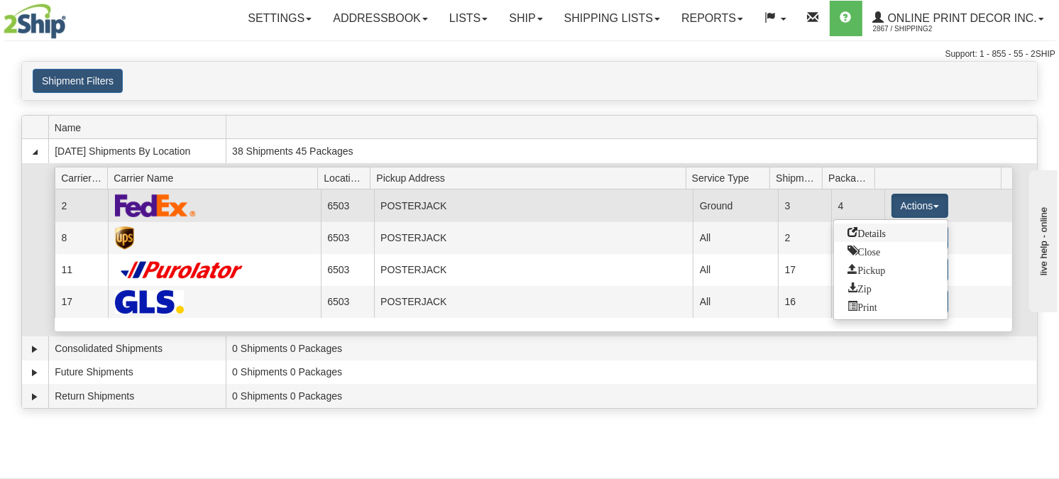
click at [862, 231] on span "Details" at bounding box center [867, 232] width 38 height 10
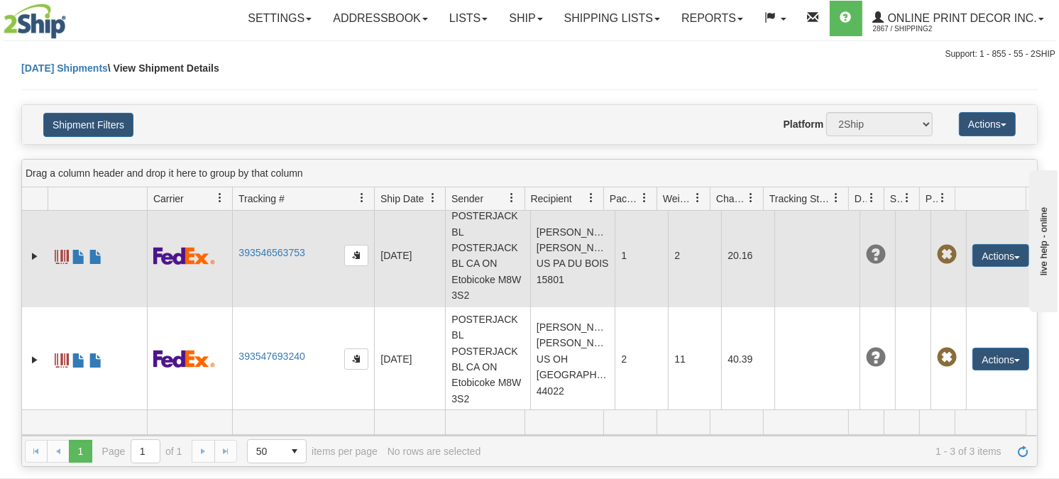
scroll to position [158, 0]
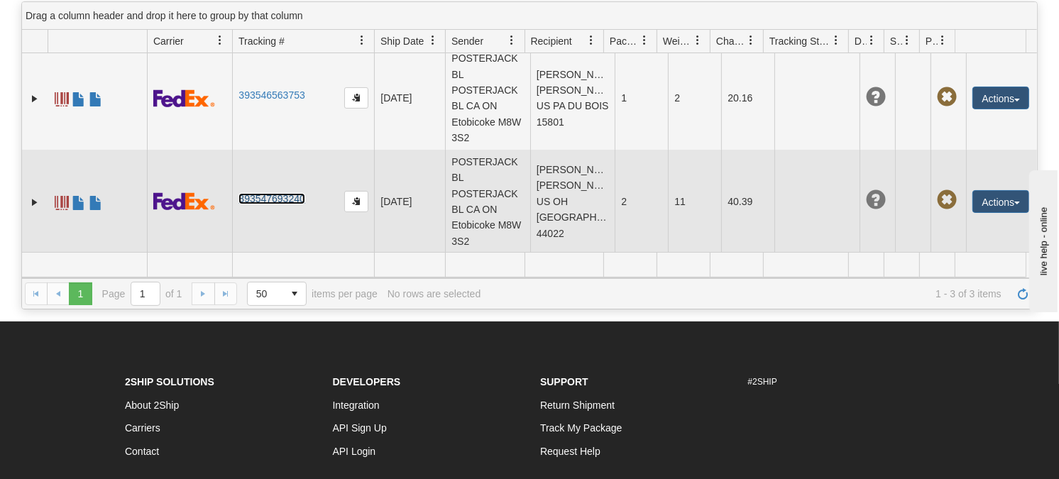
click at [270, 194] on link "393547693240" at bounding box center [271, 198] width 66 height 11
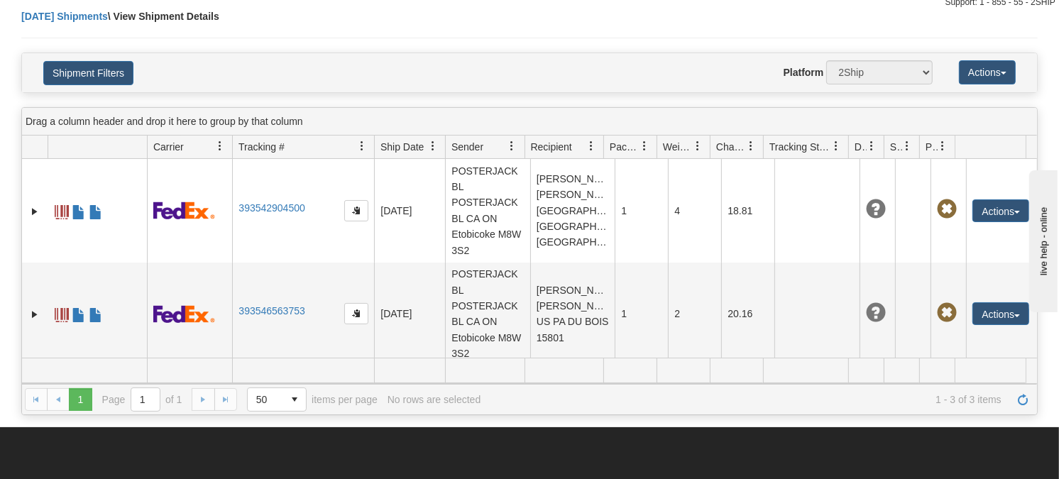
scroll to position [0, 0]
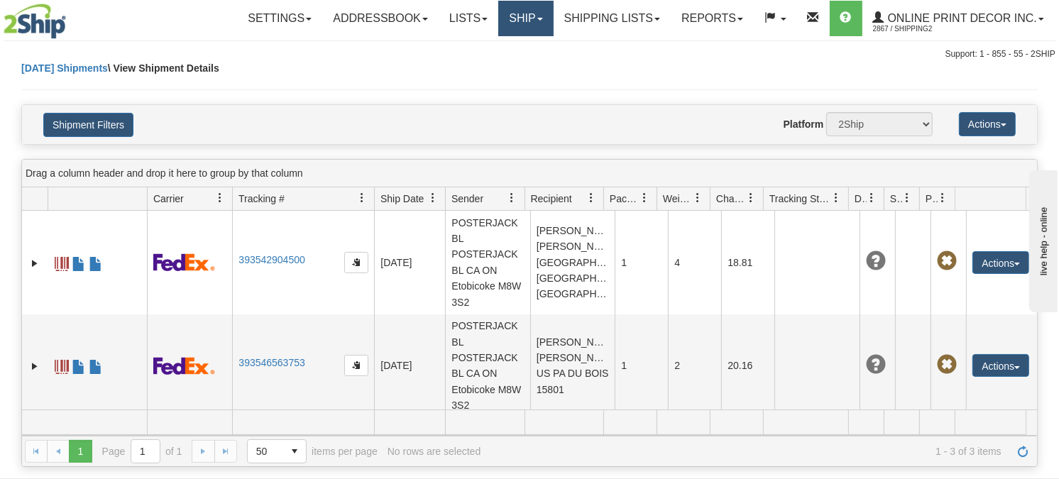
click at [525, 18] on link "Ship" at bounding box center [525, 18] width 55 height 35
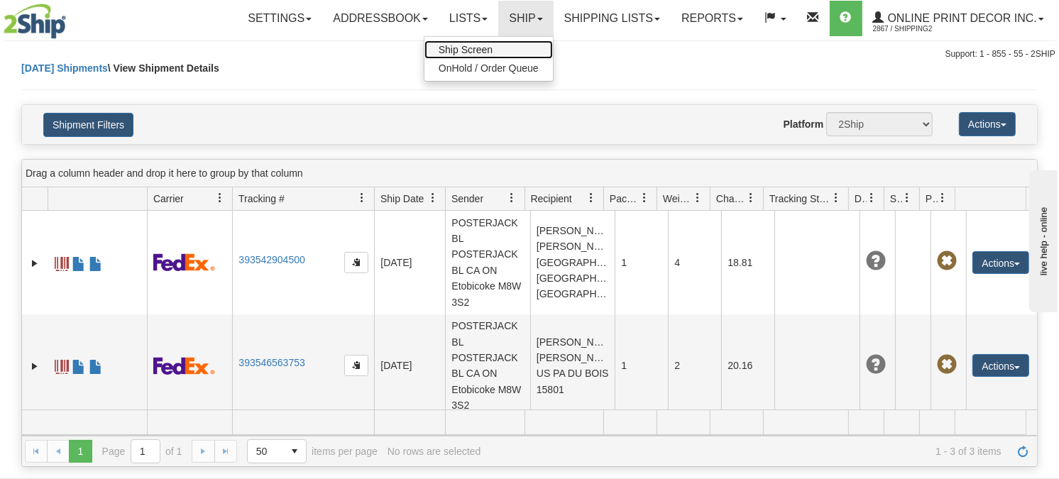
click at [486, 45] on span "Ship Screen" at bounding box center [466, 49] width 54 height 11
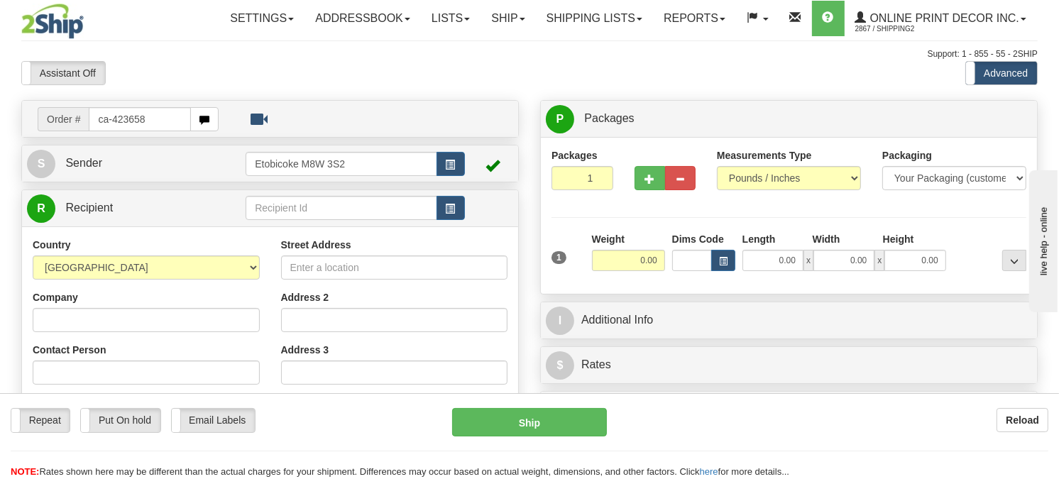
type input "ca-423658"
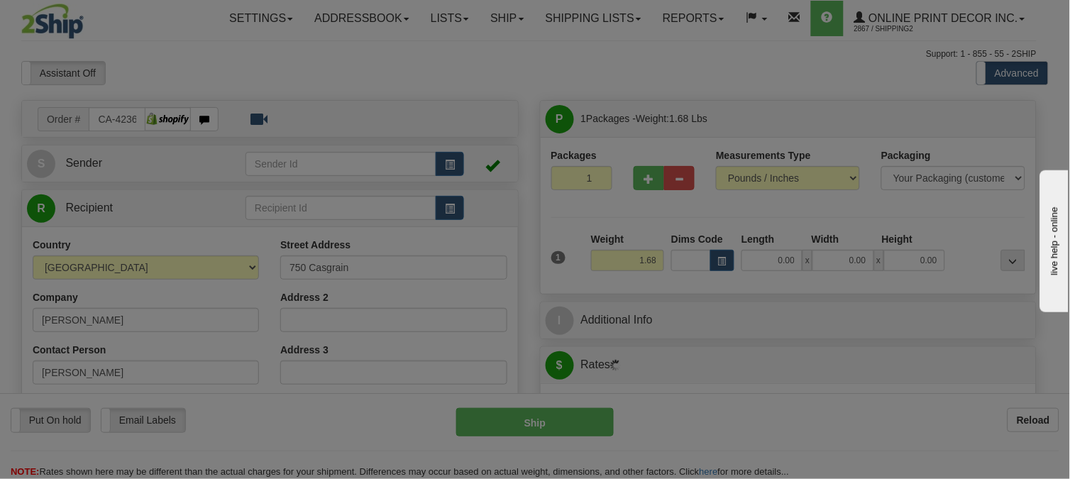
type input "SAINT-[PERSON_NAME]"
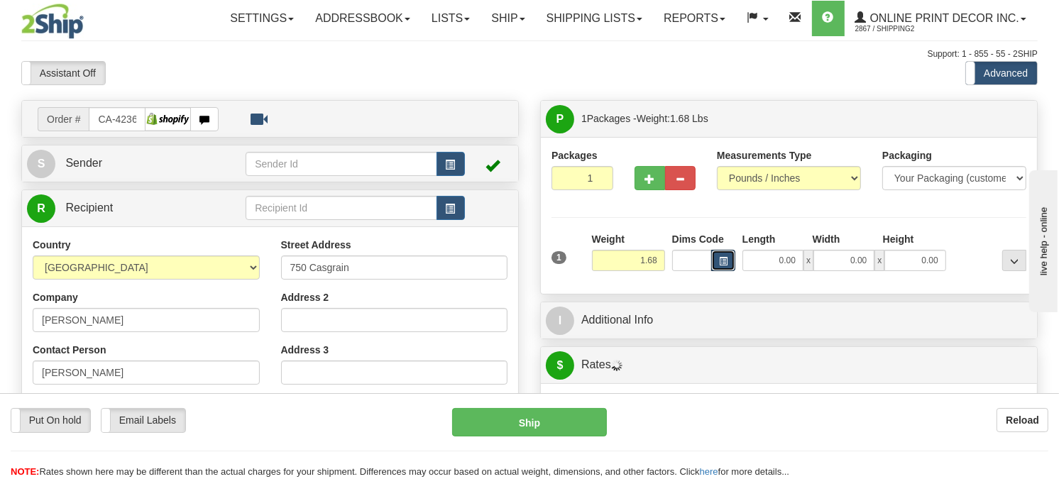
click at [724, 265] on span "button" at bounding box center [723, 262] width 9 height 8
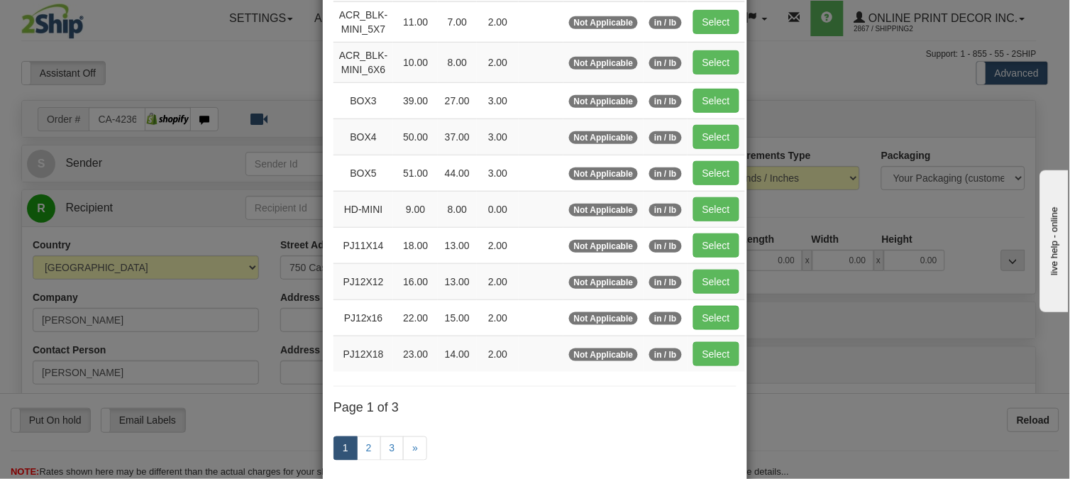
scroll to position [158, 0]
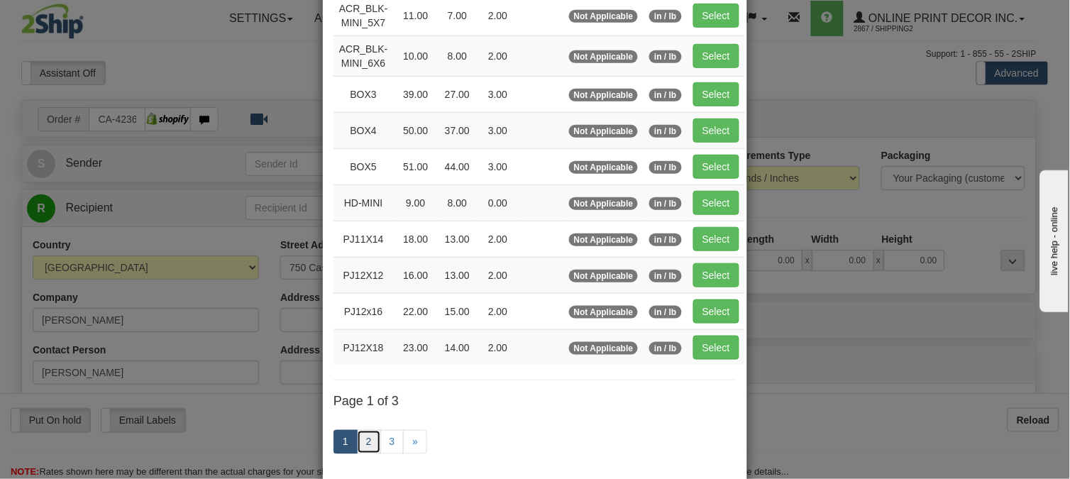
click at [357, 440] on link "2" at bounding box center [369, 442] width 24 height 24
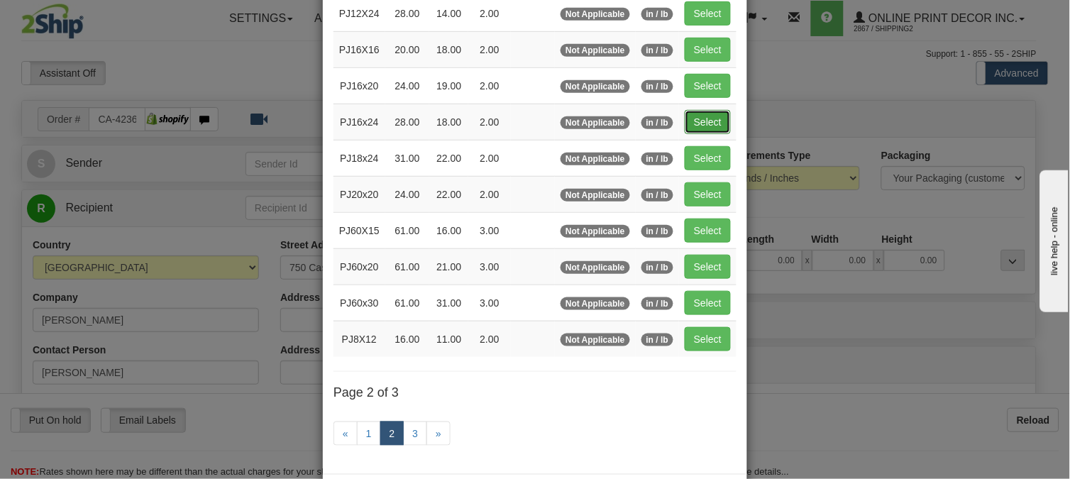
click at [720, 121] on button "Select" at bounding box center [708, 122] width 46 height 24
type input "PJ16x24"
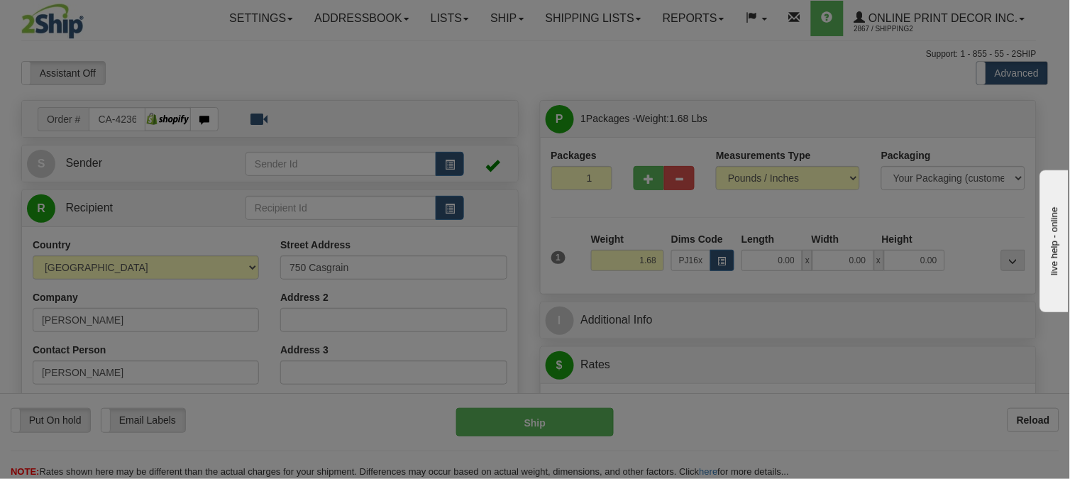
type input "28.00"
type input "18.00"
type input "2.00"
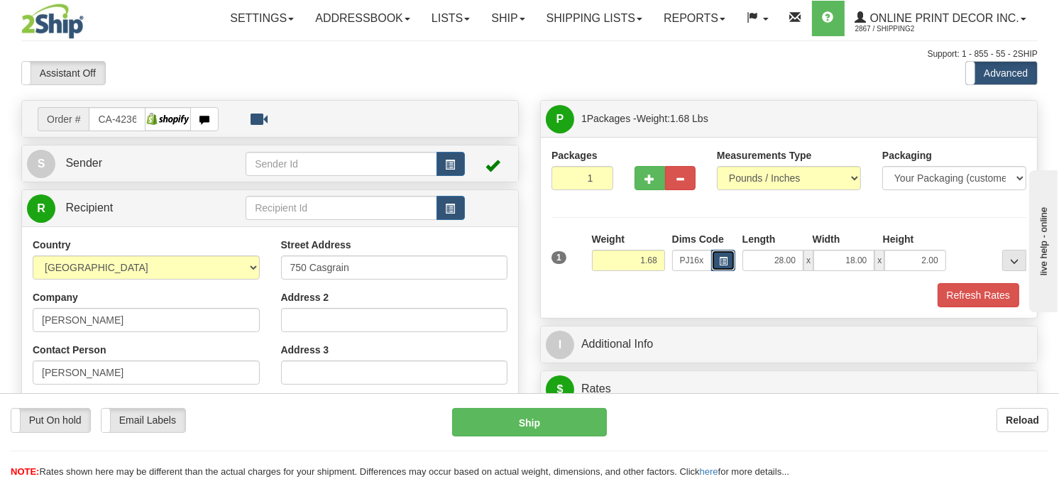
click at [727, 271] on button "button" at bounding box center [723, 260] width 24 height 21
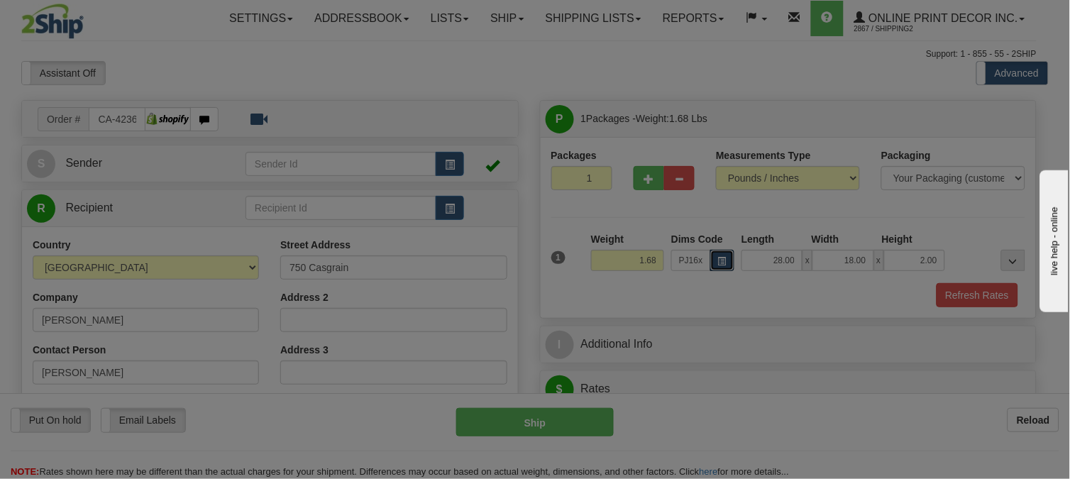
scroll to position [0, 0]
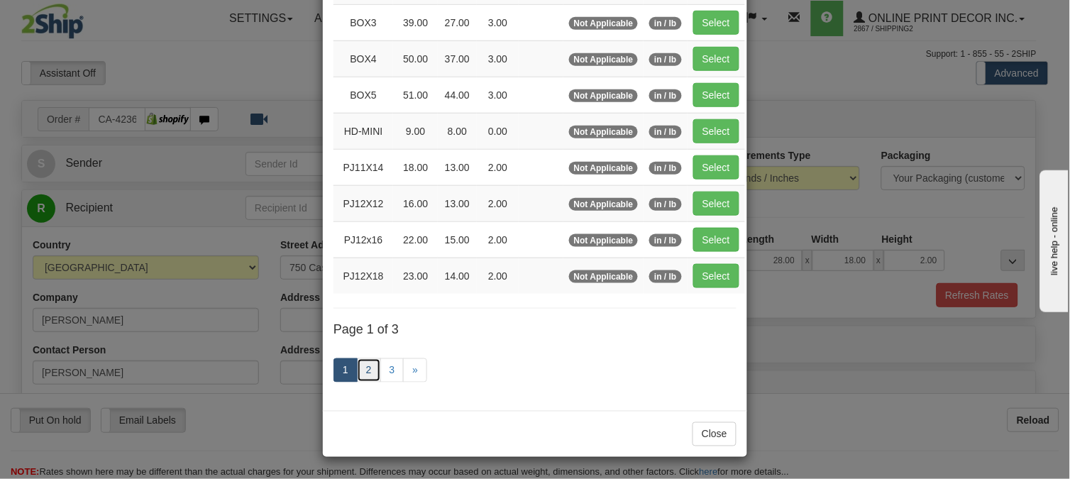
click at [362, 363] on link "2" at bounding box center [369, 370] width 24 height 24
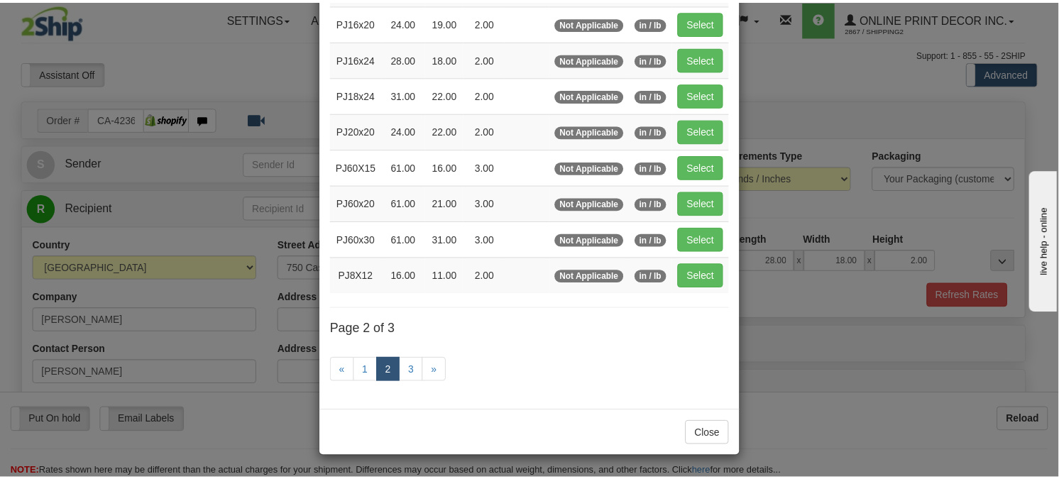
scroll to position [224, 0]
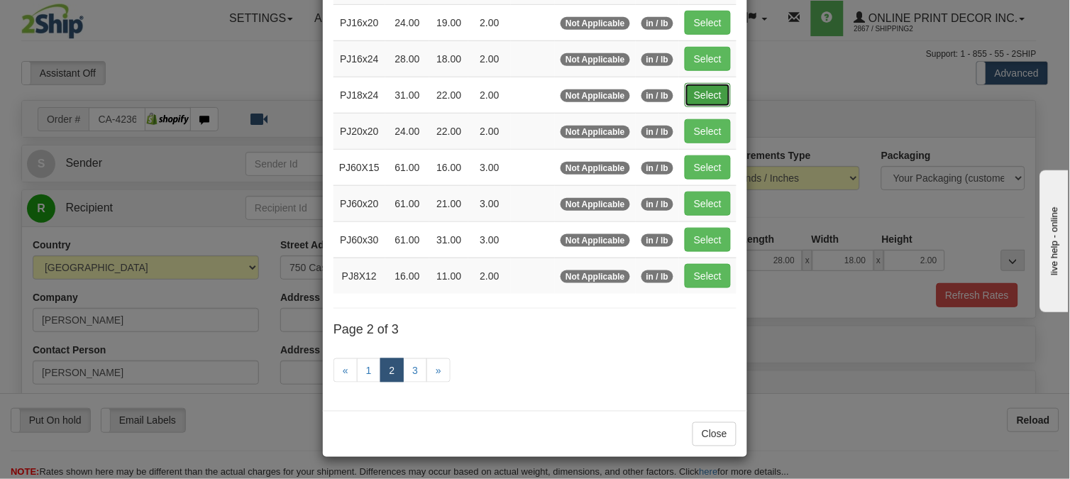
click at [712, 95] on button "Select" at bounding box center [708, 95] width 46 height 24
type input "PJ18x24"
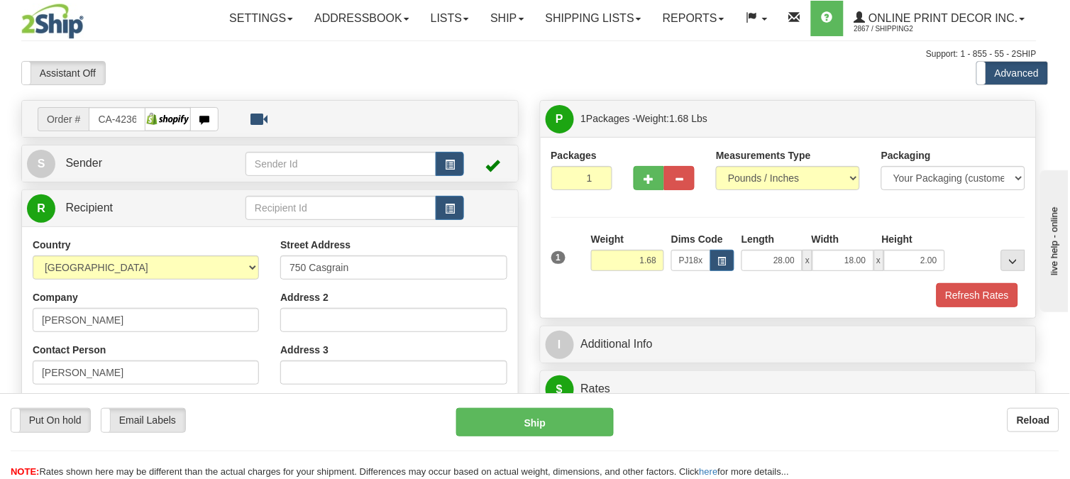
type input "31.00"
type input "22.00"
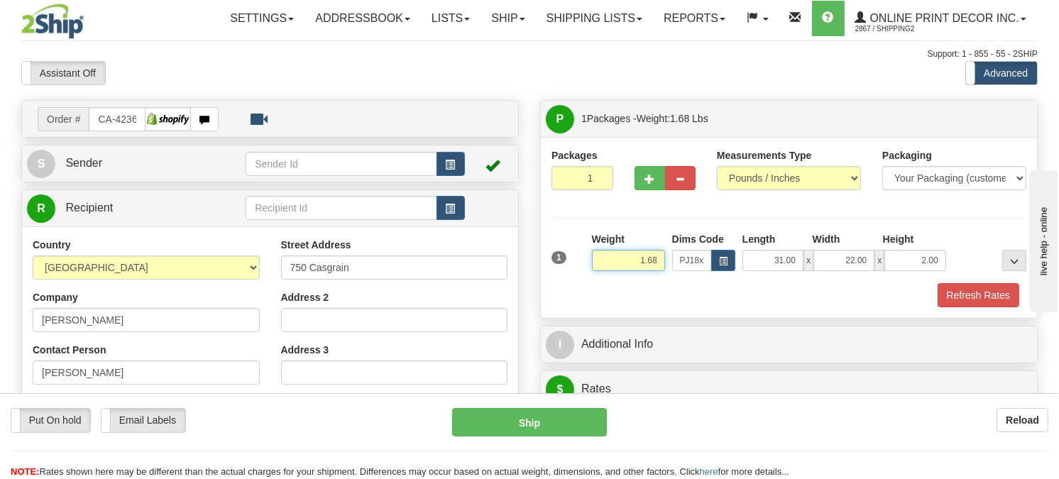
drag, startPoint x: 655, startPoint y: 291, endPoint x: 586, endPoint y: 295, distance: 69.0
click at [588, 282] on div "Weight 1.68" at bounding box center [628, 257] width 80 height 50
click button "Delete" at bounding box center [0, 0] width 0 height 0
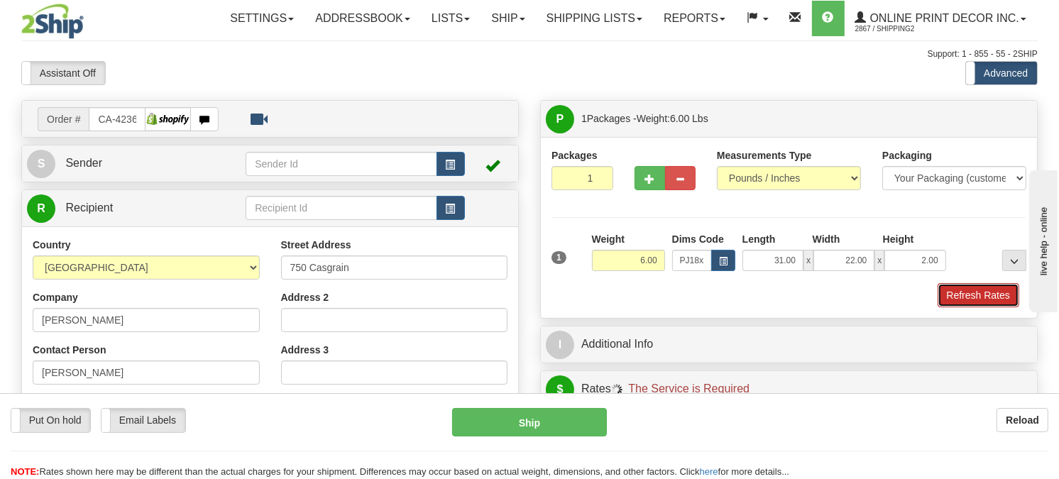
click at [958, 307] on button "Refresh Rates" at bounding box center [978, 295] width 82 height 24
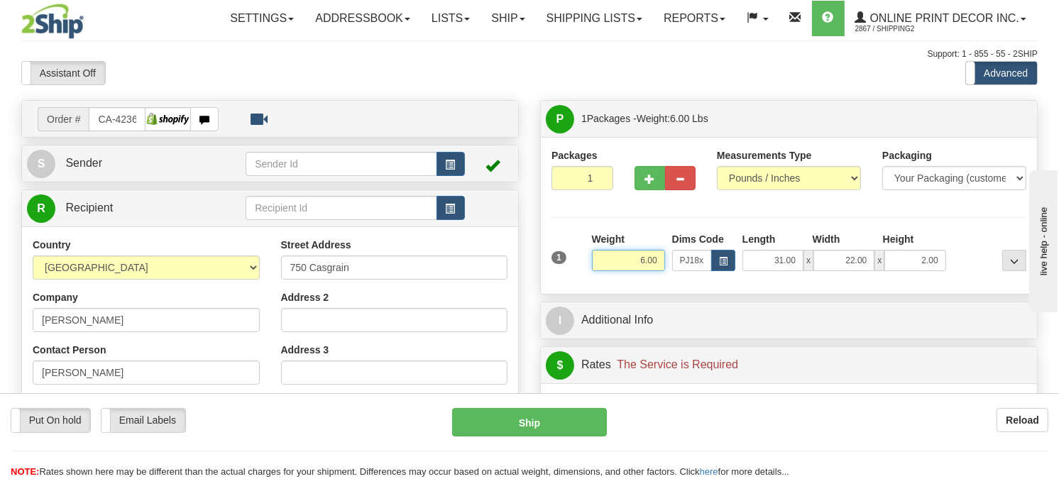
click at [659, 271] on input "6.00" at bounding box center [628, 260] width 73 height 21
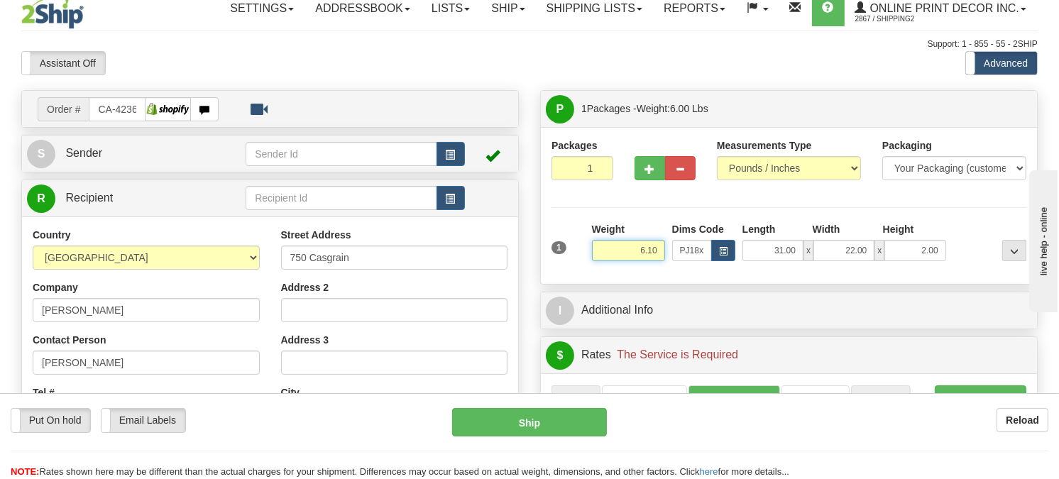
scroll to position [158, 0]
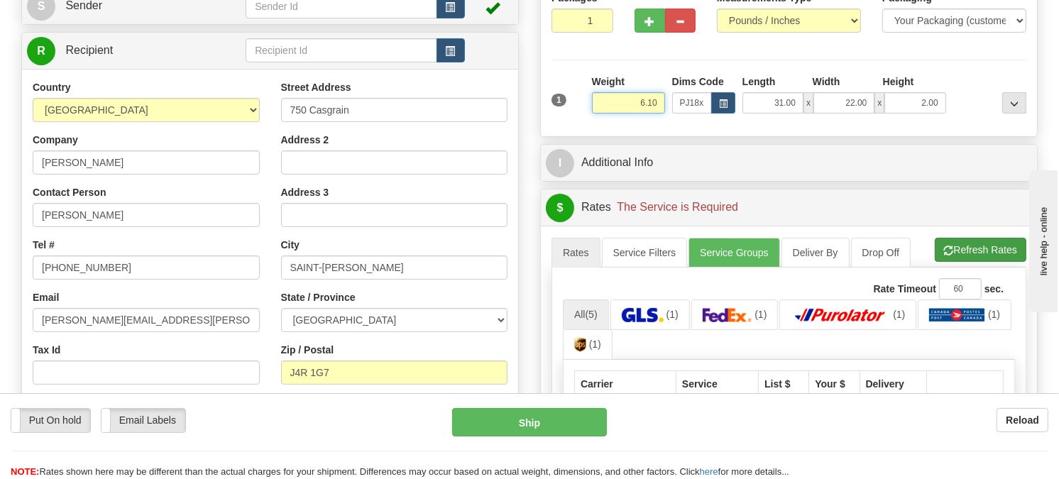
type input "6.10"
click at [942, 262] on li "Refresh Rates Cancel Rating" at bounding box center [981, 250] width 92 height 24
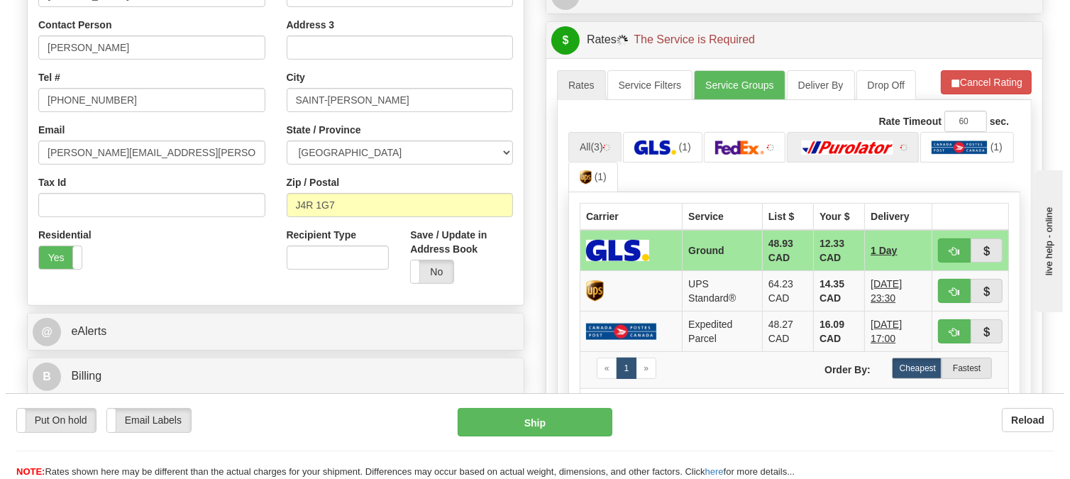
scroll to position [394, 0]
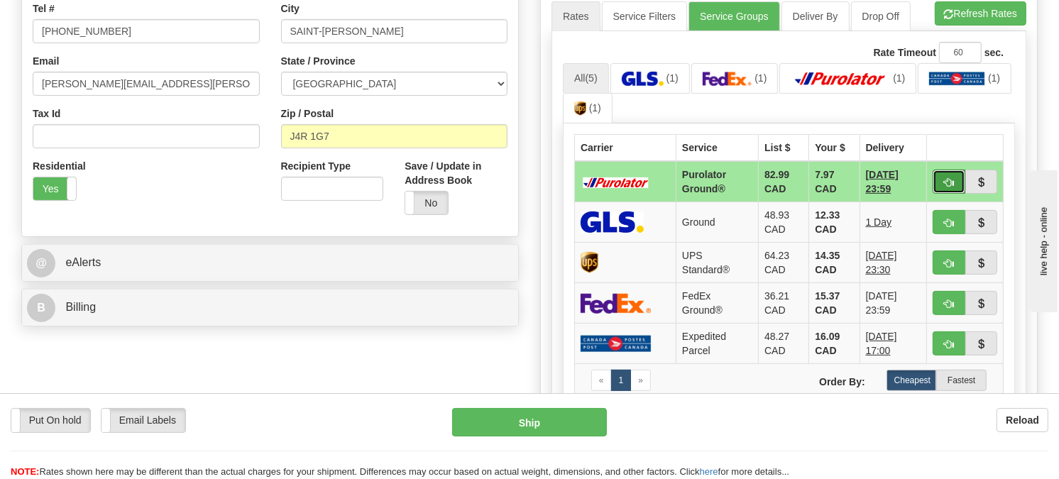
click at [946, 187] on span "button" at bounding box center [949, 182] width 10 height 9
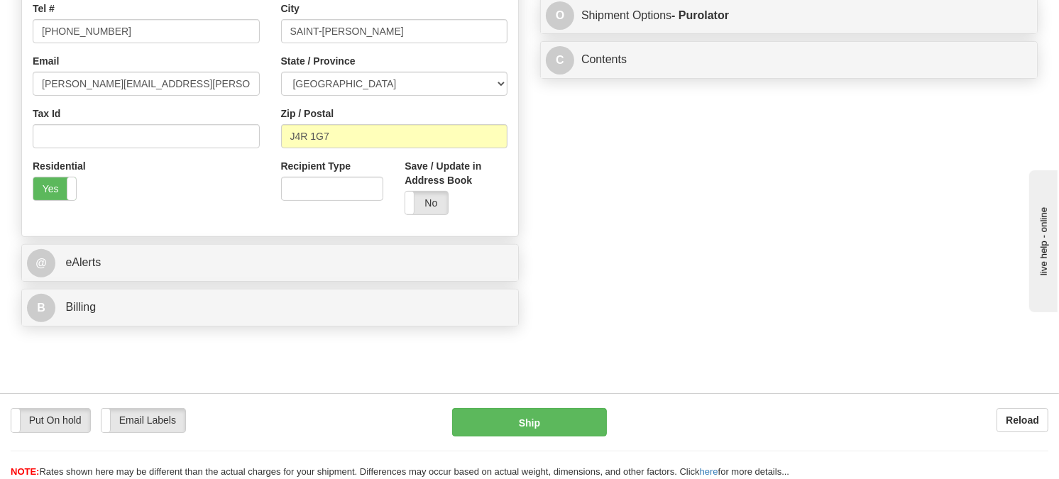
type input "260"
click at [495, 427] on button "Ship" at bounding box center [529, 422] width 155 height 28
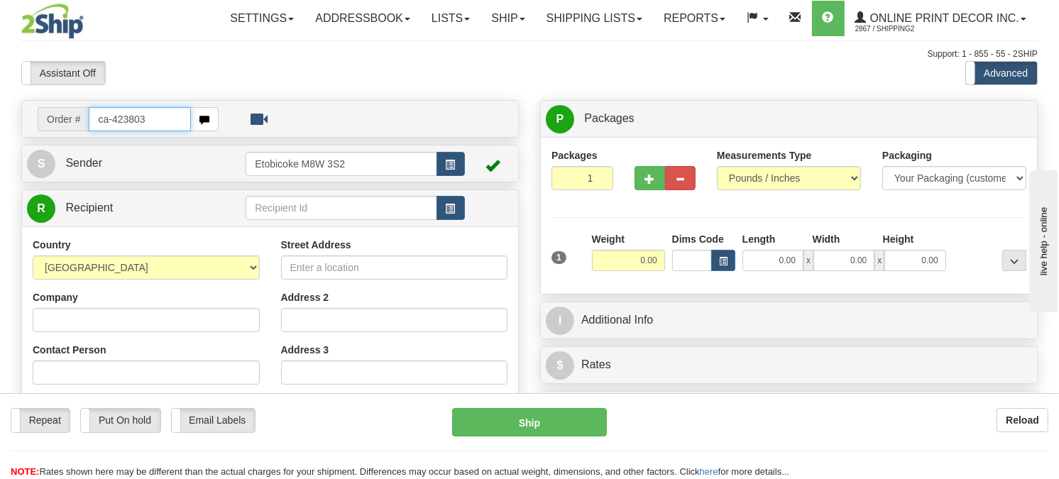
type input "ca-423803"
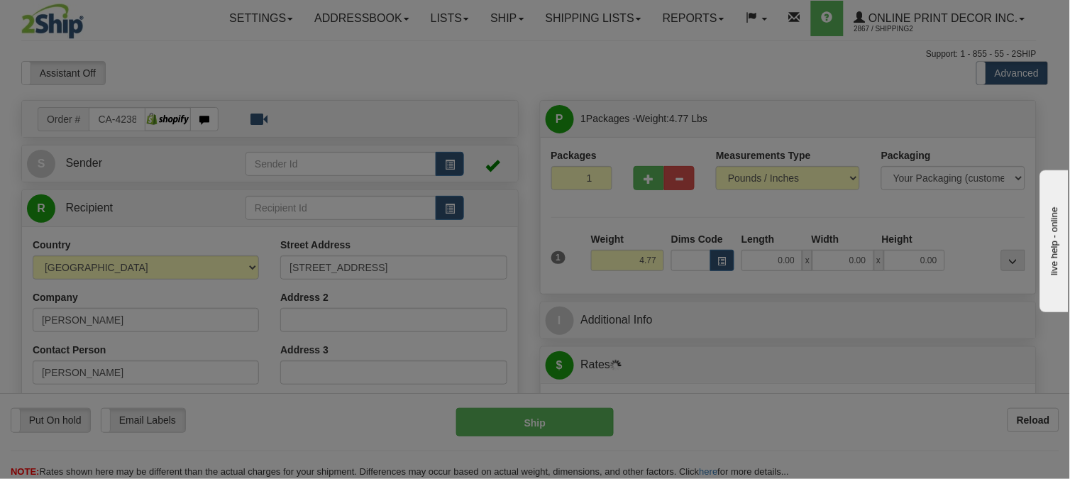
type input "[GEOGRAPHIC_DATA]"
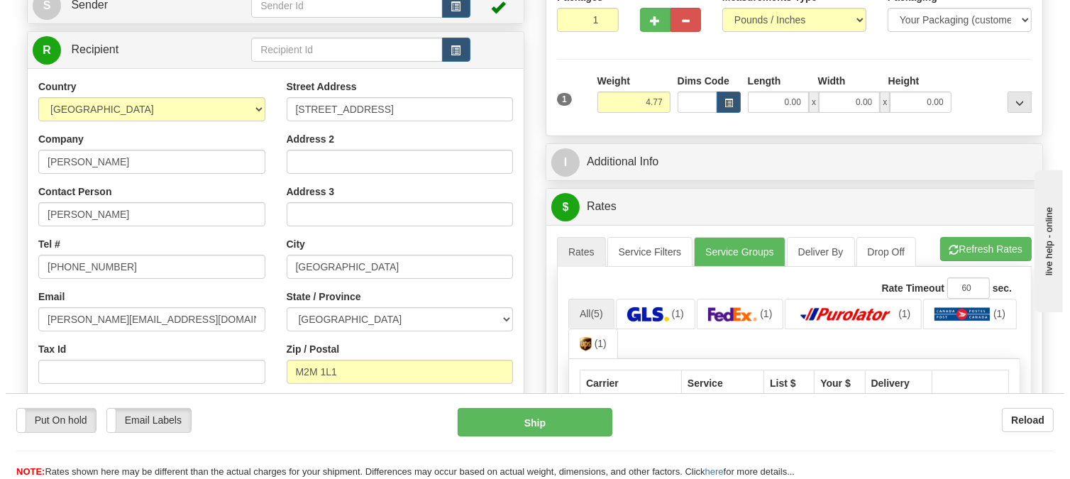
scroll to position [158, 0]
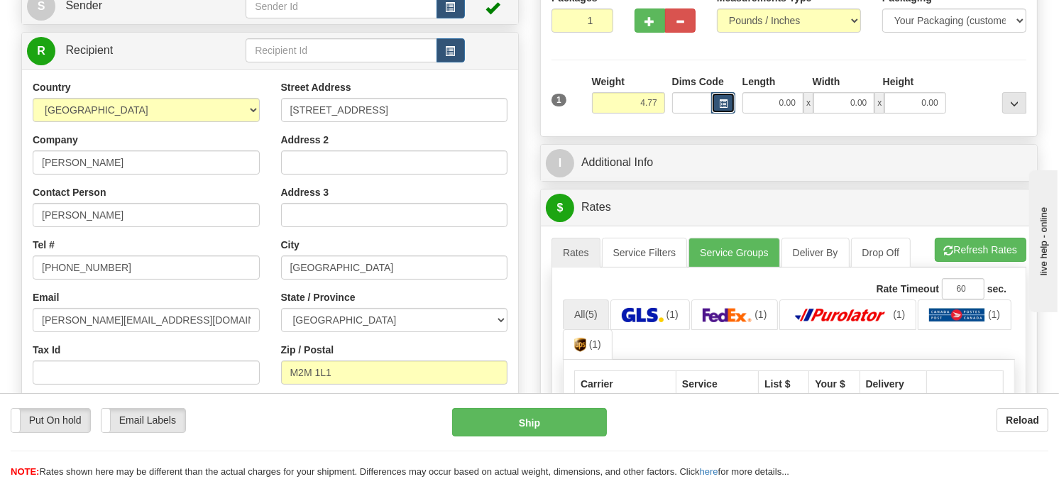
click at [731, 114] on button "button" at bounding box center [723, 102] width 24 height 21
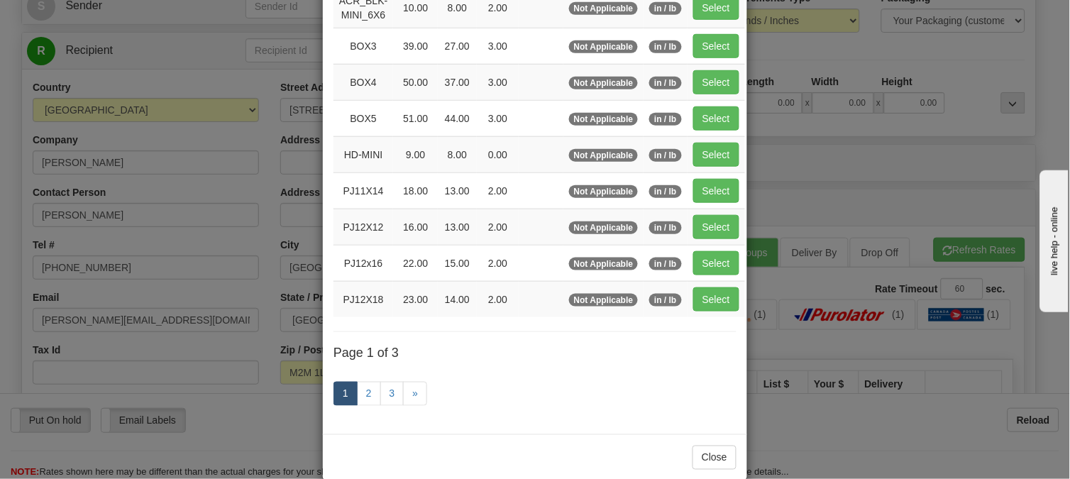
scroll to position [231, 0]
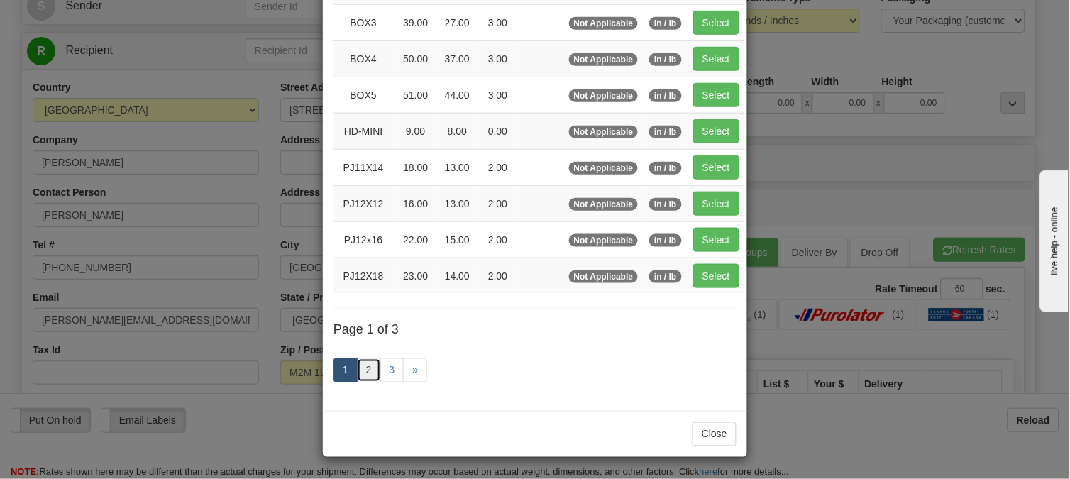
click at [365, 359] on link "2" at bounding box center [369, 370] width 24 height 24
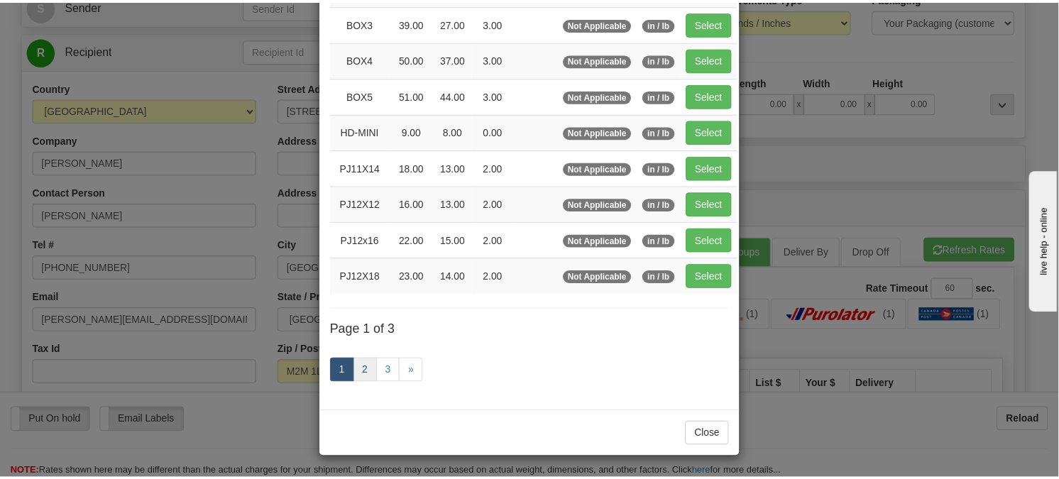
scroll to position [224, 0]
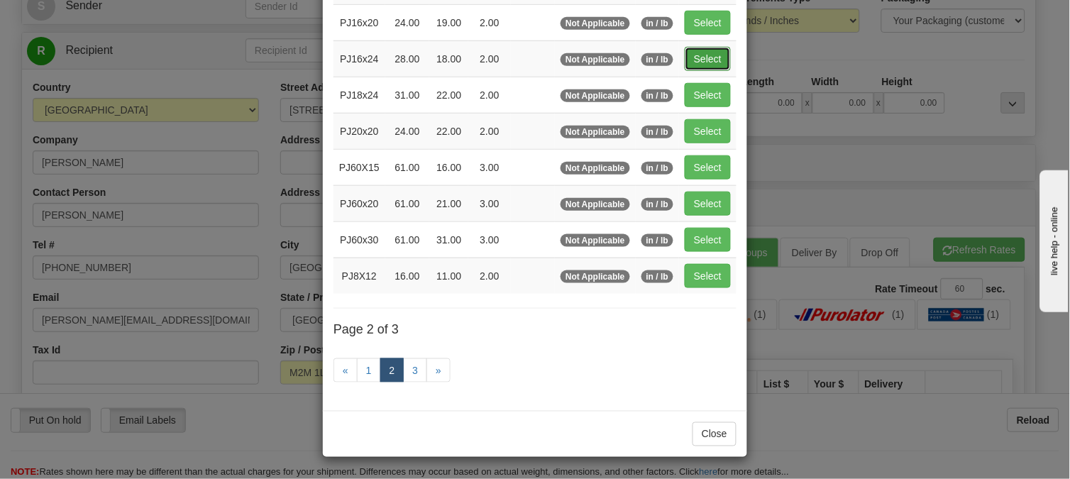
click at [711, 47] on button "Select" at bounding box center [708, 59] width 46 height 24
type input "PJ16x24"
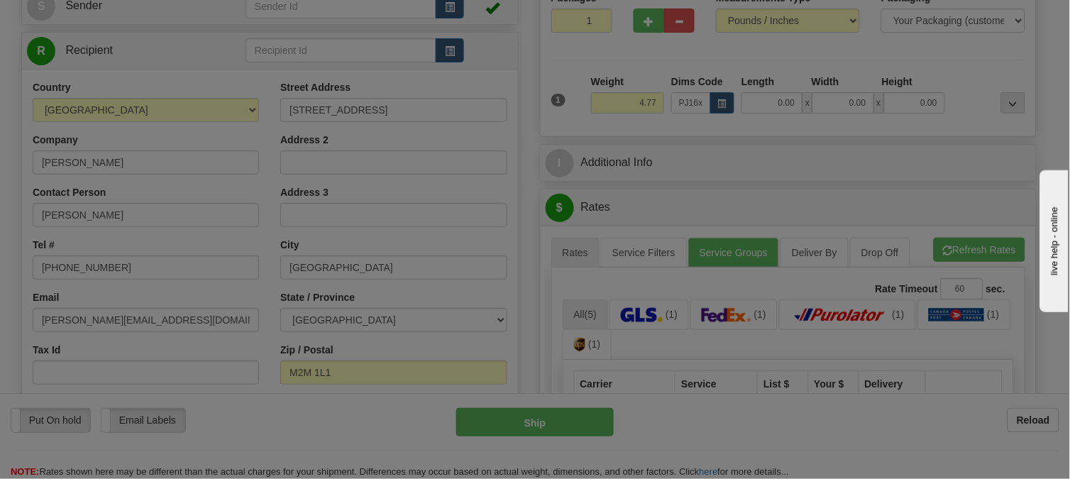
type input "28.00"
type input "18.00"
type input "2.00"
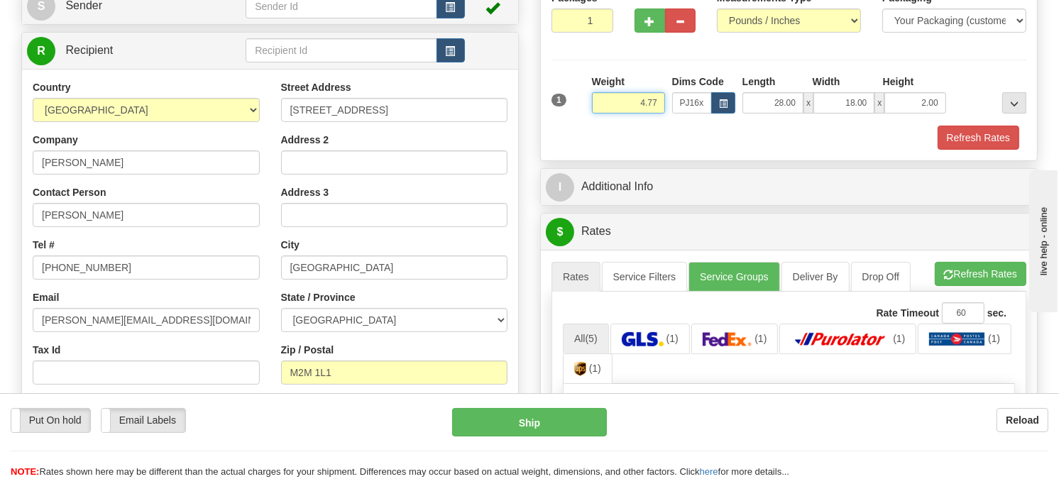
drag, startPoint x: 664, startPoint y: 133, endPoint x: 613, endPoint y: 158, distance: 55.9
click at [613, 125] on div "1 Weight 4.77 Dims Code x x" at bounding box center [789, 100] width 482 height 50
click at [659, 114] on input "4.77" at bounding box center [628, 102] width 73 height 21
drag, startPoint x: 659, startPoint y: 131, endPoint x: 632, endPoint y: 143, distance: 29.5
click at [632, 114] on input "4.77" at bounding box center [628, 102] width 73 height 21
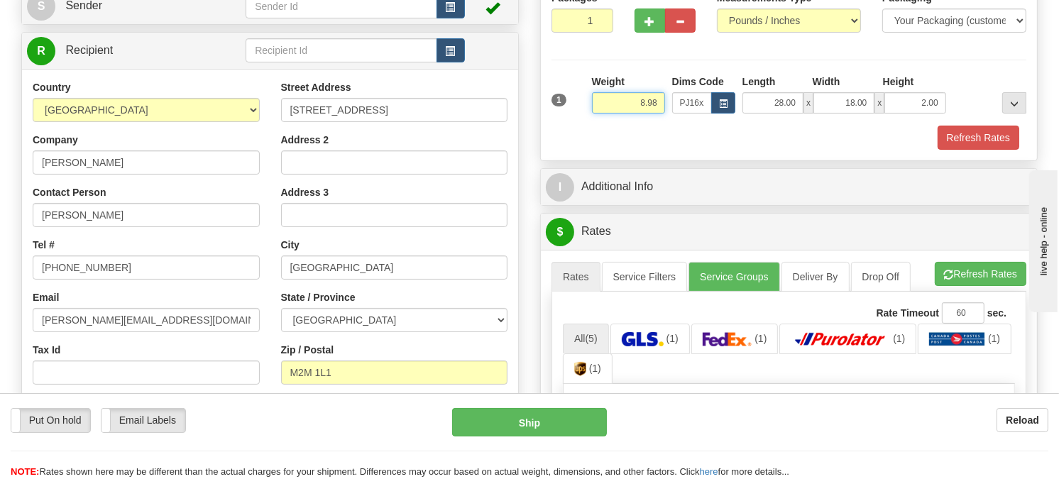
drag, startPoint x: 661, startPoint y: 132, endPoint x: 597, endPoint y: 158, distance: 69.7
click at [597, 150] on div "1 Weight 8.98 Dims Code PJ16x24 Length Width Height x x" at bounding box center [788, 112] width 475 height 75
type input "5.98"
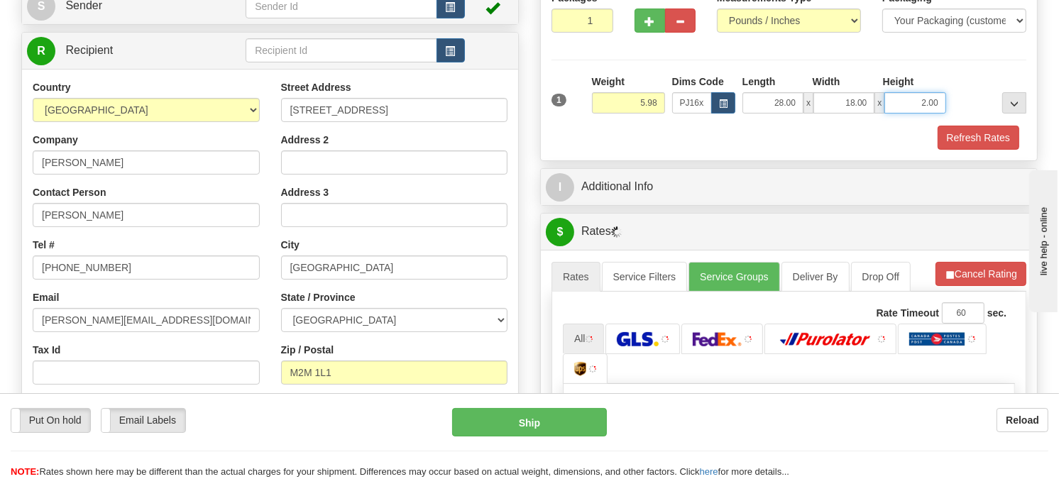
drag, startPoint x: 940, startPoint y: 135, endPoint x: 902, endPoint y: 145, distance: 39.1
click at [902, 114] on input "2.00" at bounding box center [914, 102] width 61 height 21
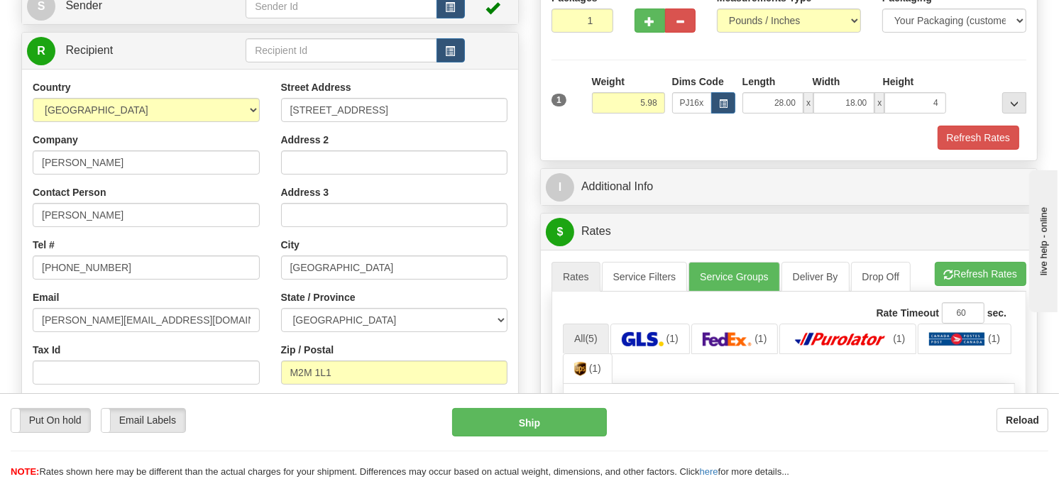
type input "4.00"
click at [977, 114] on div at bounding box center [990, 94] width 80 height 39
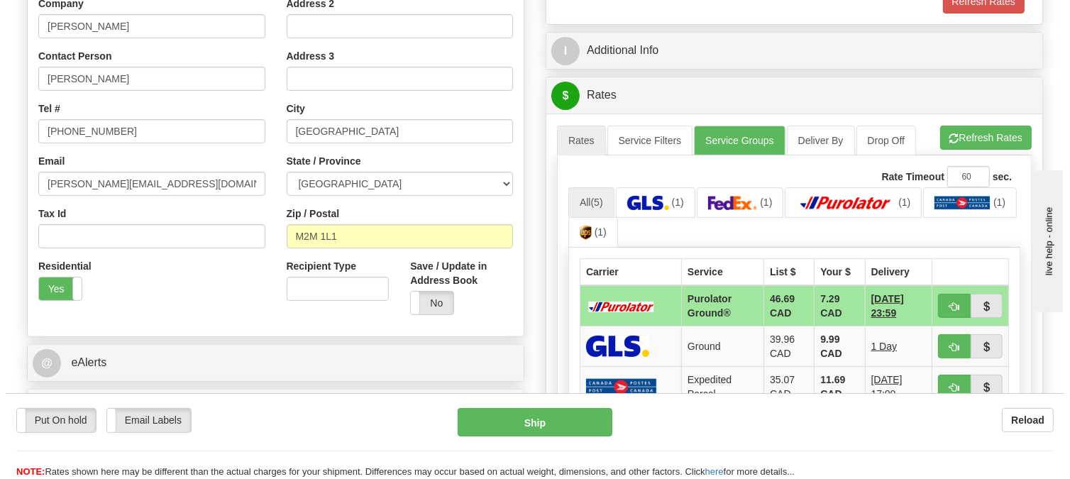
scroll to position [315, 0]
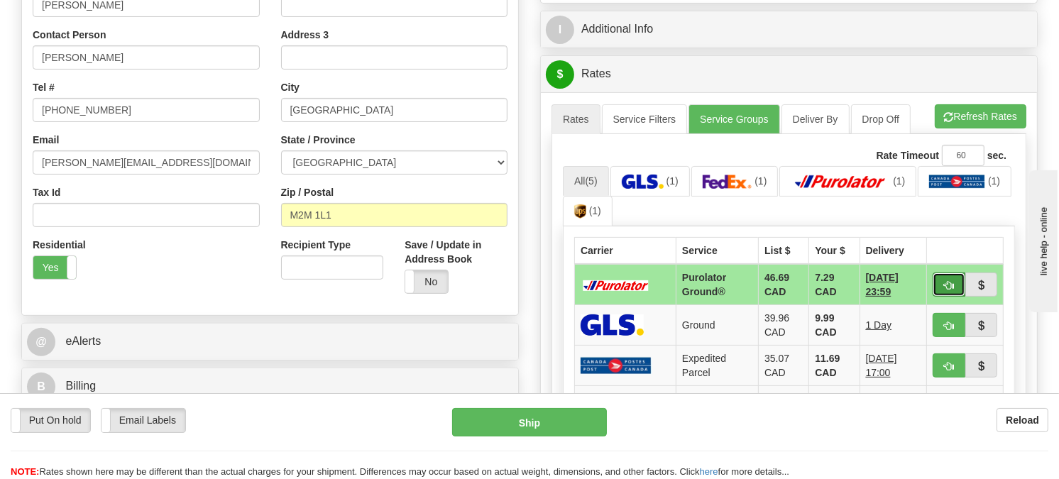
click at [947, 290] on span "button" at bounding box center [949, 285] width 10 height 9
type input "260"
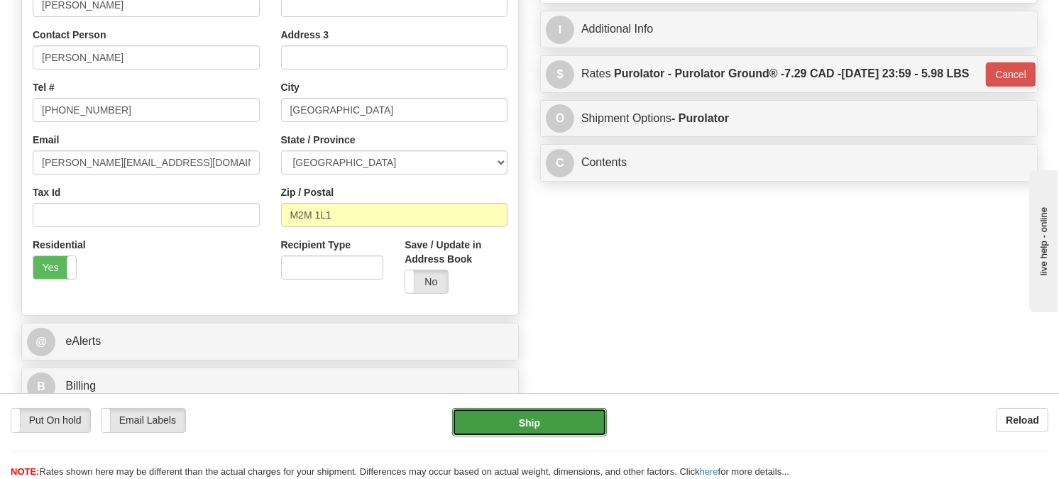
click at [542, 422] on button "Ship" at bounding box center [529, 422] width 155 height 28
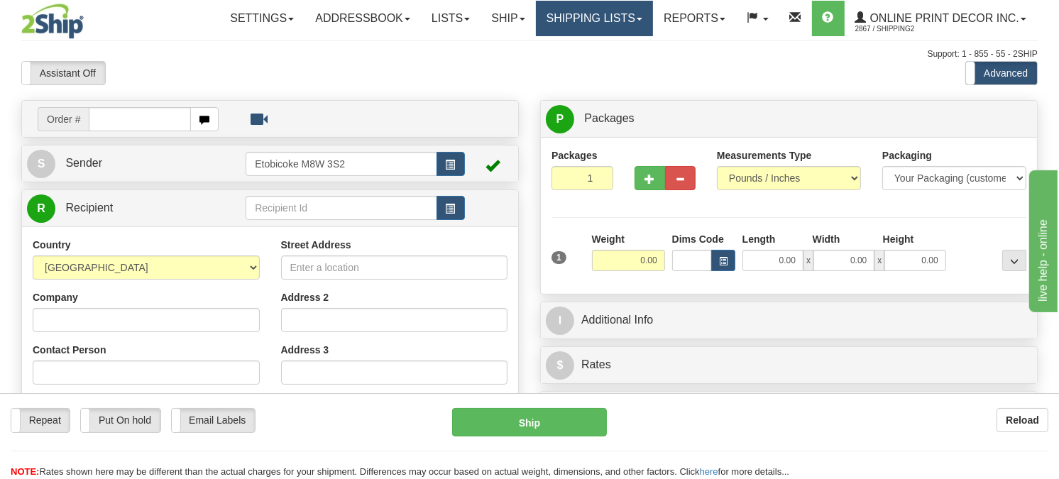
click at [577, 19] on link "Shipping lists" at bounding box center [594, 18] width 117 height 35
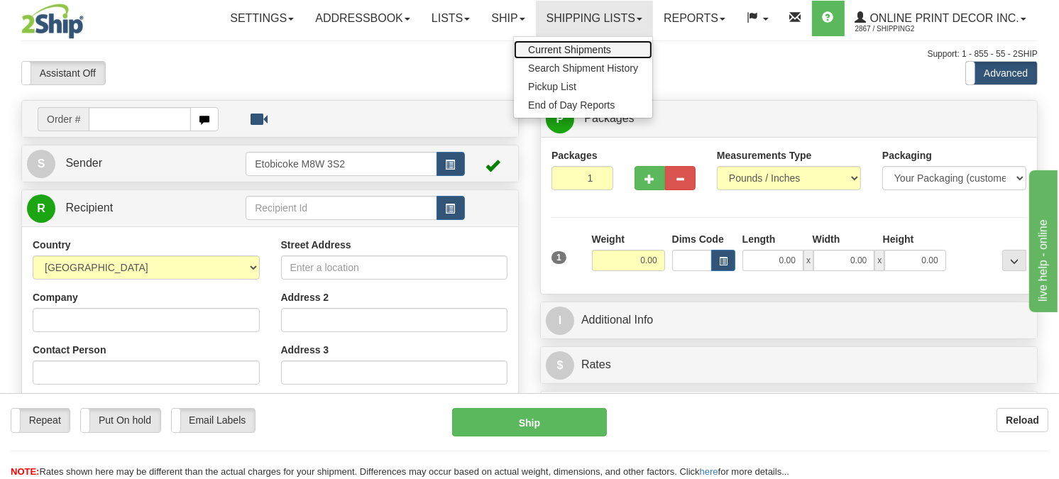
click at [566, 45] on span "Current Shipments" at bounding box center [569, 49] width 83 height 11
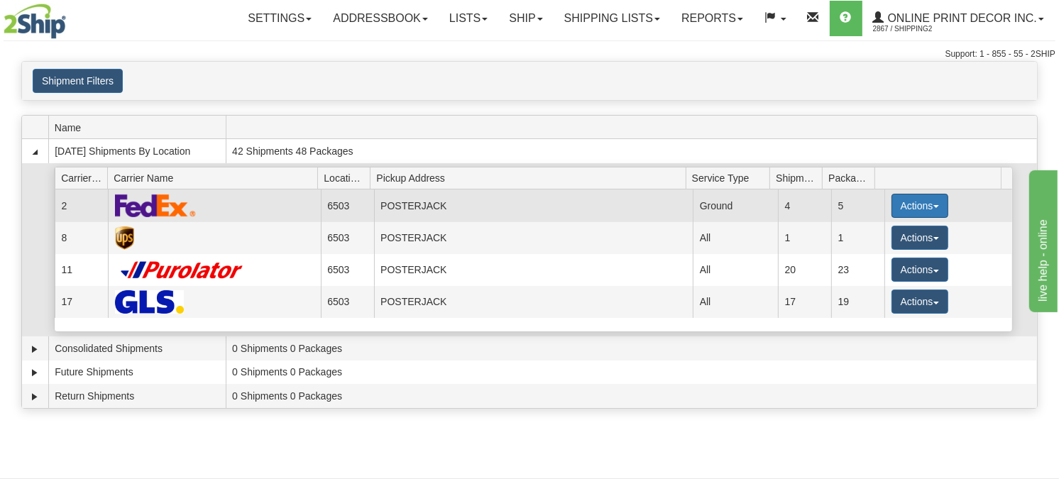
click at [911, 209] on button "Actions" at bounding box center [919, 206] width 57 height 24
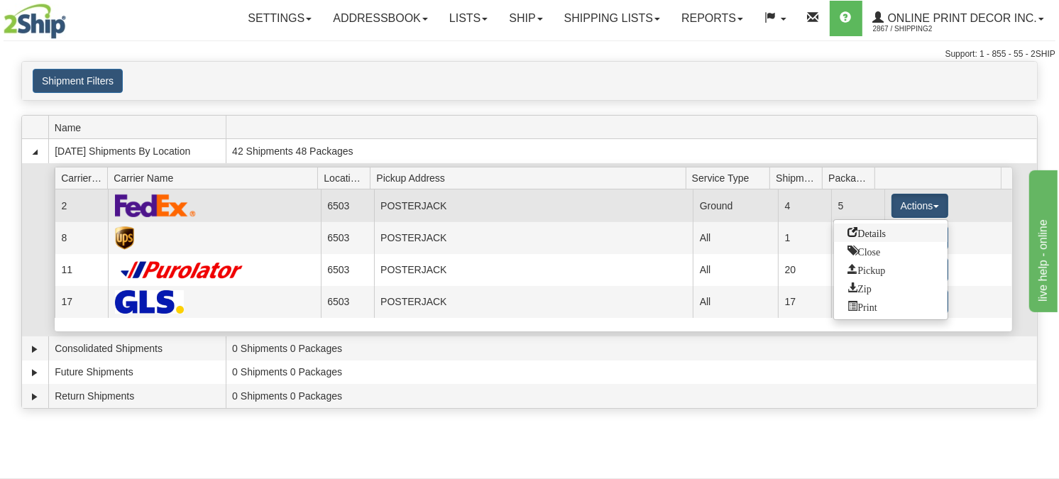
click at [878, 230] on span "Details" at bounding box center [867, 232] width 38 height 10
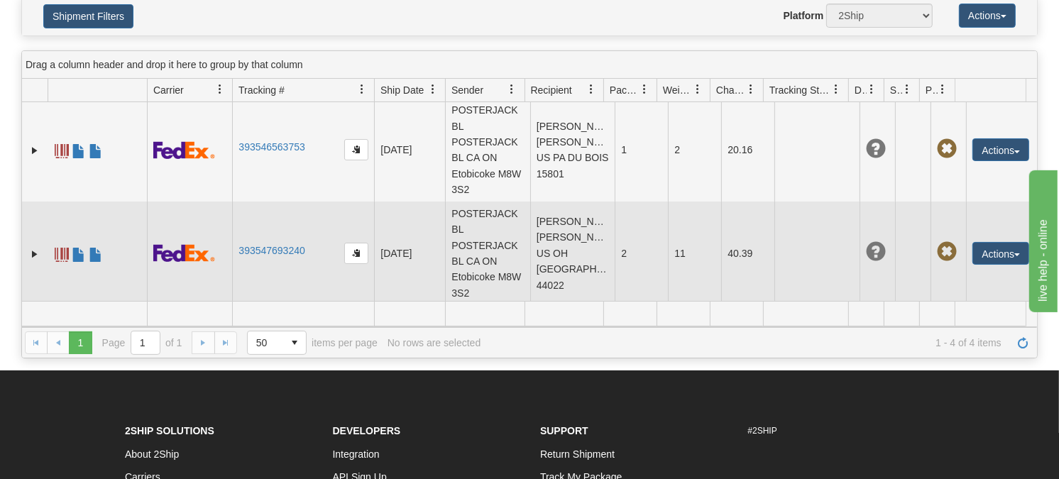
scroll to position [135, 0]
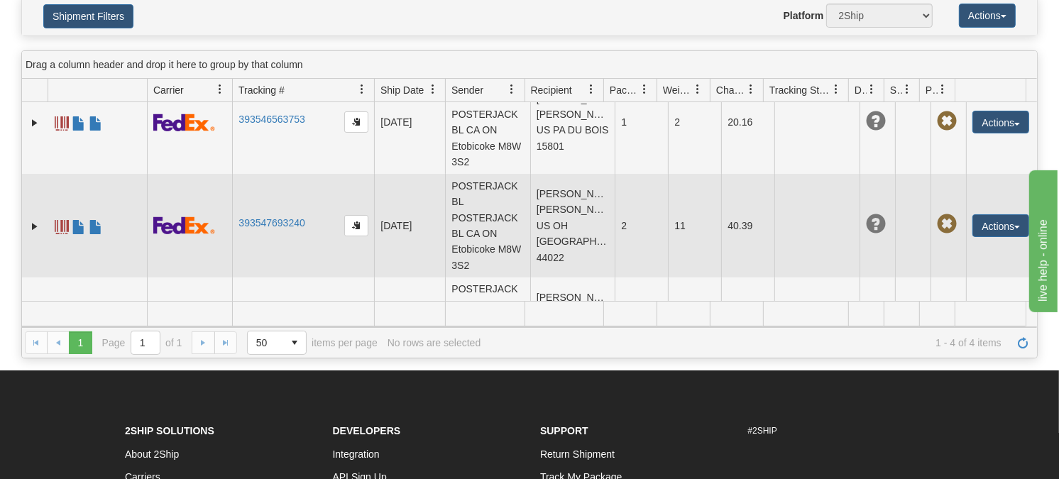
click at [561, 222] on td "[PERSON_NAME] [PERSON_NAME] US OH [GEOGRAPHIC_DATA] 44022" at bounding box center [572, 226] width 85 height 104
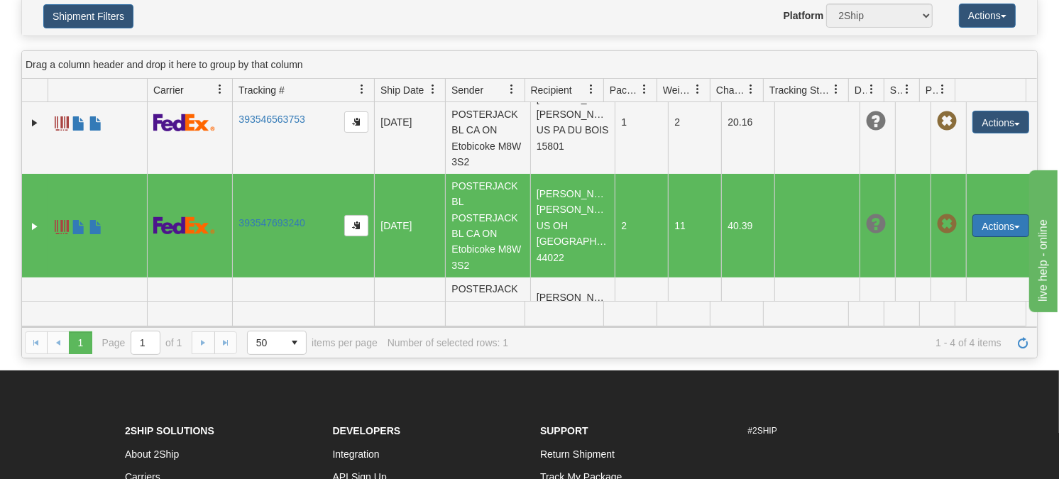
click at [999, 223] on button "Actions" at bounding box center [1000, 225] width 57 height 23
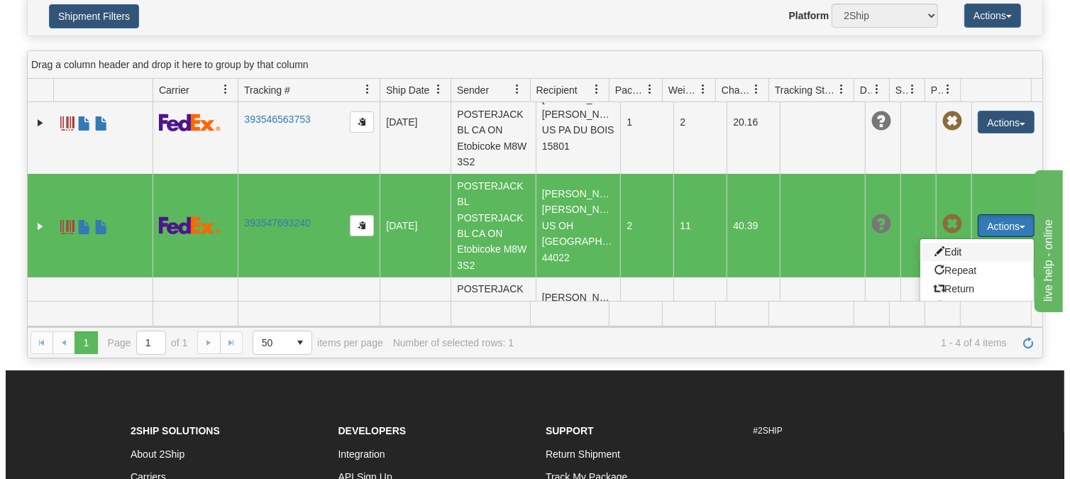
scroll to position [214, 0]
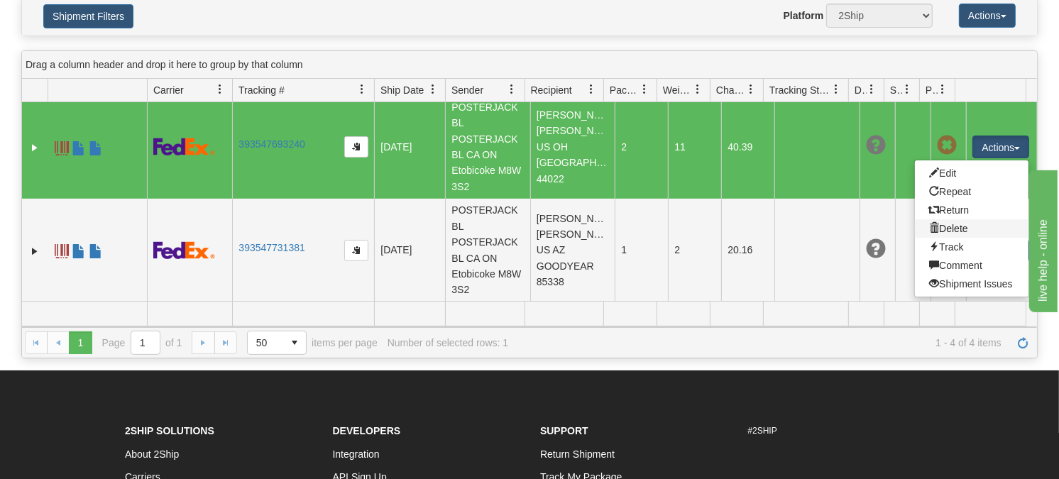
click at [950, 229] on link "Delete" at bounding box center [972, 228] width 114 height 18
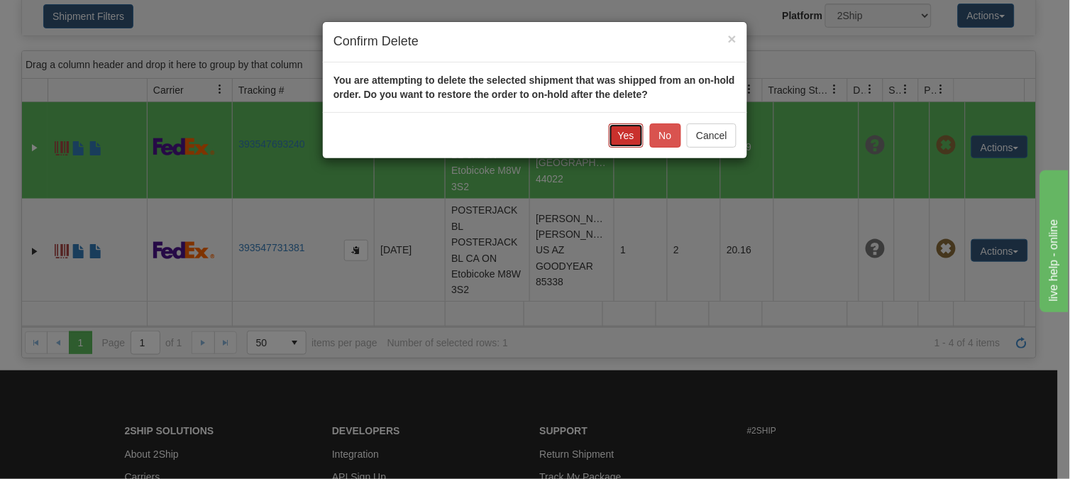
click at [626, 136] on button "Yes" at bounding box center [626, 135] width 35 height 24
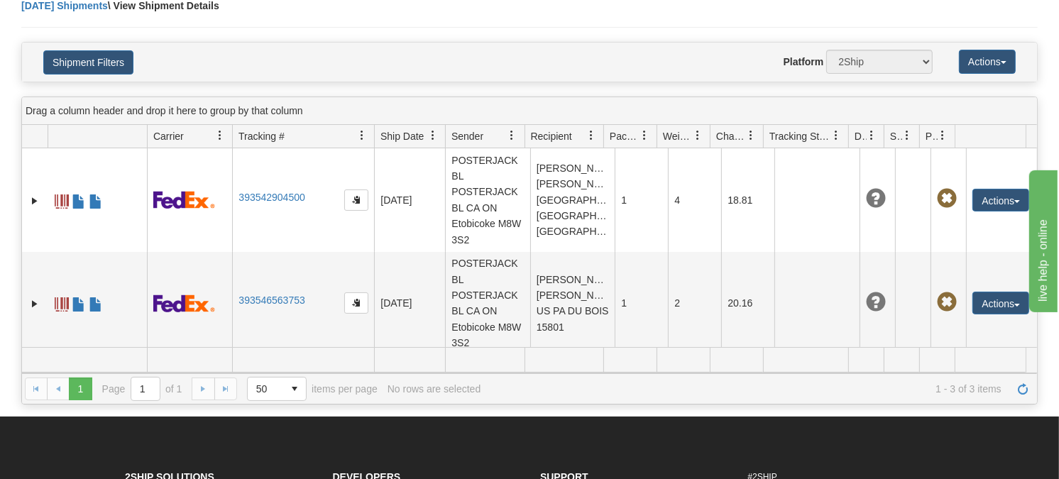
scroll to position [0, 0]
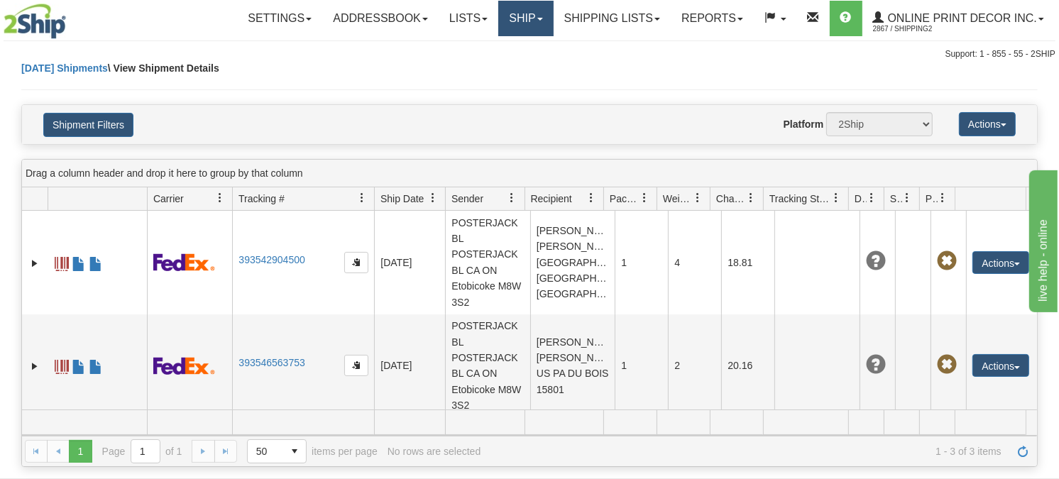
click at [526, 19] on link "Ship" at bounding box center [525, 18] width 55 height 35
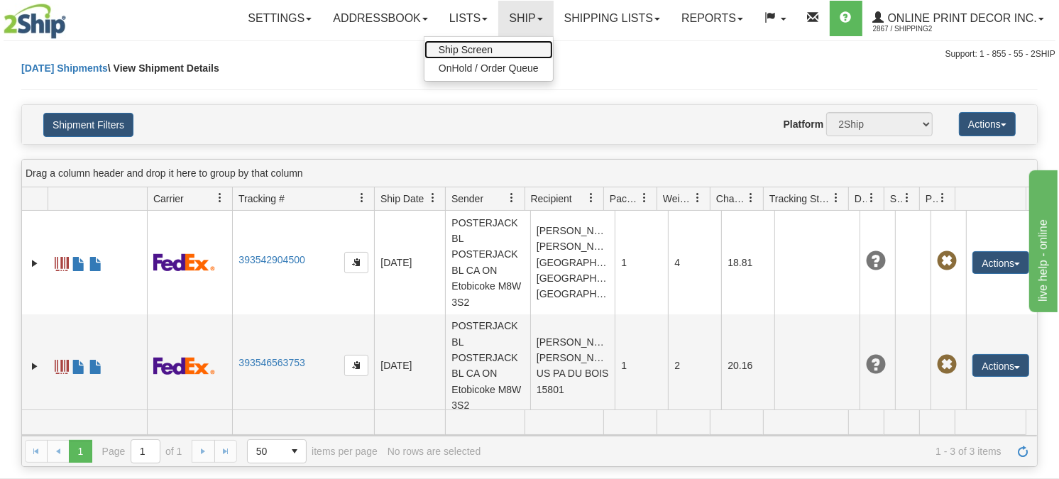
click at [498, 45] on link "Ship Screen" at bounding box center [488, 49] width 128 height 18
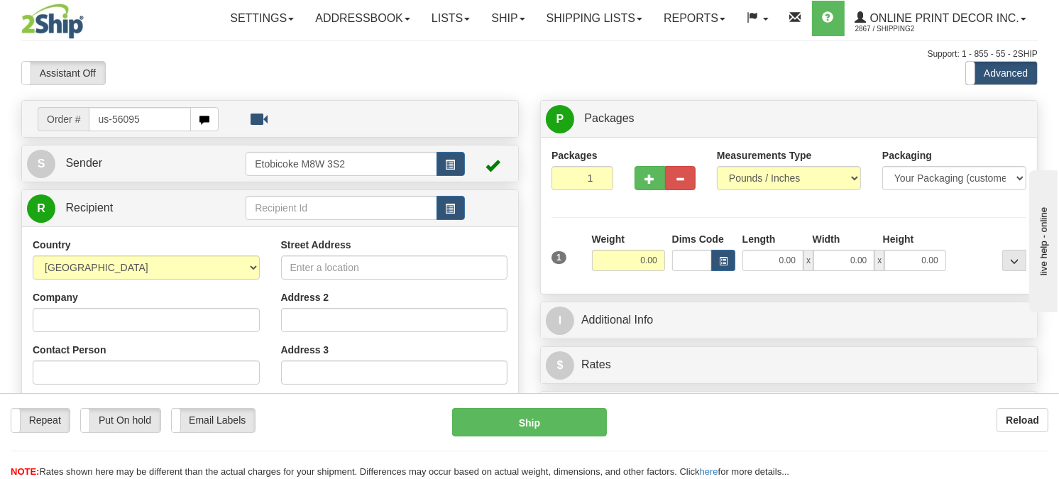
type input "us-56095"
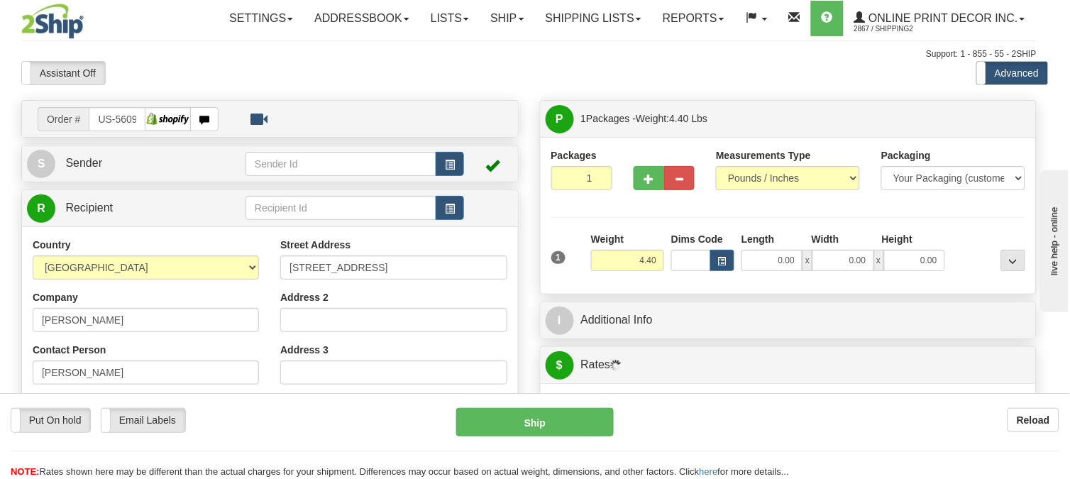
type input "CHAGRIN FALLS"
